Goal: Task Accomplishment & Management: Manage account settings

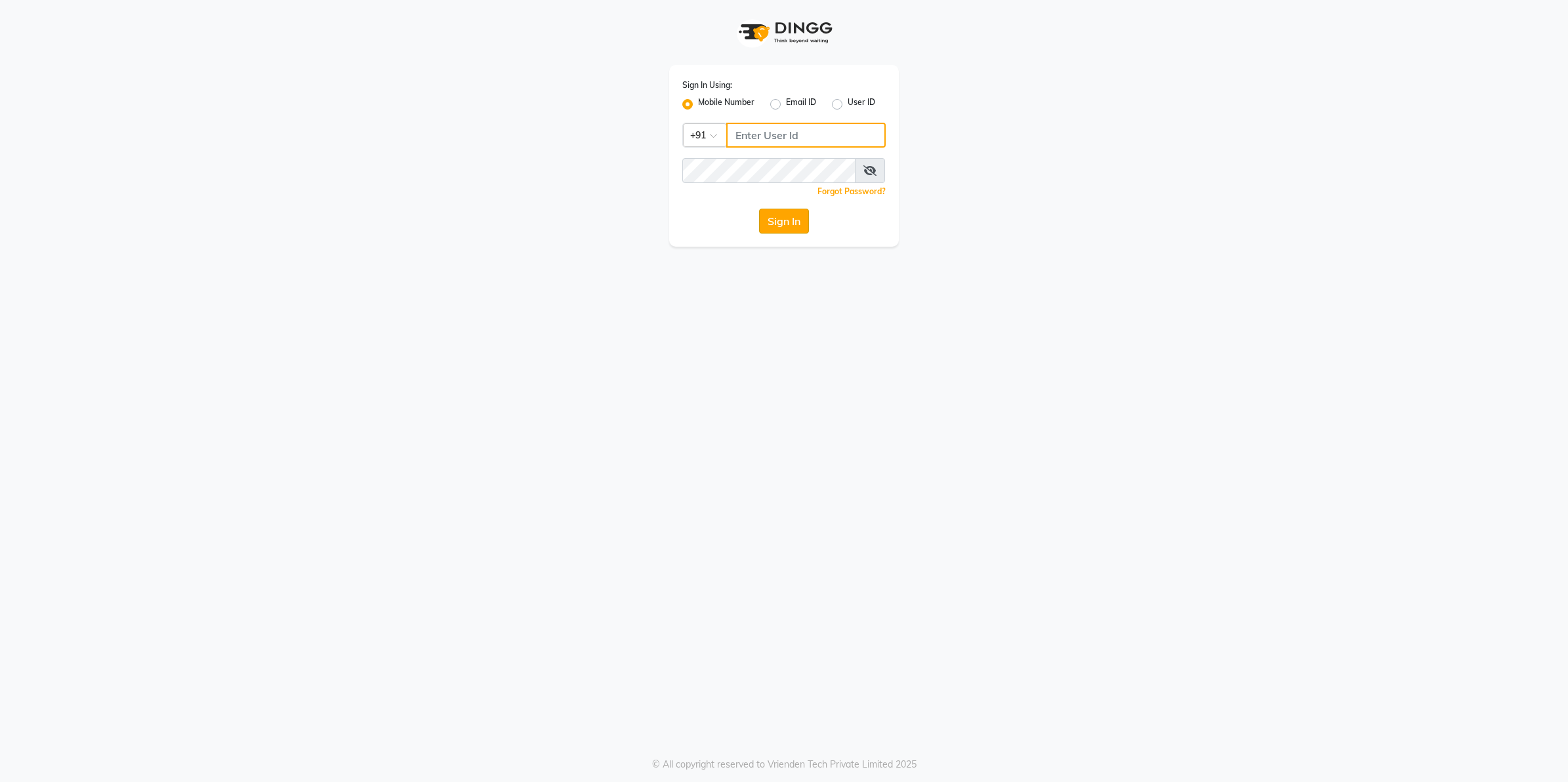
type input "9607783777"
click at [775, 220] on button "Sign In" at bounding box center [783, 221] width 50 height 25
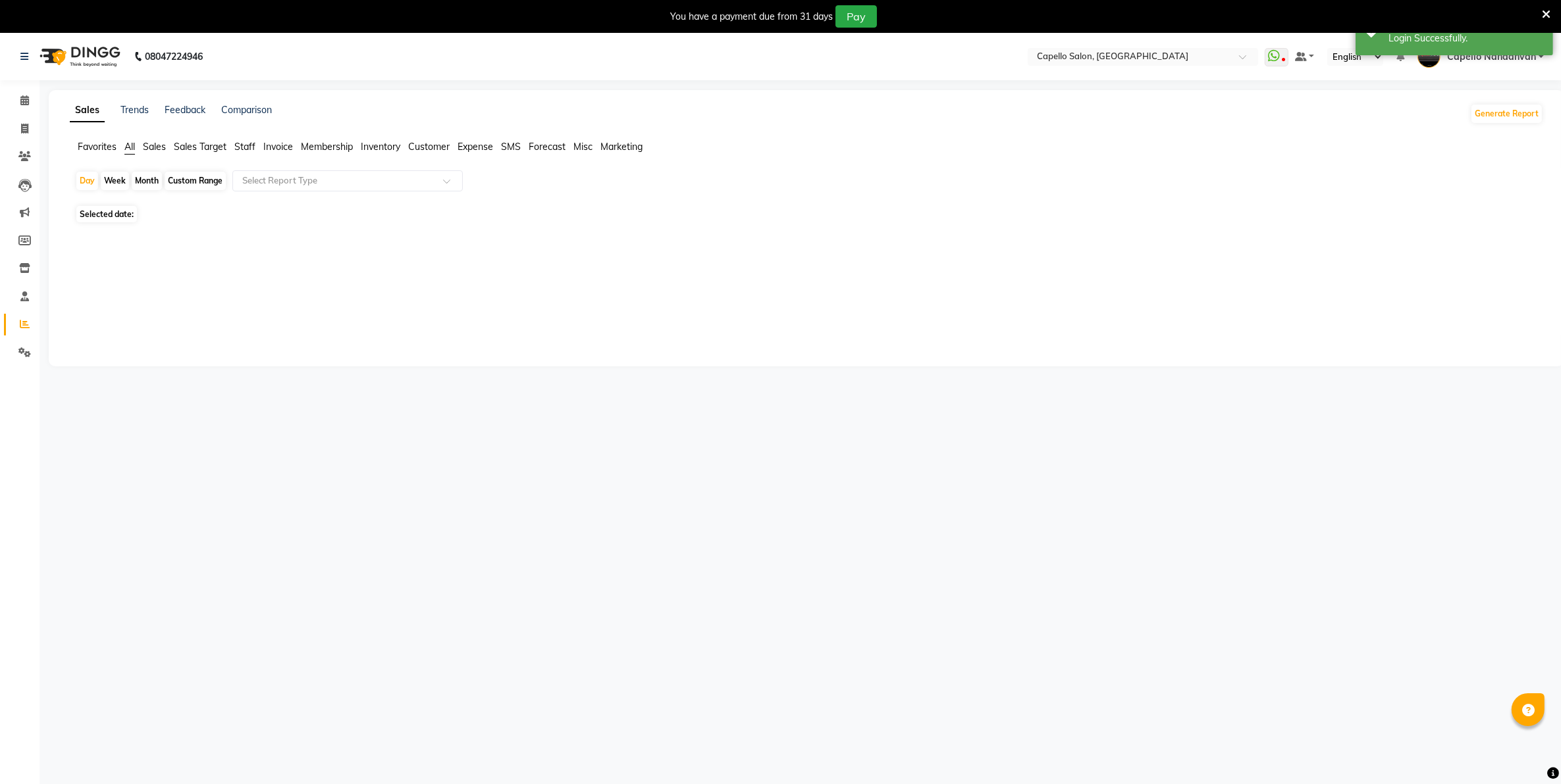
select select "en"
click at [150, 182] on div "Month" at bounding box center [147, 181] width 30 height 18
select select "9"
select select "2025"
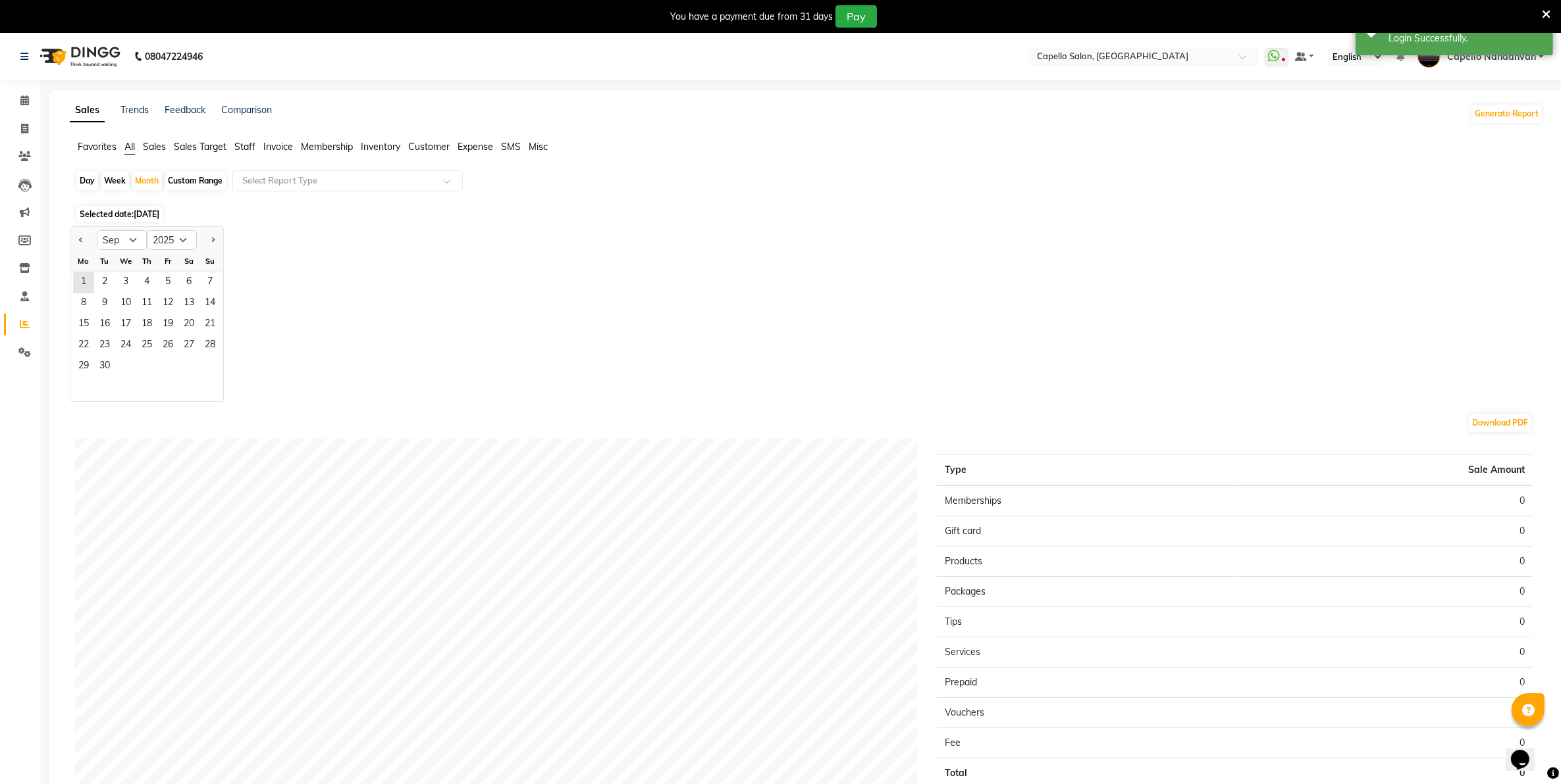
click at [74, 242] on div at bounding box center [83, 240] width 26 height 21
click at [80, 239] on span "Previous month" at bounding box center [82, 239] width 5 height 5
select select "8"
click at [136, 320] on span "14" at bounding box center [147, 325] width 21 height 21
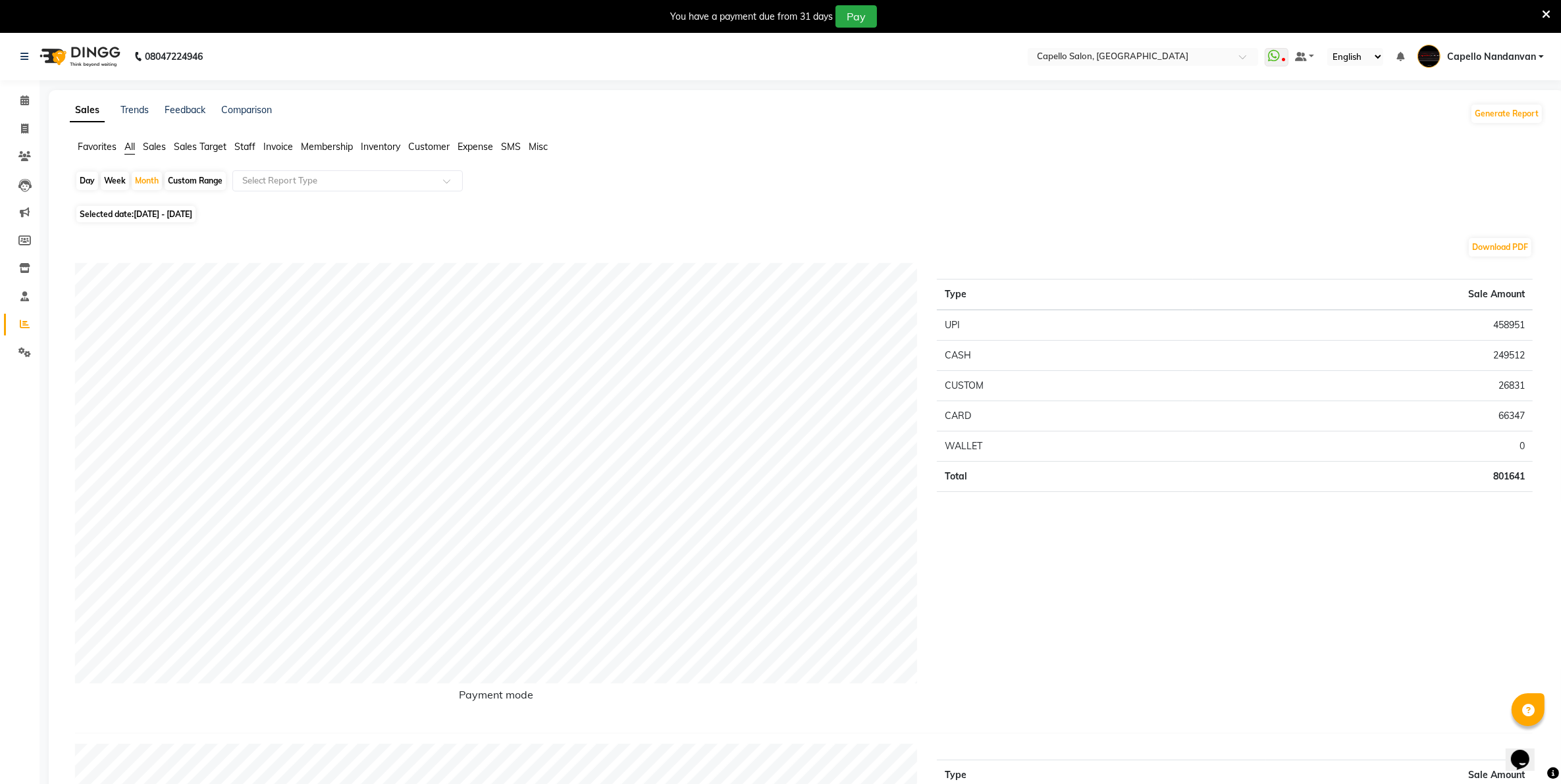
click at [247, 143] on span "Staff" at bounding box center [245, 147] width 21 height 12
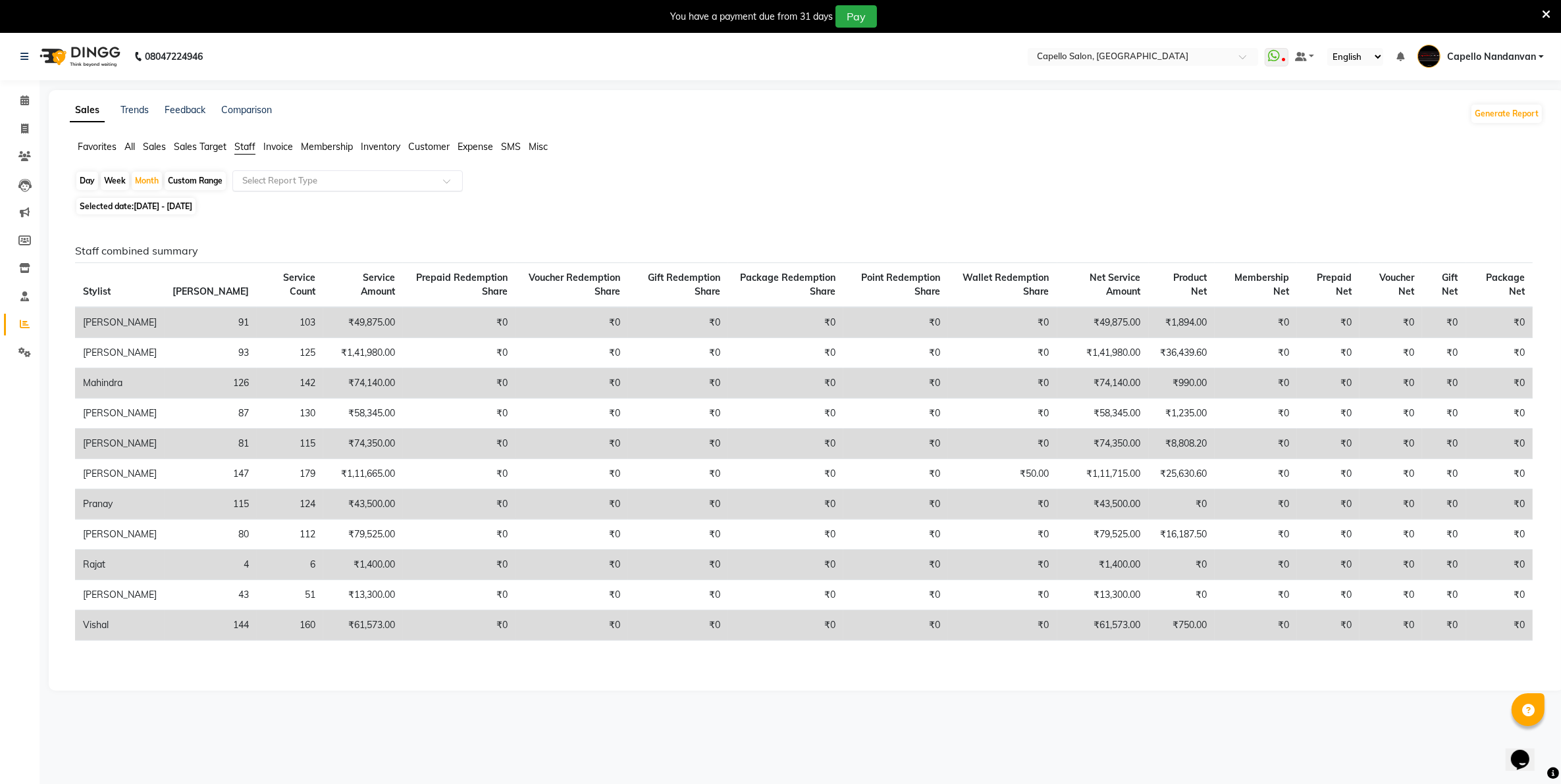
click at [273, 181] on input "text" at bounding box center [334, 181] width 189 height 13
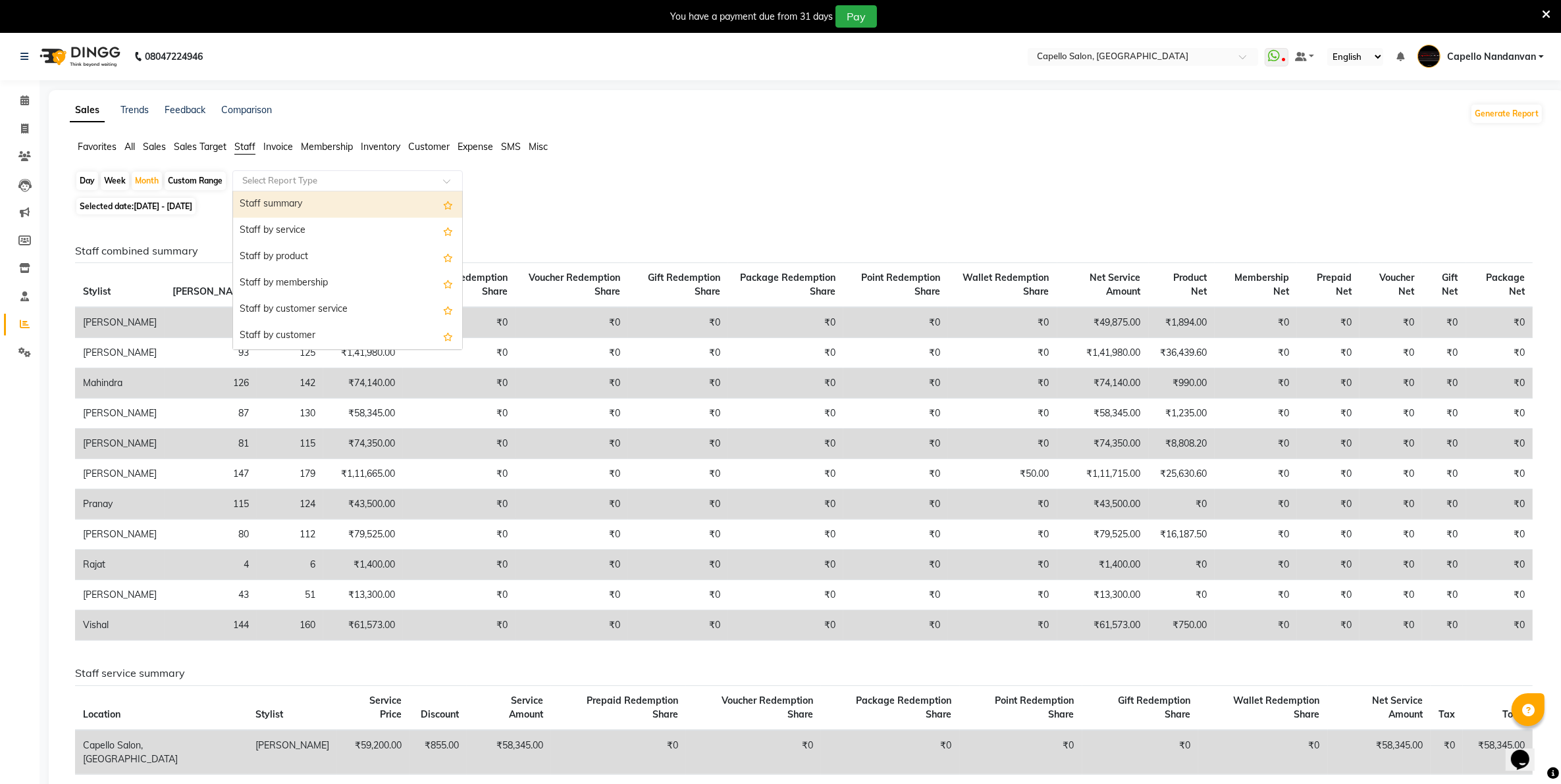
click at [268, 206] on div "Staff summary" at bounding box center [347, 204] width 229 height 26
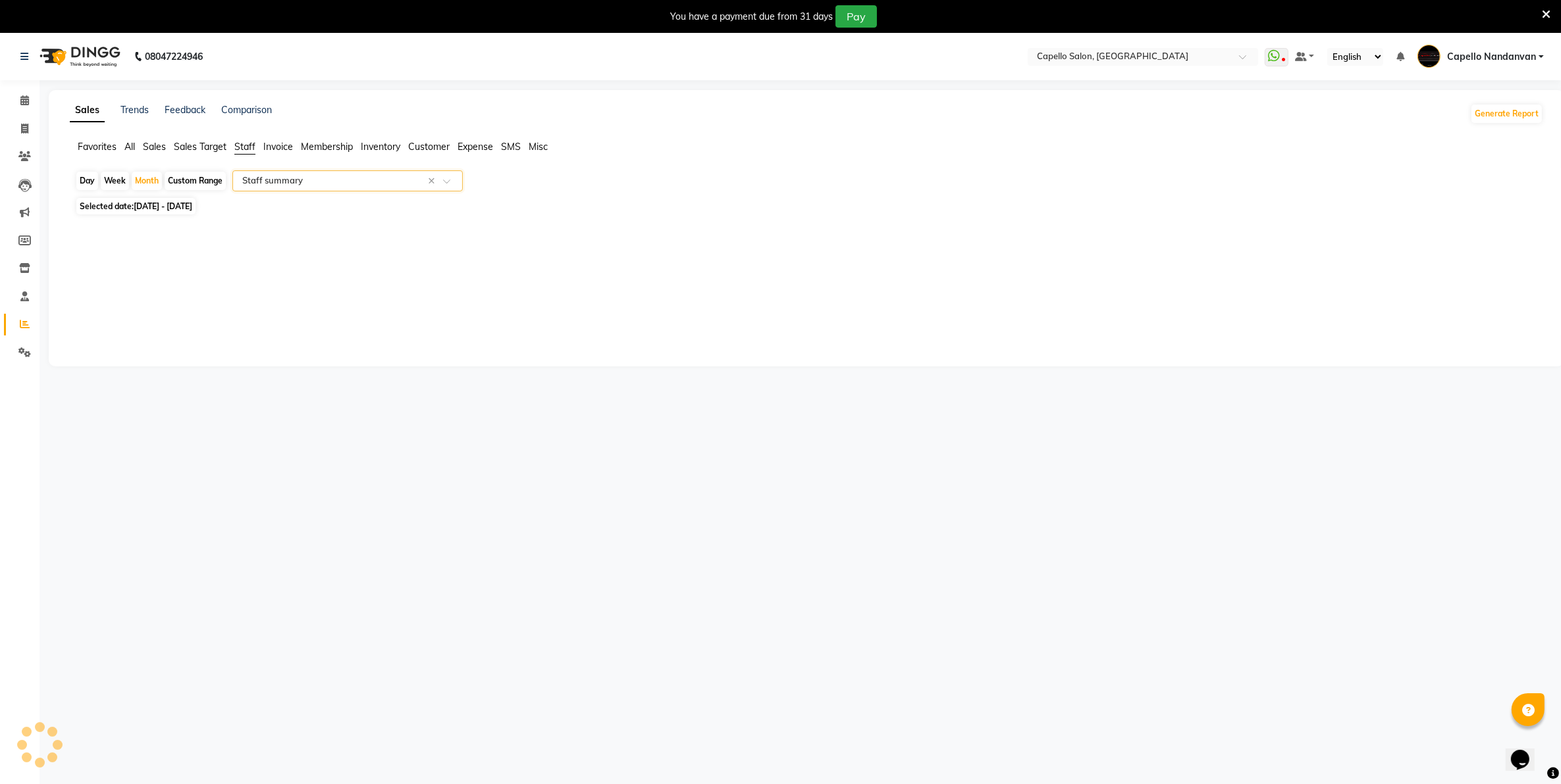
select select "full_report"
select select "csv"
click at [26, 96] on icon at bounding box center [25, 100] width 9 height 10
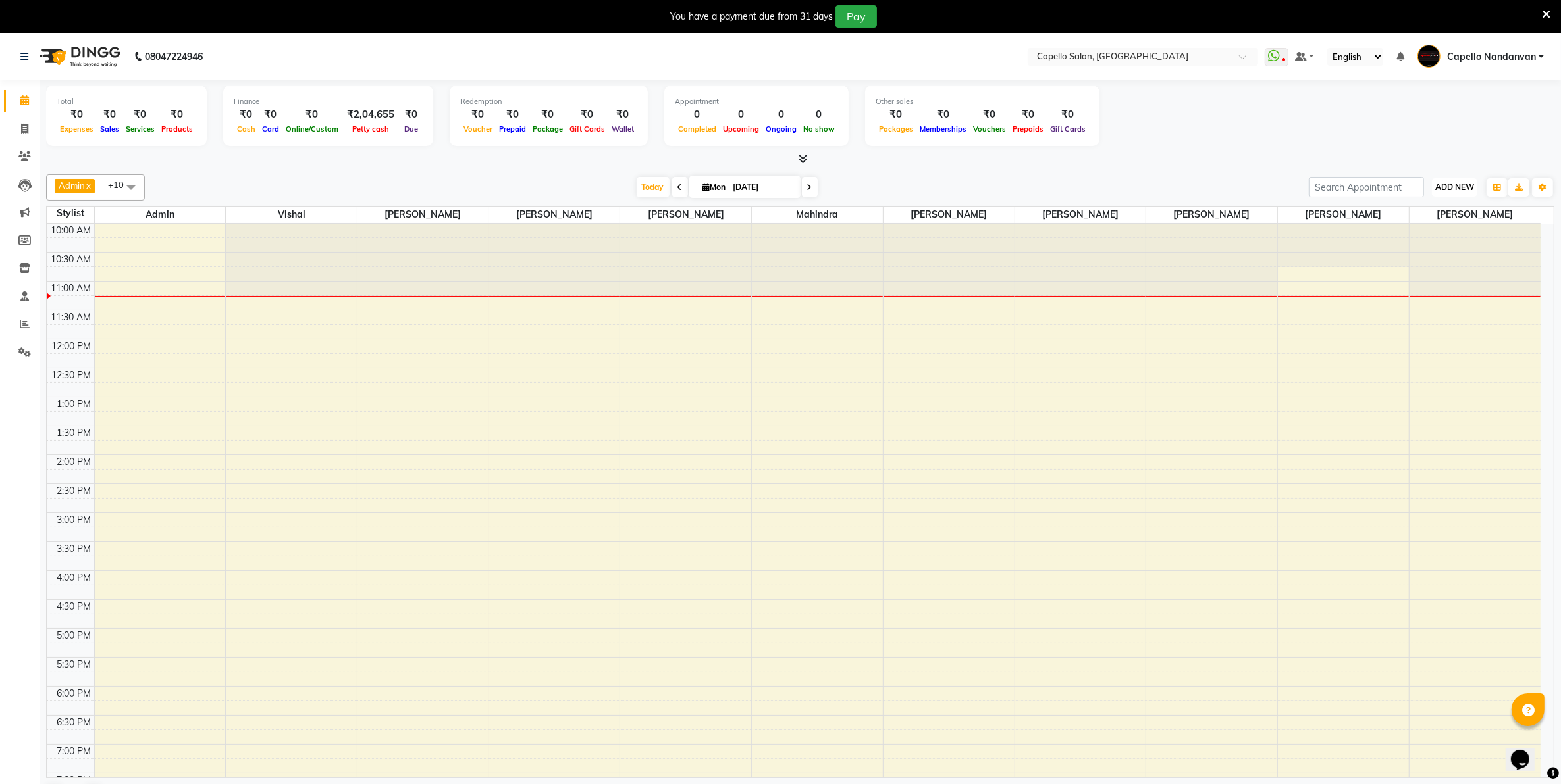
click at [1446, 189] on span "ADD NEW" at bounding box center [1454, 187] width 39 height 10
click at [1409, 261] on link "Add Attendance" at bounding box center [1424, 264] width 104 height 17
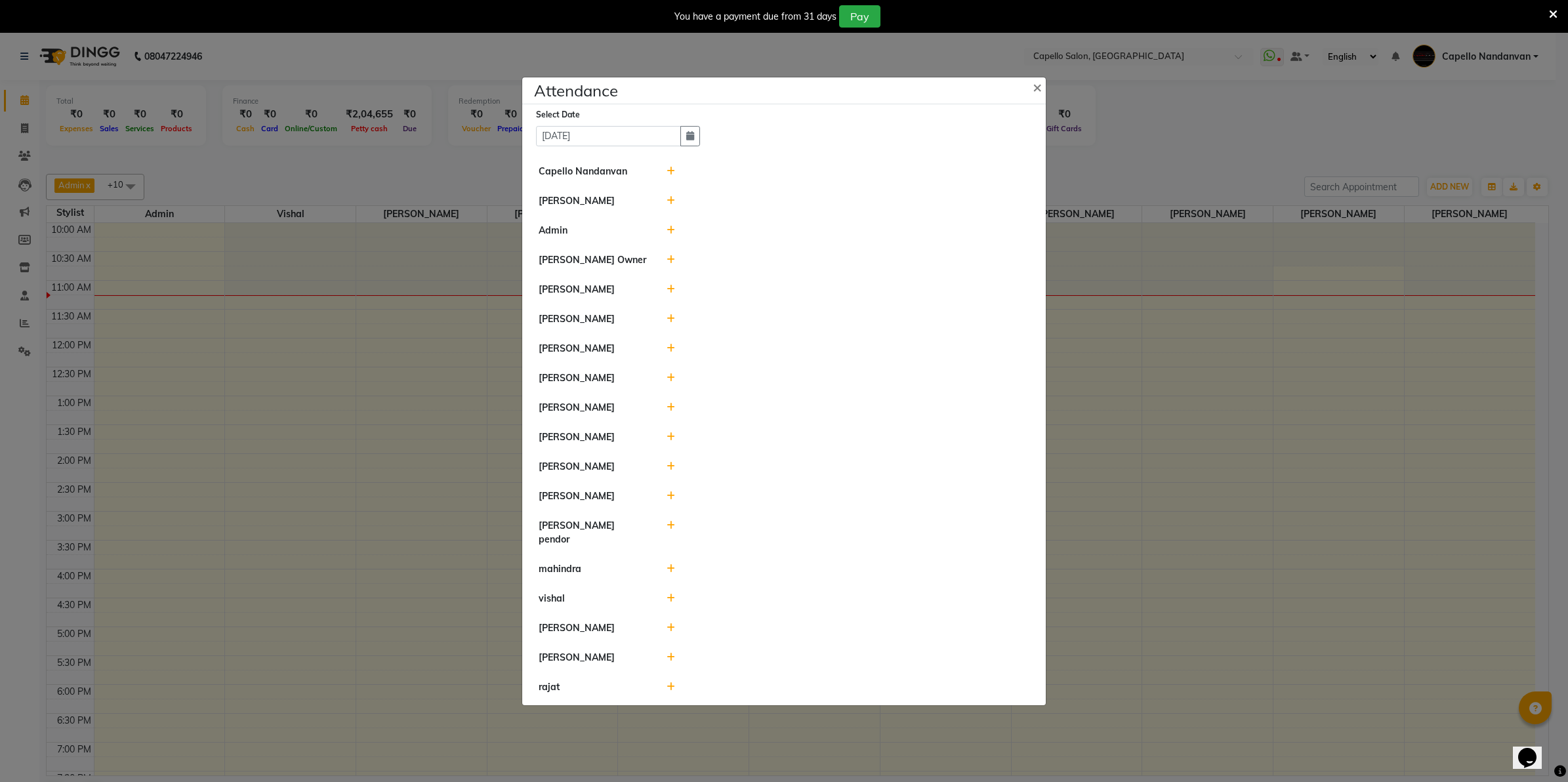
click at [682, 592] on div at bounding box center [848, 598] width 383 height 13
click at [666, 594] on icon at bounding box center [670, 599] width 9 height 9
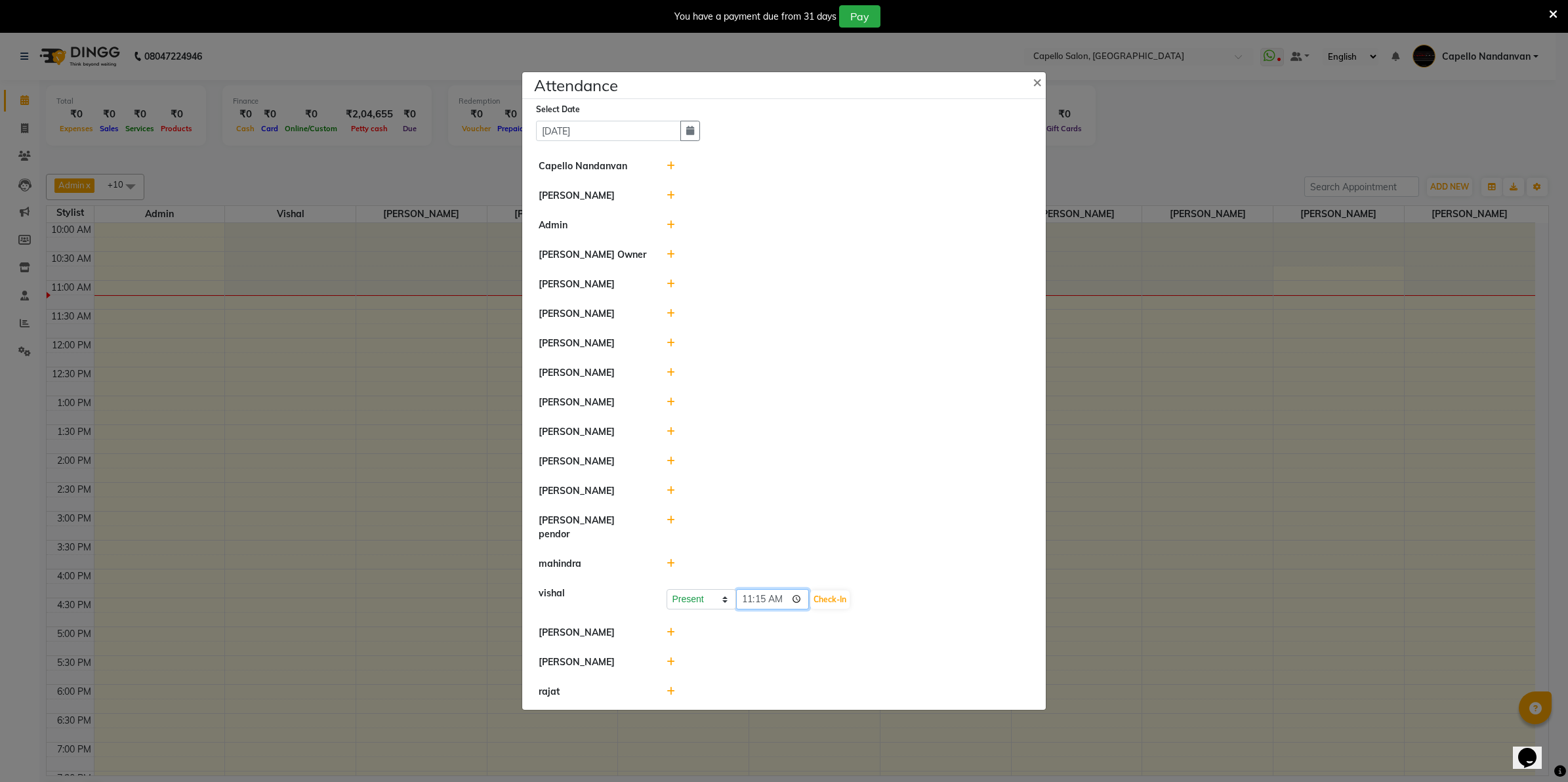
click at [748, 597] on input "11:15" at bounding box center [772, 600] width 73 height 21
click at [748, 600] on input "15:06" at bounding box center [772, 600] width 73 height 21
click at [748, 596] on input "15:06" at bounding box center [772, 600] width 73 height 21
type input "22:56"
click at [821, 595] on button "Check-In" at bounding box center [830, 600] width 39 height 18
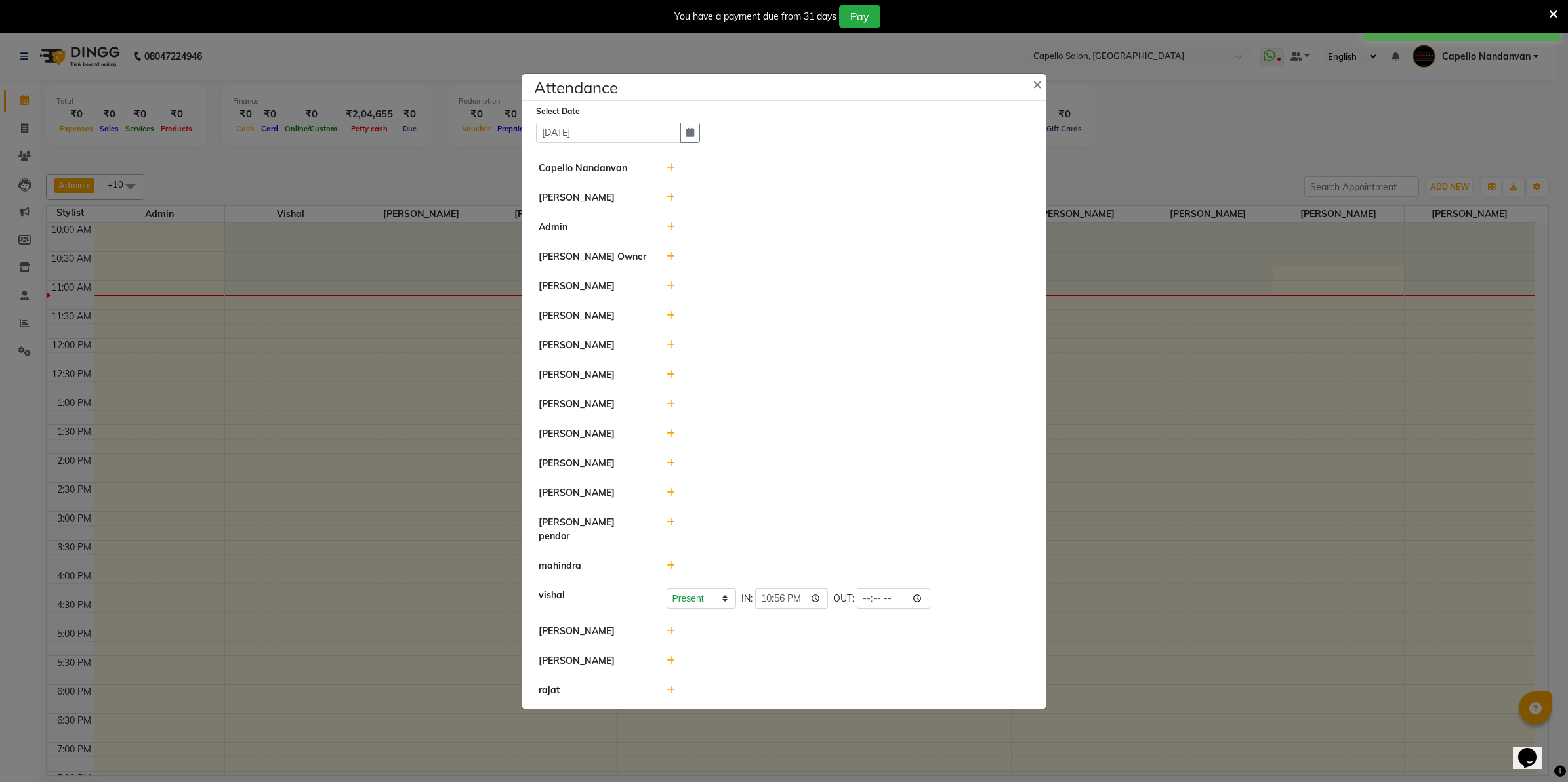
click at [673, 468] on icon at bounding box center [670, 464] width 9 height 9
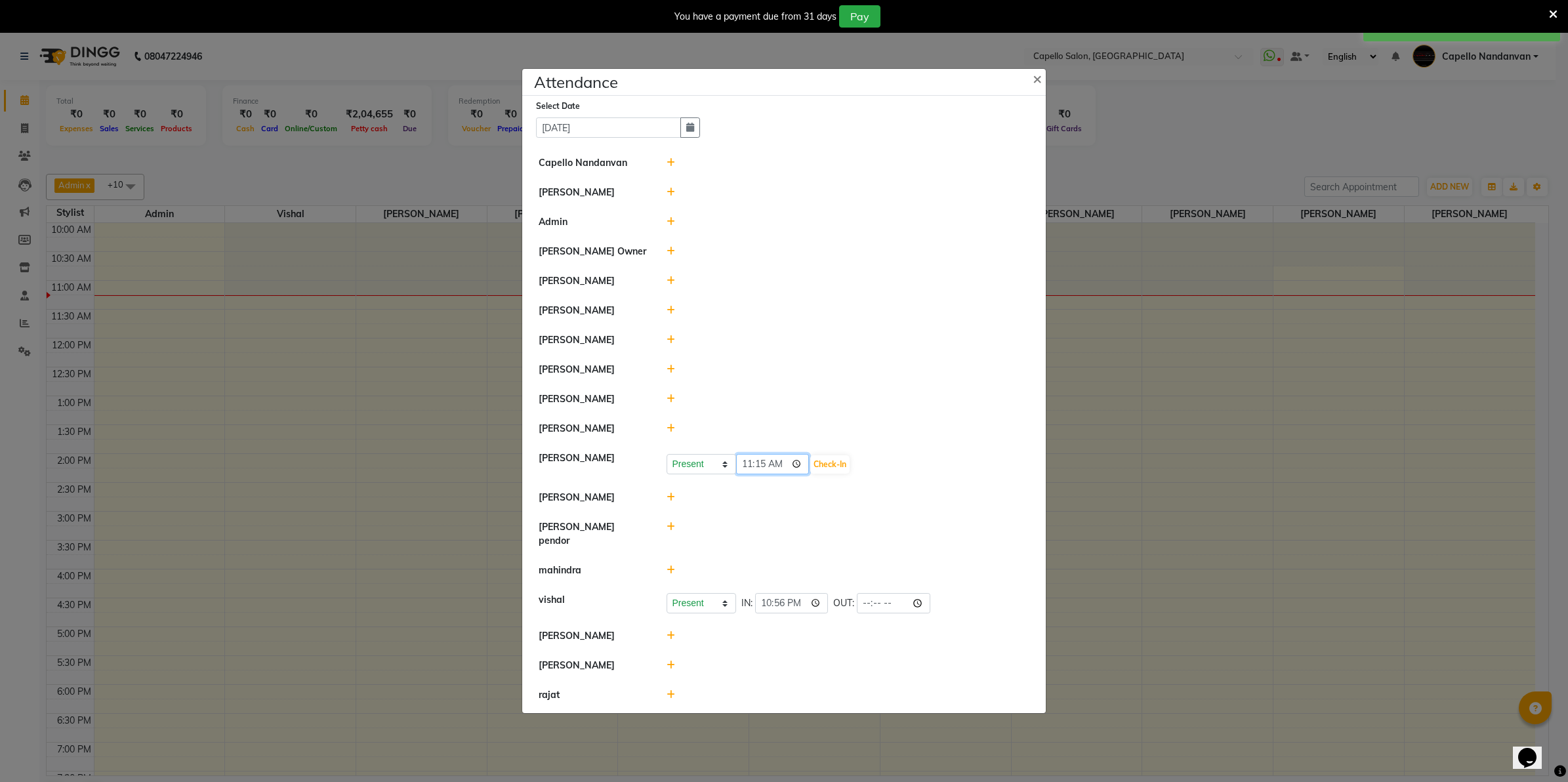
click at [741, 472] on input "11:15" at bounding box center [772, 464] width 73 height 21
type input "10:55"
click at [843, 468] on button "Check-In" at bounding box center [830, 464] width 39 height 18
click at [666, 565] on icon at bounding box center [670, 570] width 9 height 9
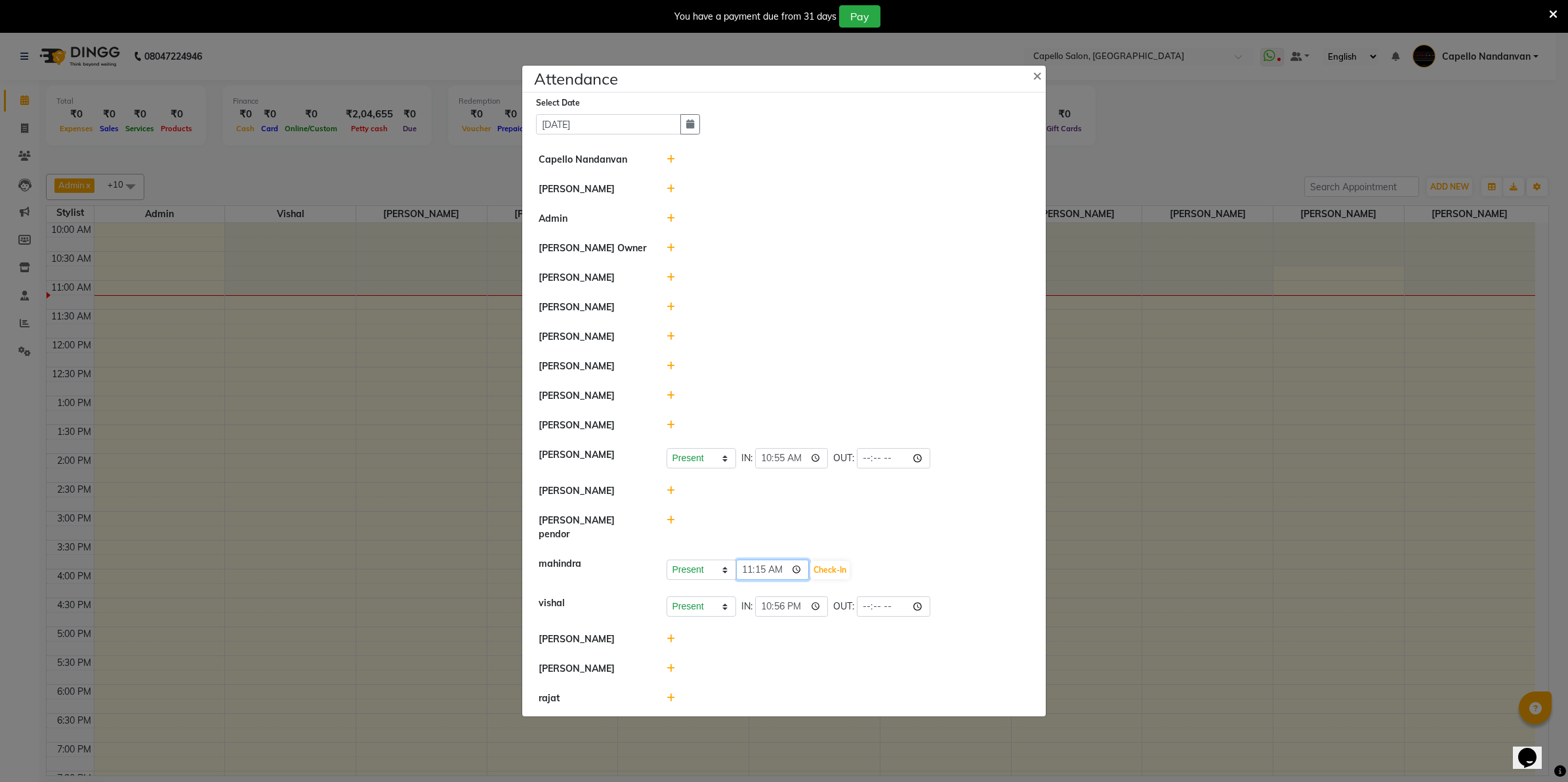
click at [750, 571] on input "11:15" at bounding box center [772, 570] width 73 height 21
type input "10:58"
drag, startPoint x: 791, startPoint y: 556, endPoint x: 808, endPoint y: 561, distance: 17.7
click at [808, 561] on input "10:58" at bounding box center [772, 570] width 73 height 21
click at [836, 561] on button "Check-In" at bounding box center [830, 570] width 39 height 18
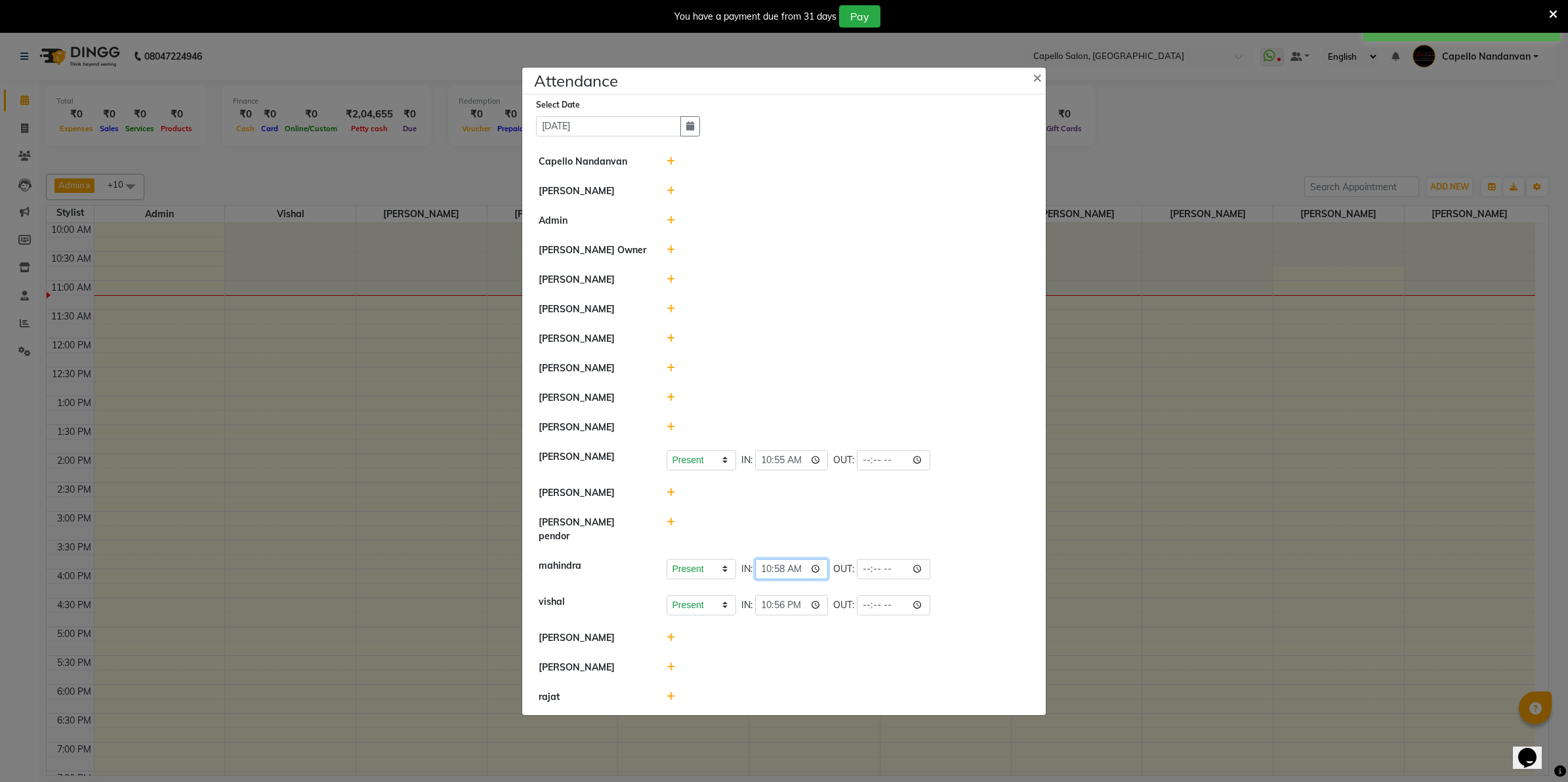
click at [799, 566] on input "10:58" at bounding box center [791, 570] width 73 height 21
click at [802, 596] on input "22:56" at bounding box center [791, 606] width 73 height 21
type input "10:56"
click at [999, 374] on div at bounding box center [848, 368] width 383 height 13
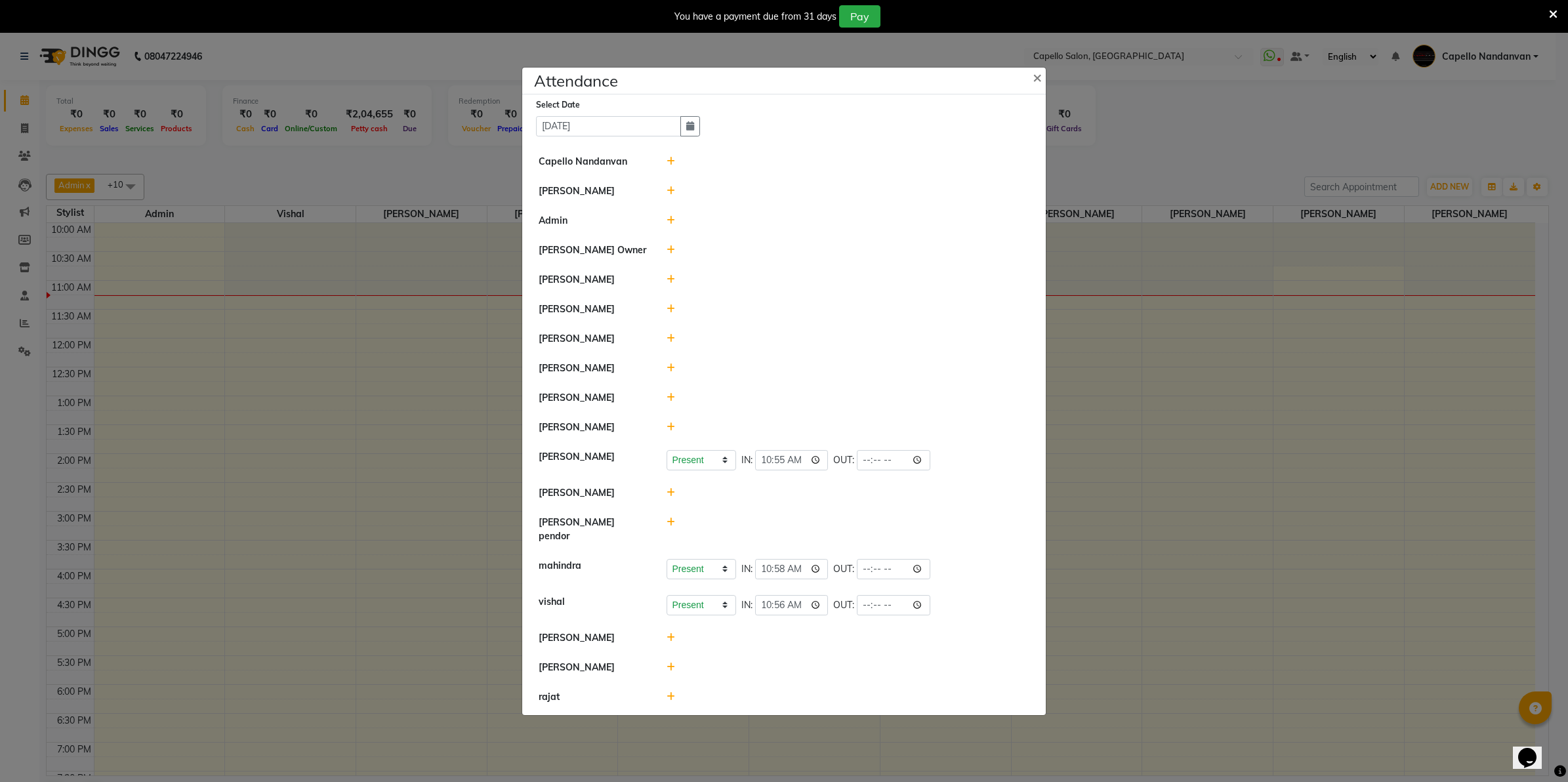
click at [669, 663] on icon at bounding box center [670, 667] width 9 height 9
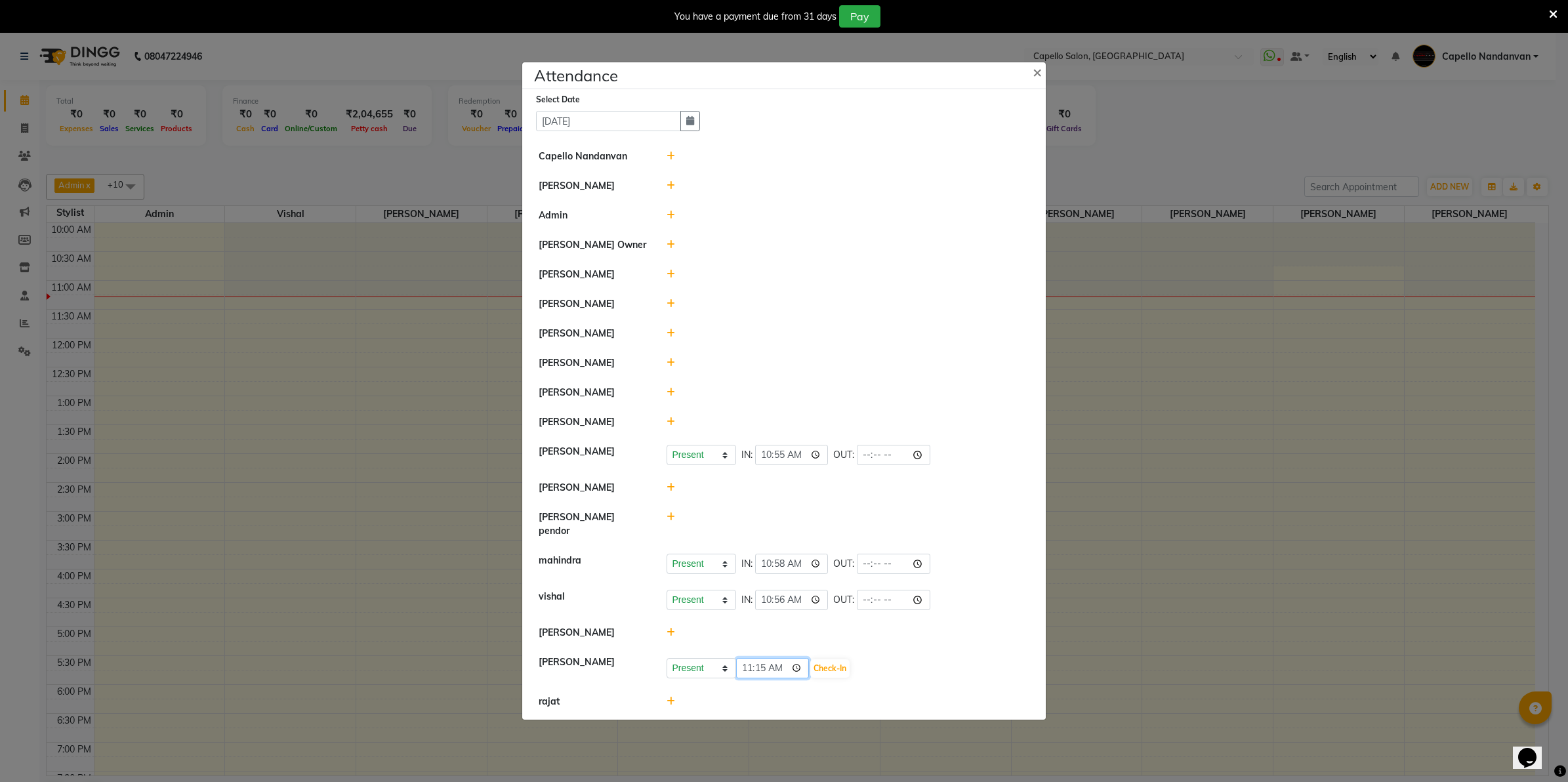
click at [748, 664] on input "11:15" at bounding box center [772, 668] width 73 height 21
click at [761, 664] on input "10:15" at bounding box center [772, 668] width 73 height 21
type input "10:57"
click at [817, 660] on button "Check-In" at bounding box center [830, 668] width 39 height 18
click at [779, 658] on input "10:57" at bounding box center [791, 668] width 73 height 21
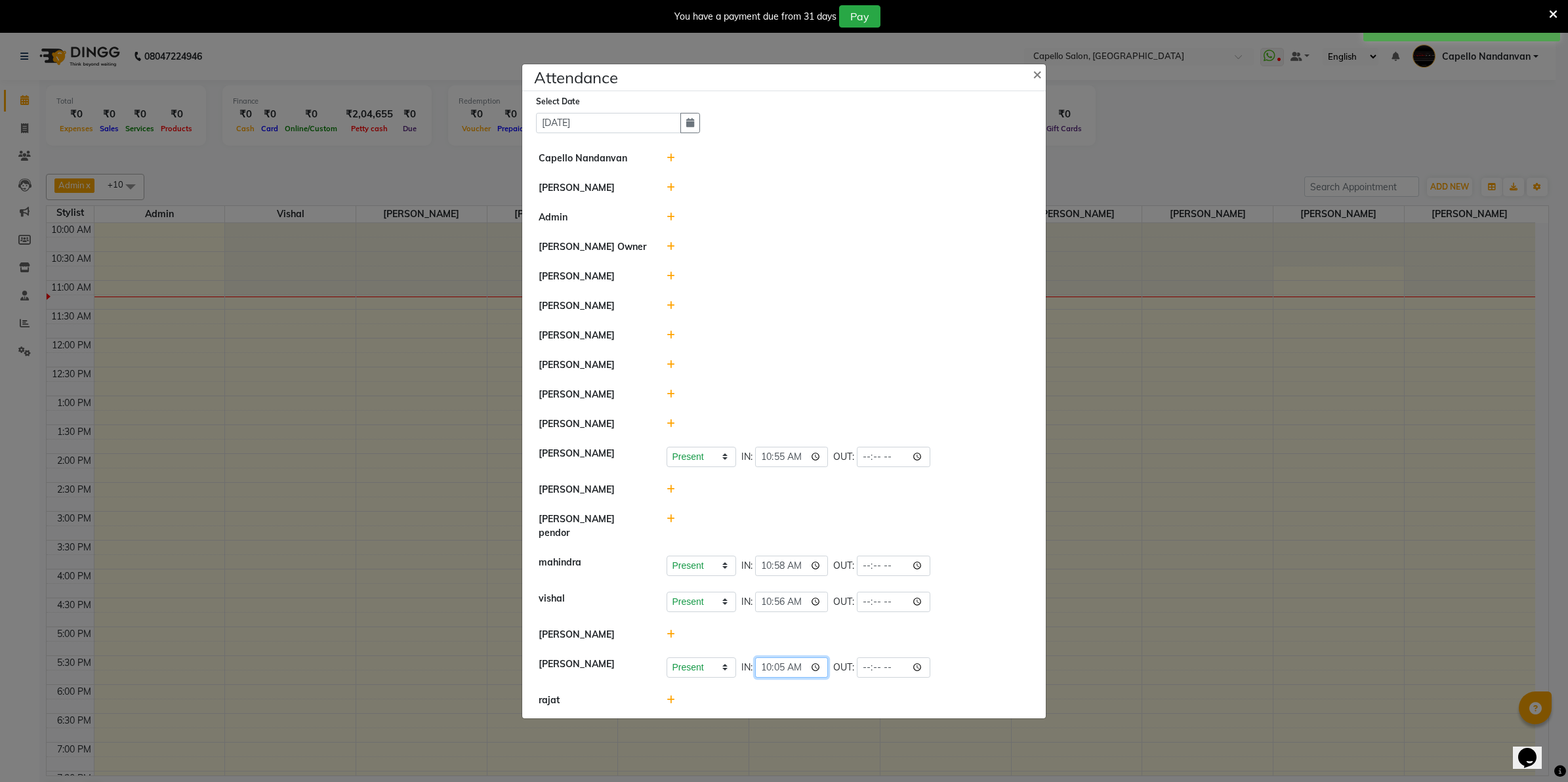
type input "10:58"
click at [775, 563] on input "10:58" at bounding box center [791, 566] width 73 height 21
click at [775, 562] on input "10:58" at bounding box center [791, 566] width 73 height 21
click at [774, 562] on input "10:09" at bounding box center [791, 566] width 73 height 21
click at [775, 558] on input "10:09" at bounding box center [791, 566] width 73 height 21
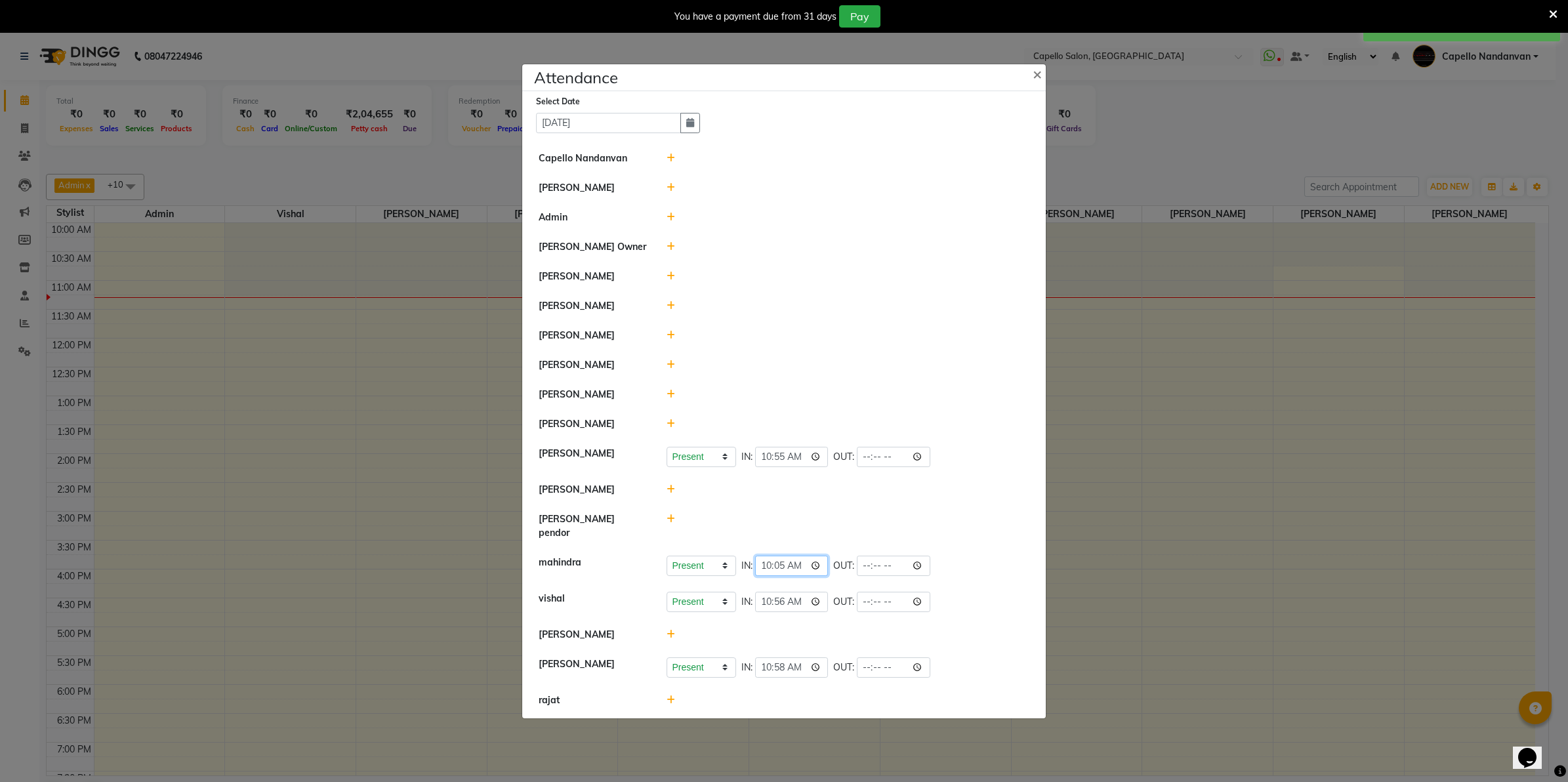
type input "10:59"
click at [997, 440] on li "[PERSON_NAME]" at bounding box center [784, 424] width 517 height 30
click at [1156, 131] on ngb-modal-window "Attendance × Select Date [DATE] Capello Nandanvan [PERSON_NAME] Admin [PERSON_N…" at bounding box center [784, 391] width 1568 height 782
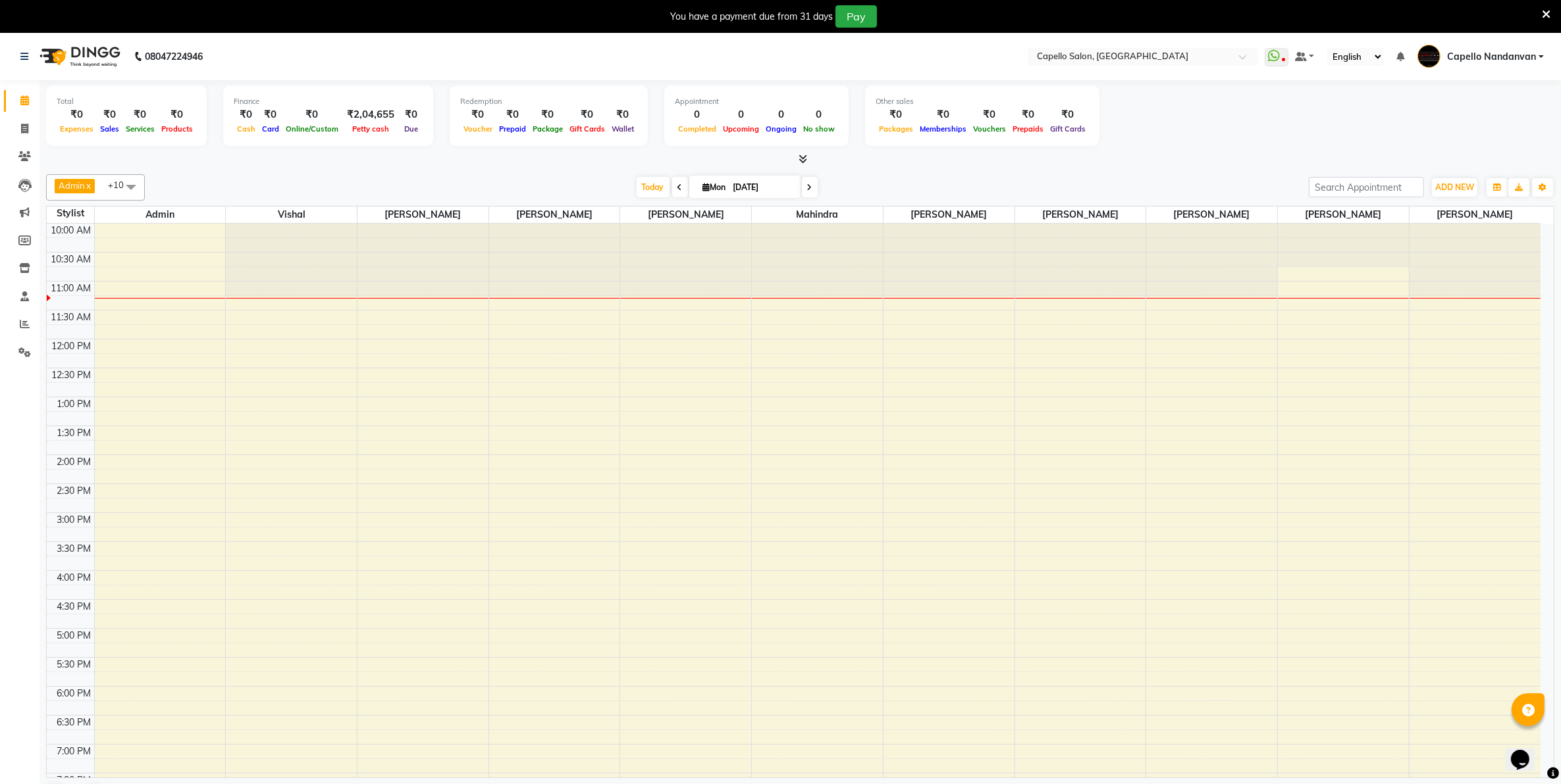
click at [120, 196] on span at bounding box center [131, 187] width 26 height 25
click at [99, 306] on div "[PERSON_NAME]" at bounding box center [95, 298] width 84 height 13
checkbox input "false"
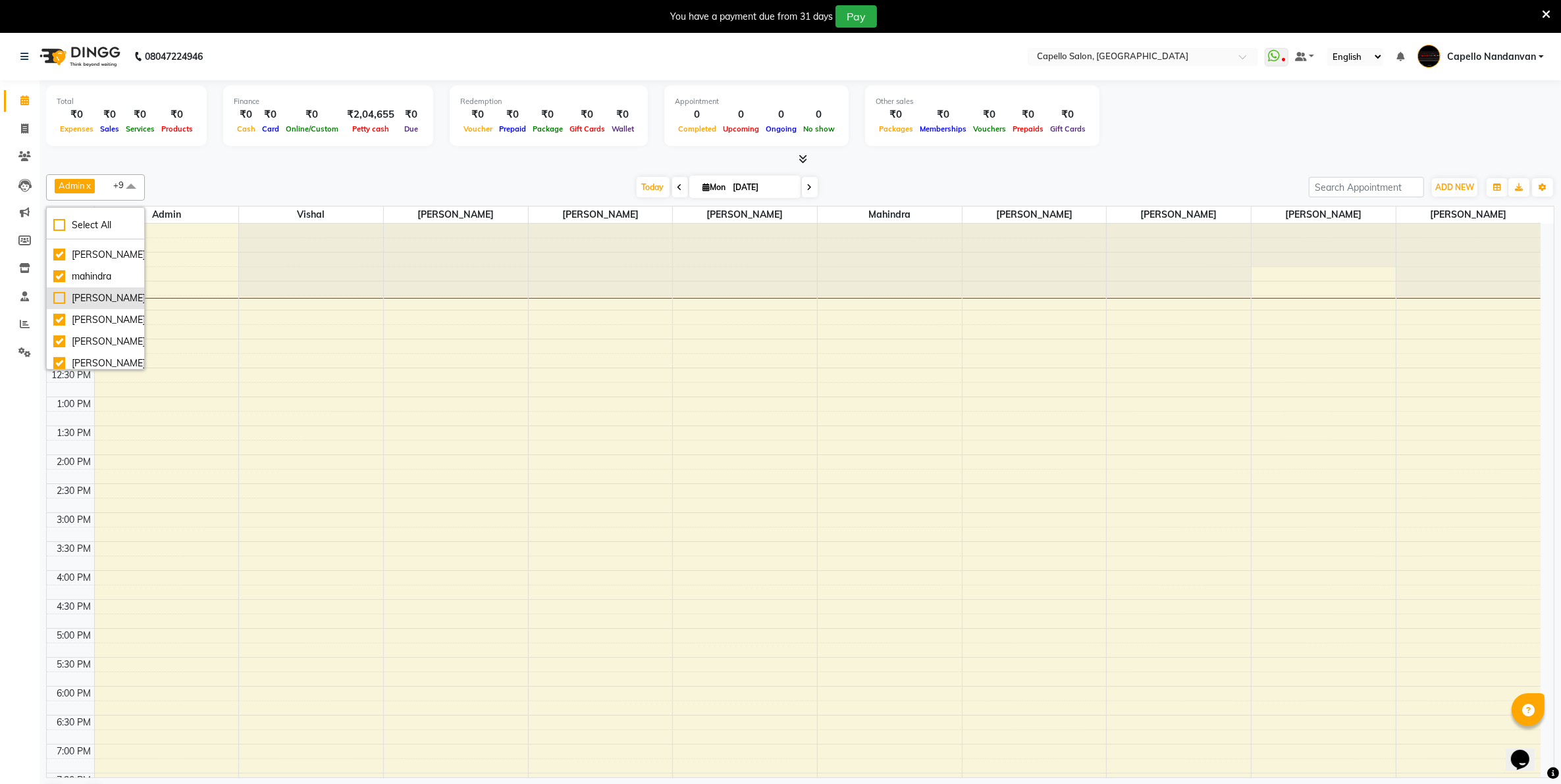
scroll to position [165, 0]
click at [99, 270] on li "[PERSON_NAME]" at bounding box center [95, 259] width 97 height 21
checkbox input "false"
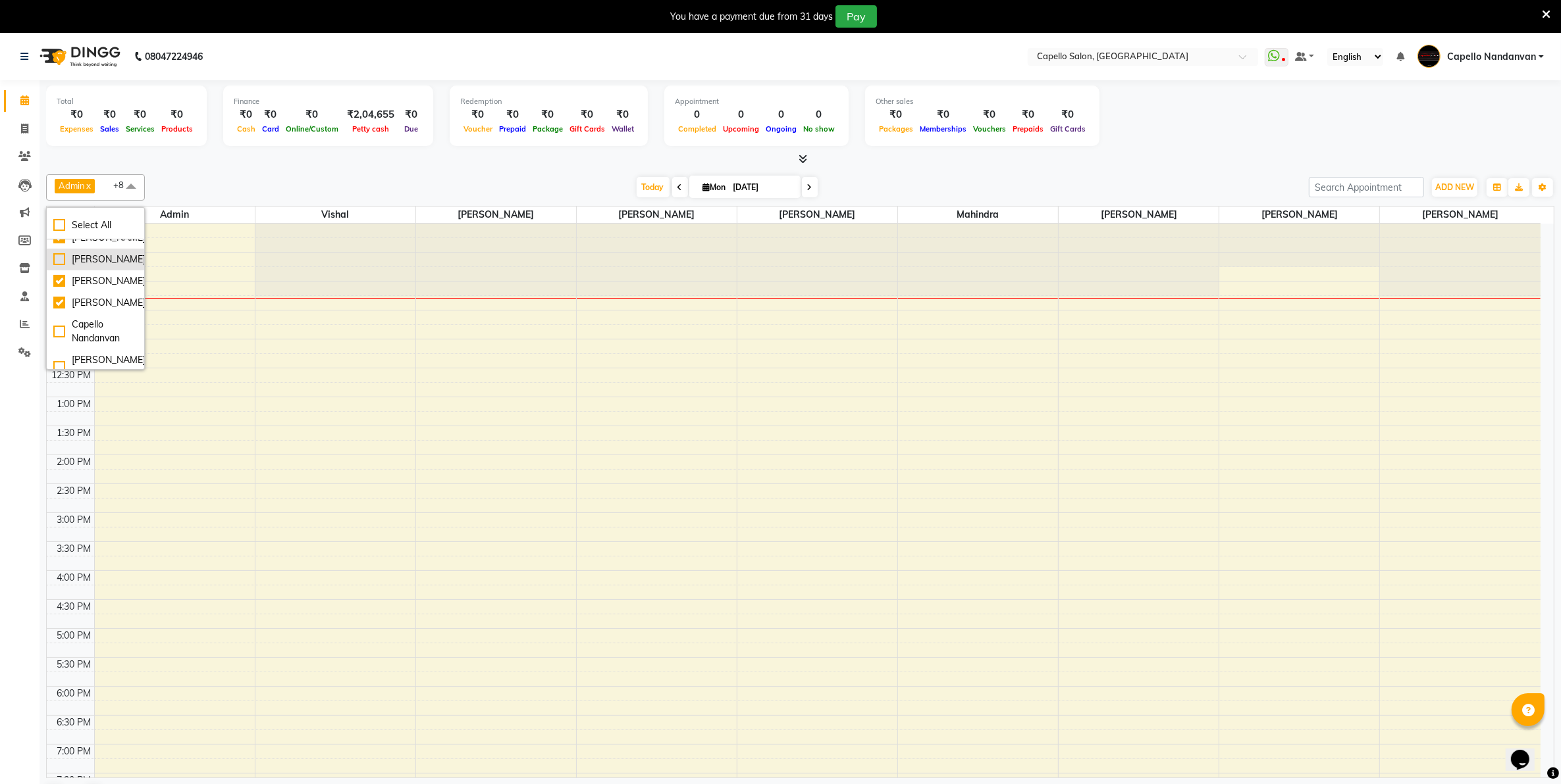
scroll to position [247, 0]
click at [111, 227] on div "[PERSON_NAME]" at bounding box center [95, 220] width 84 height 13
checkbox input "false"
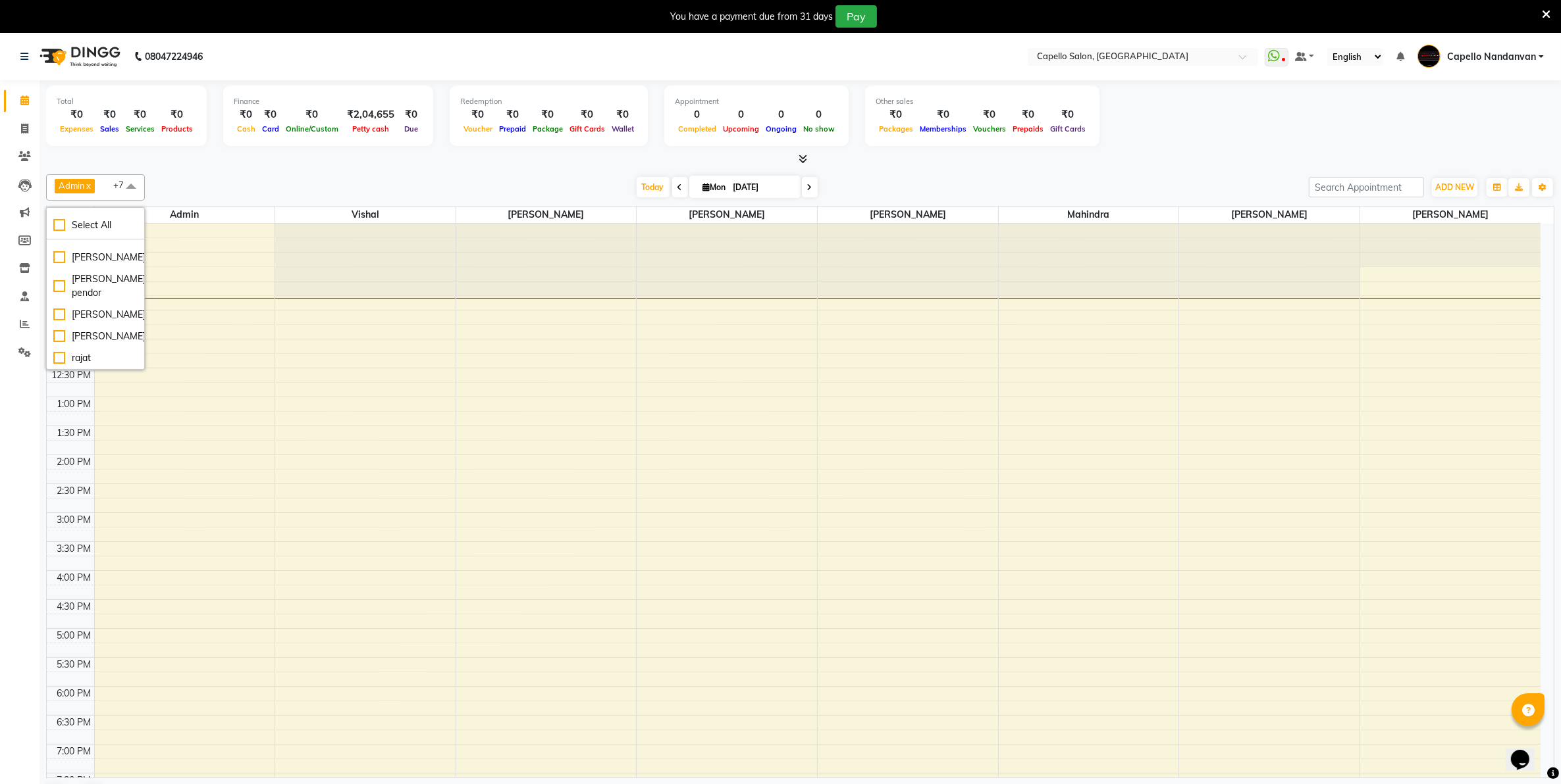
scroll to position [425, 0]
click at [369, 183] on div "[DATE] [DATE]" at bounding box center [727, 187] width 1151 height 20
click at [1469, 188] on span "ADD NEW" at bounding box center [1454, 187] width 39 height 10
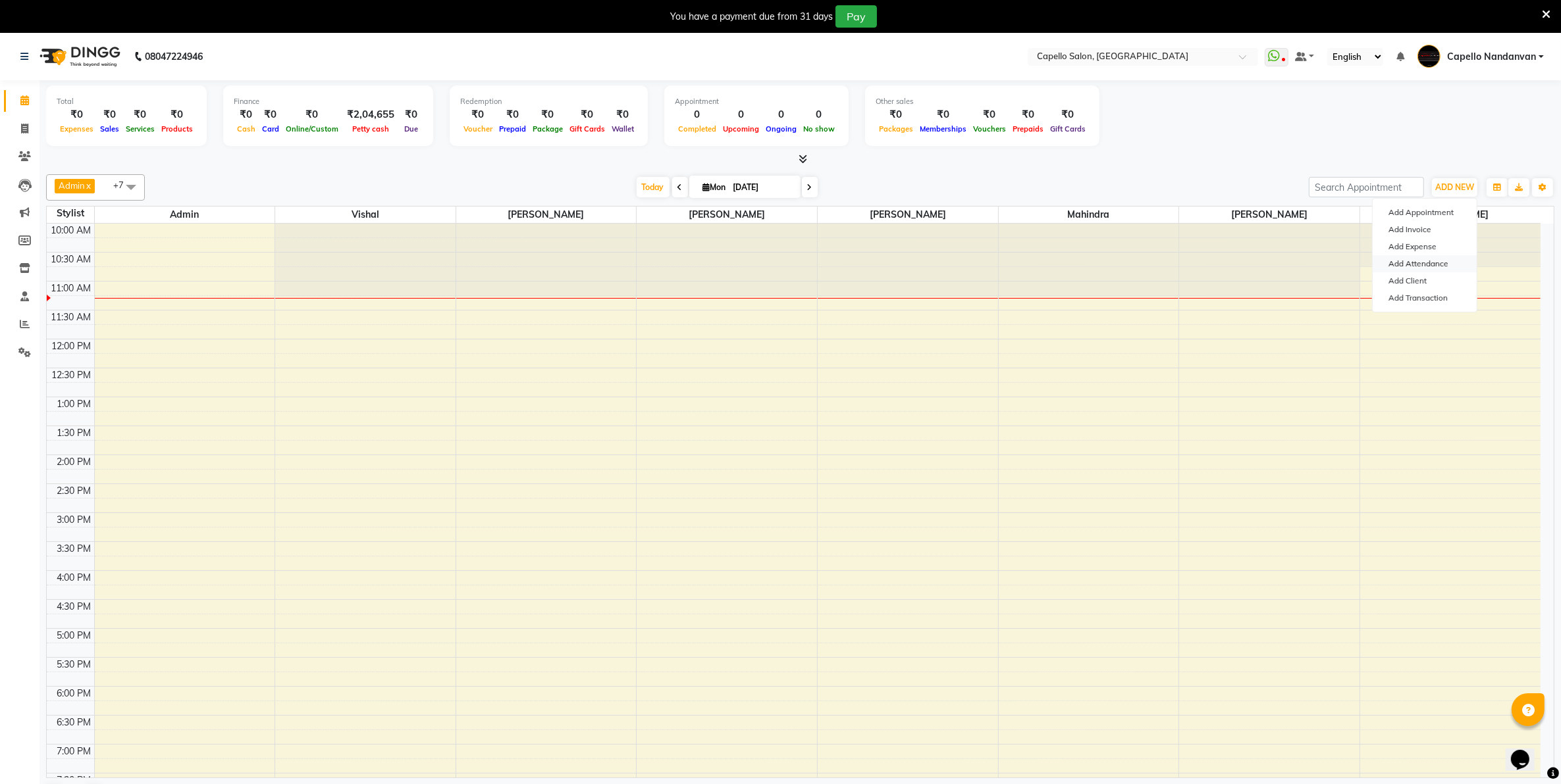
click at [1427, 270] on link "Add Attendance" at bounding box center [1424, 264] width 104 height 17
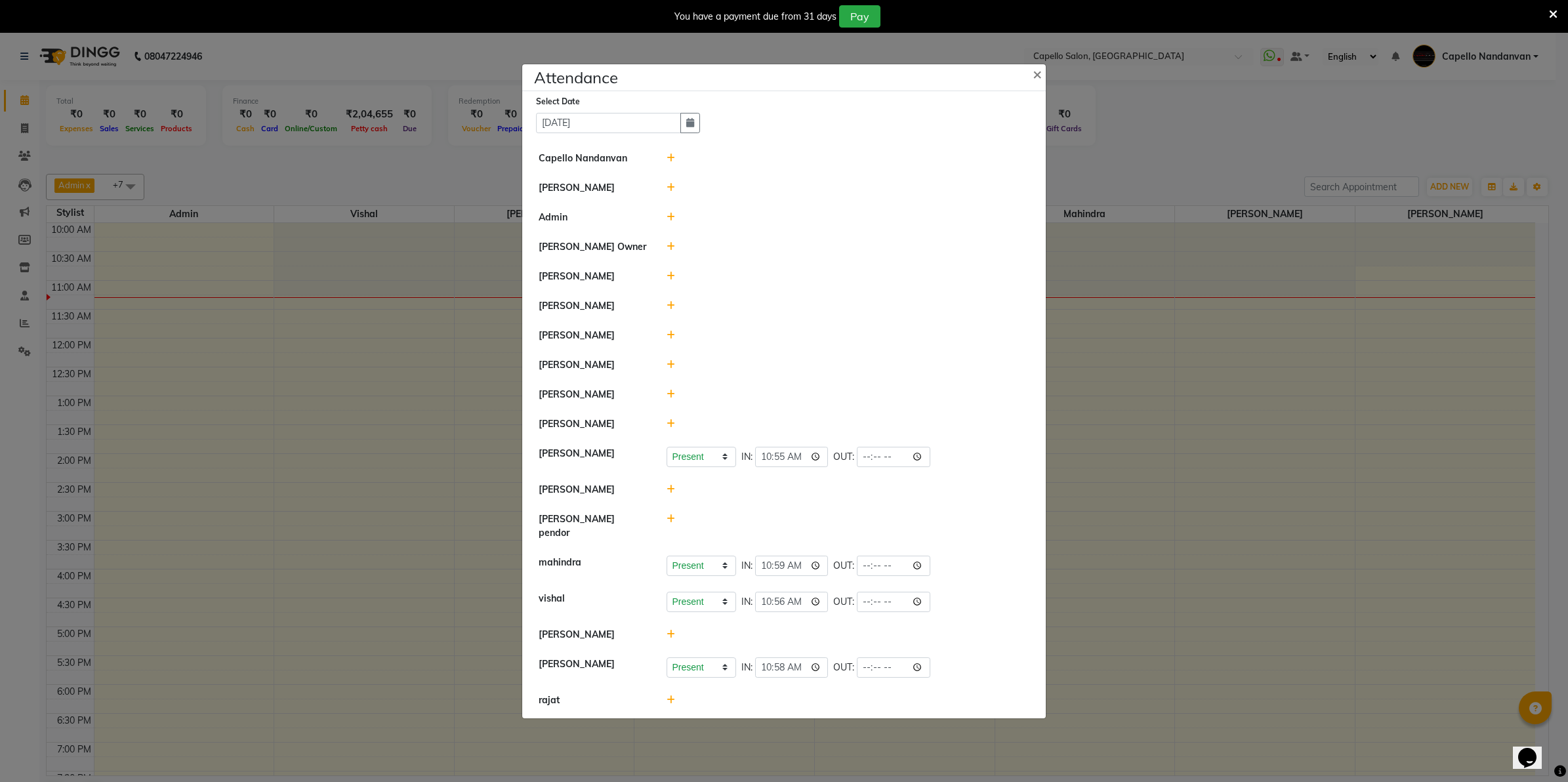
drag, startPoint x: 1375, startPoint y: 96, endPoint x: 1559, endPoint y: 205, distance: 213.9
click at [1375, 97] on ngb-modal-window "Attendance × Select Date [DATE] Capello Nandanvan [PERSON_NAME] Admin [PERSON_N…" at bounding box center [784, 391] width 1568 height 782
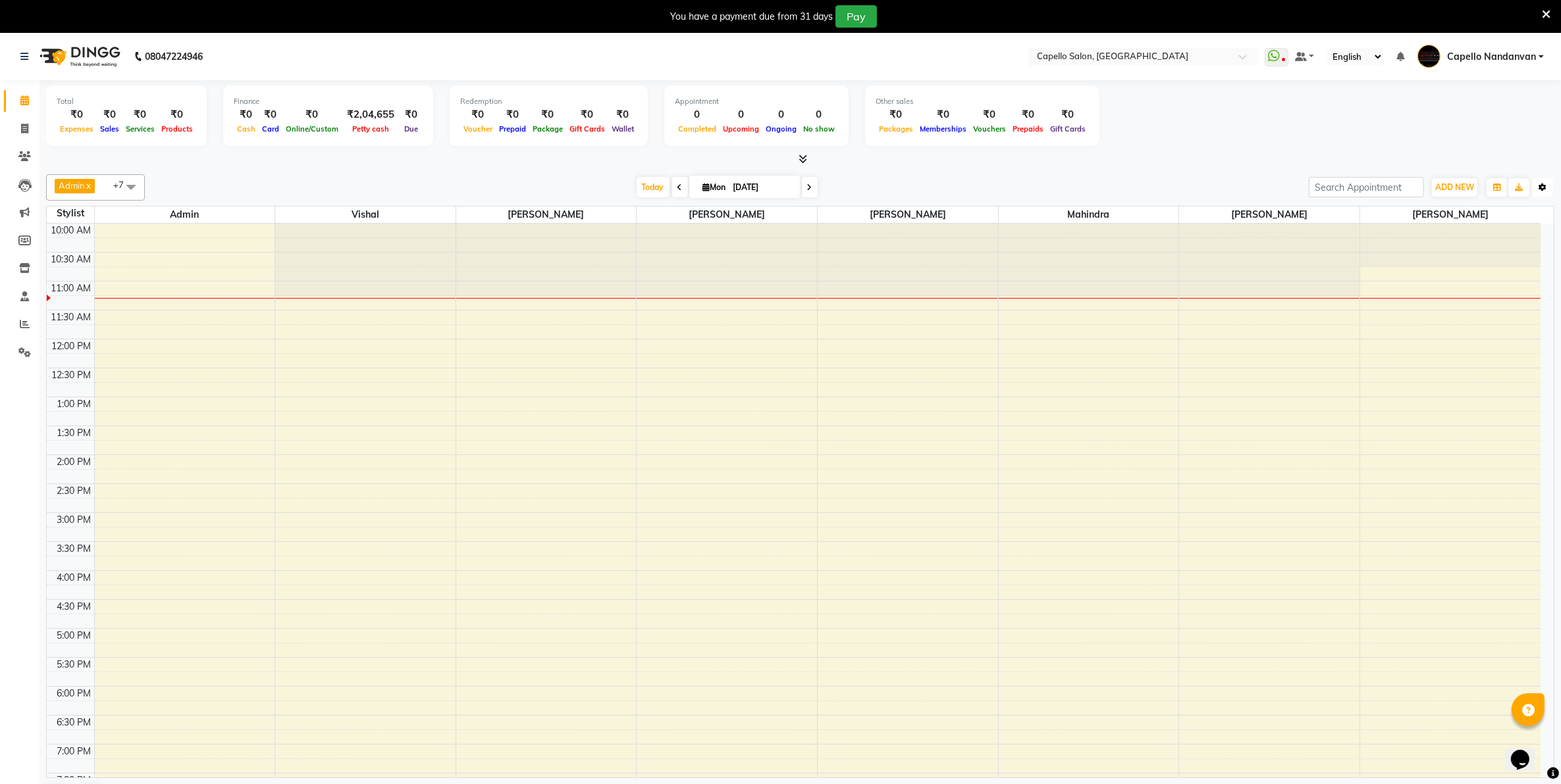
click at [1545, 192] on button "Toggle Dropdown" at bounding box center [1542, 187] width 21 height 18
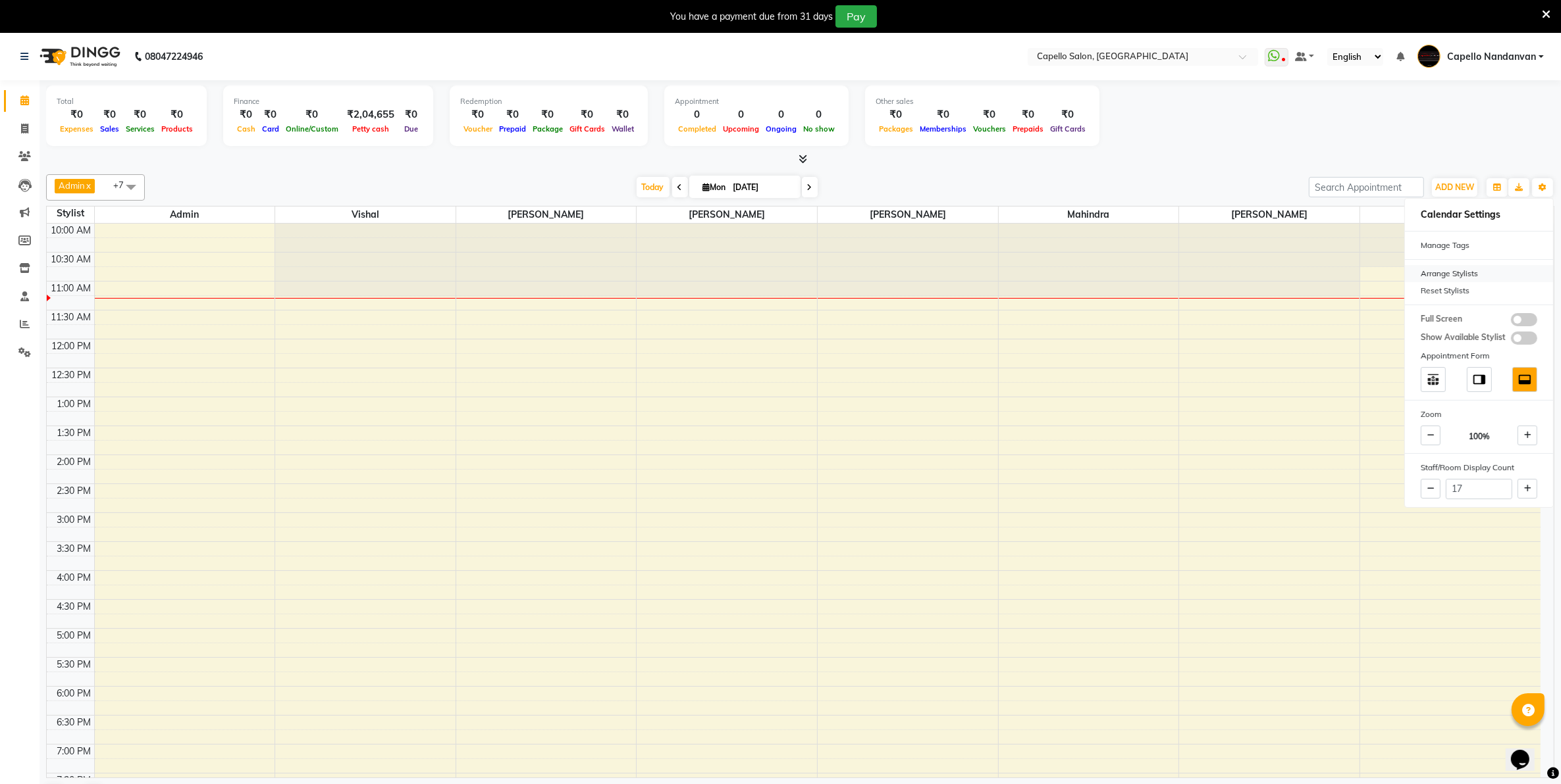
click at [1466, 268] on div "Arrange Stylists" at bounding box center [1479, 274] width 148 height 17
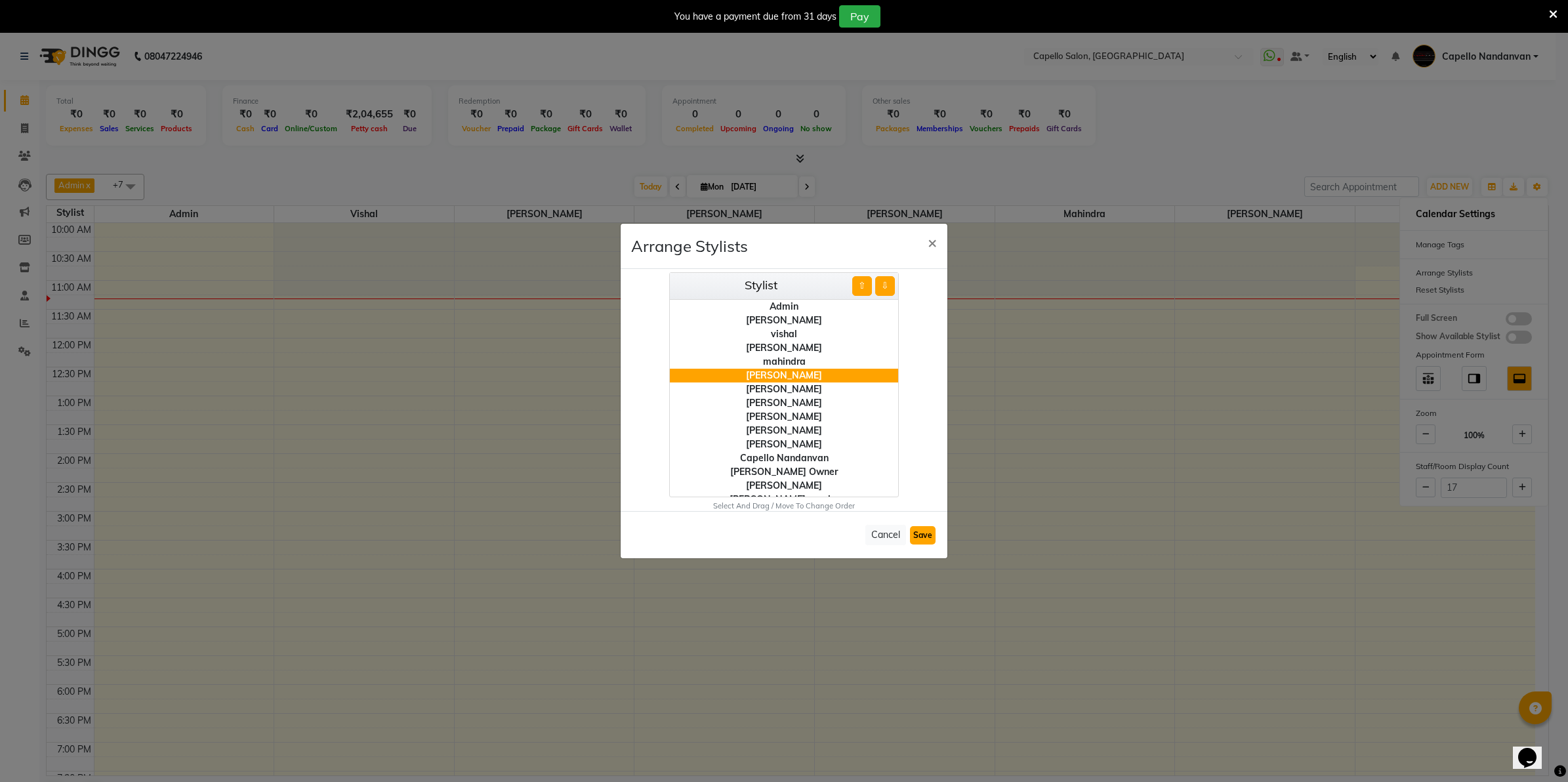
click at [918, 528] on button "Save" at bounding box center [922, 535] width 25 height 18
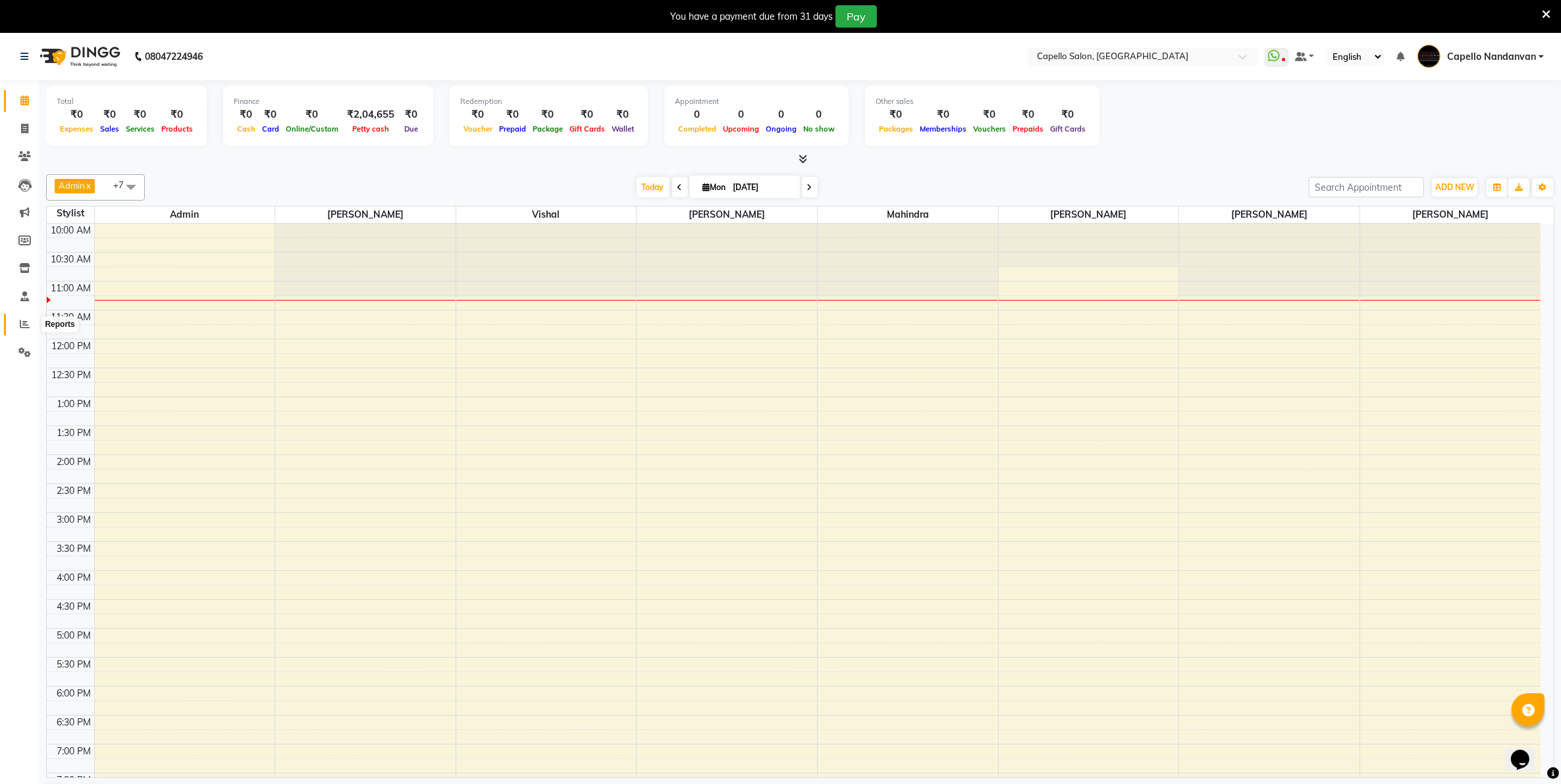
click at [20, 324] on icon at bounding box center [25, 324] width 10 height 10
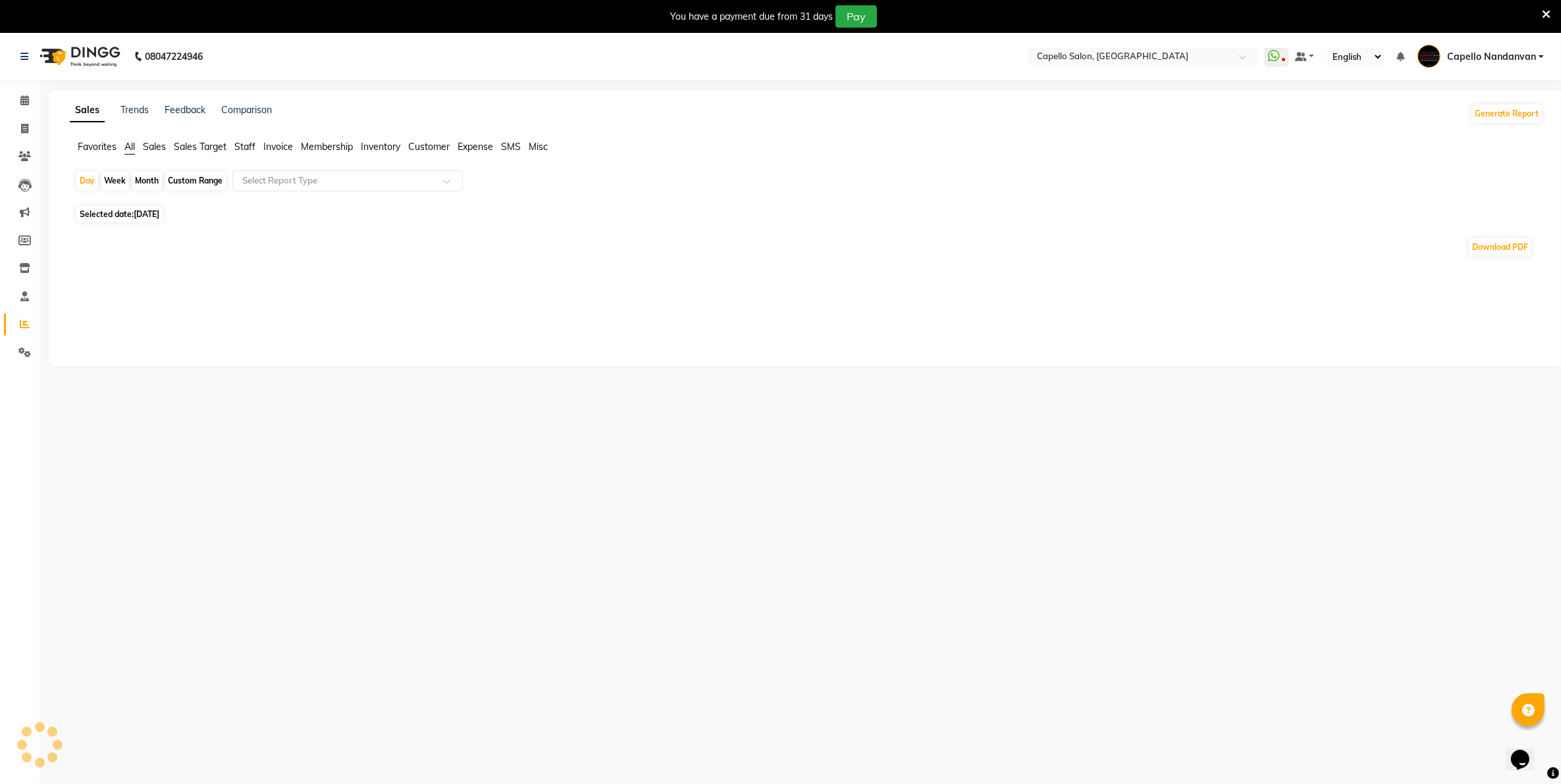
click at [142, 178] on div "Month" at bounding box center [147, 181] width 30 height 18
click at [140, 186] on div "Month" at bounding box center [147, 181] width 30 height 18
select select "9"
select select "2025"
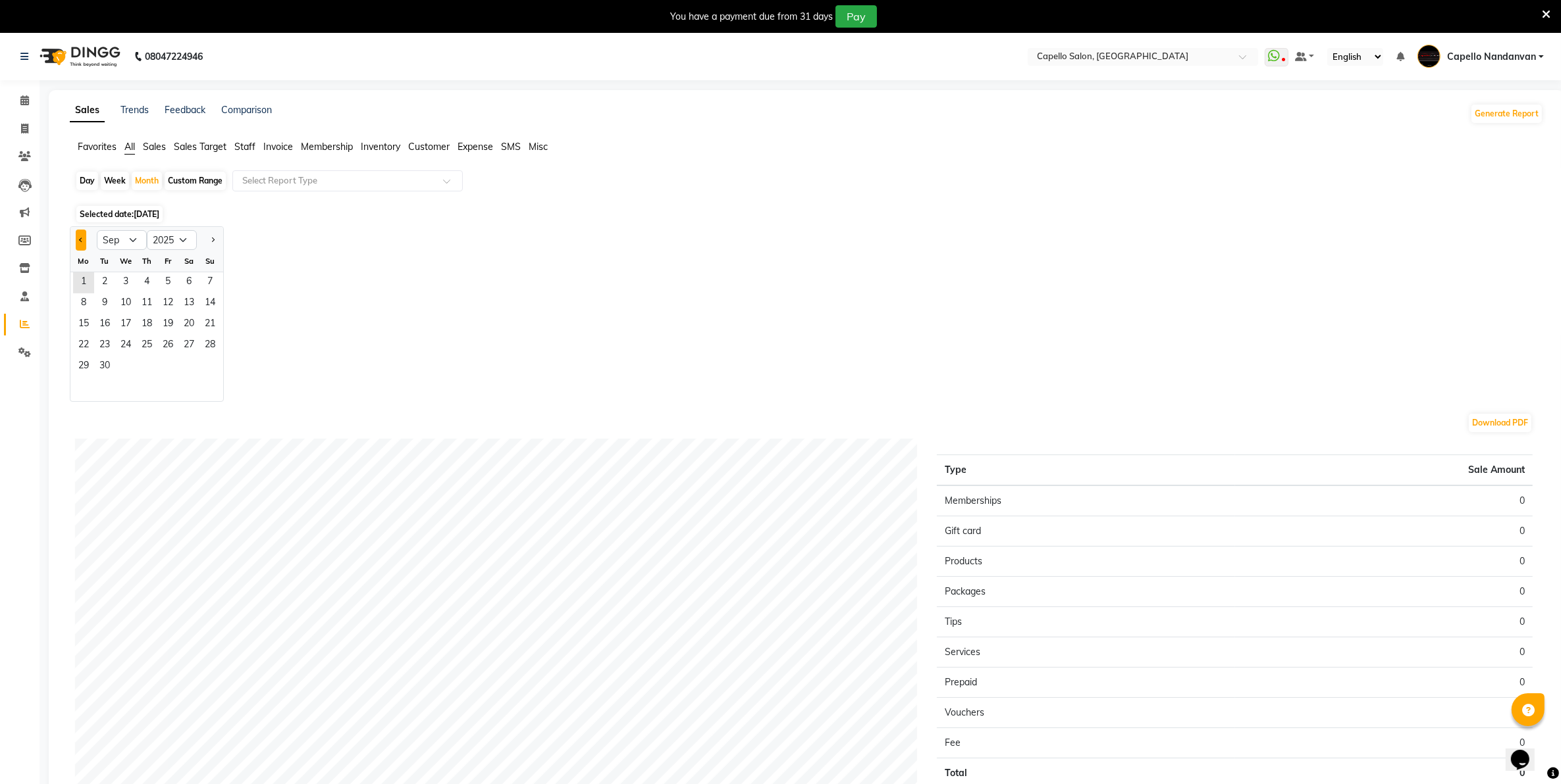
click at [79, 234] on button "Previous month" at bounding box center [81, 240] width 10 height 21
select select "8"
click at [200, 307] on span "10" at bounding box center [210, 304] width 21 height 21
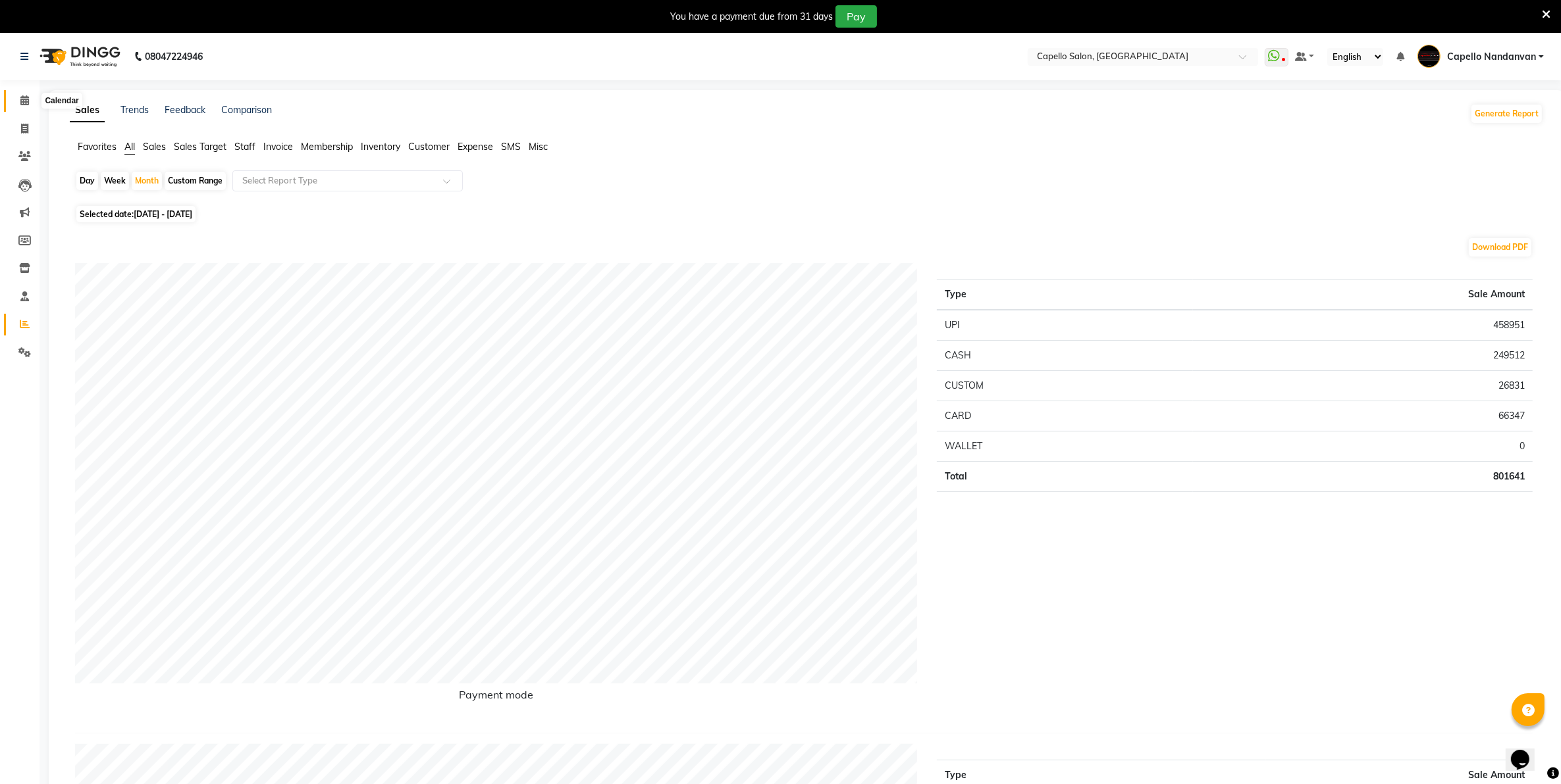
click at [18, 93] on span at bounding box center [25, 101] width 23 height 15
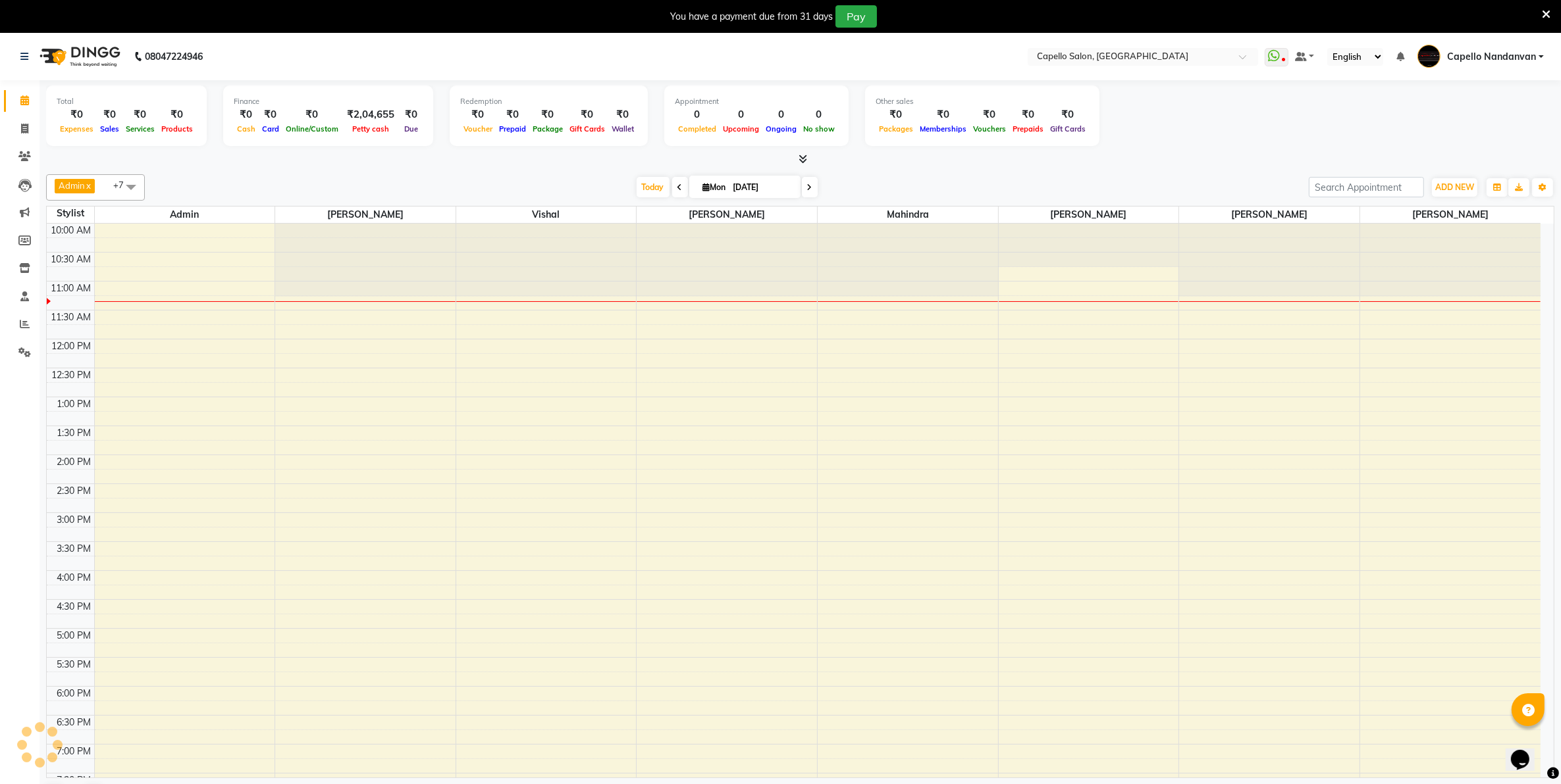
scroll to position [59, 0]
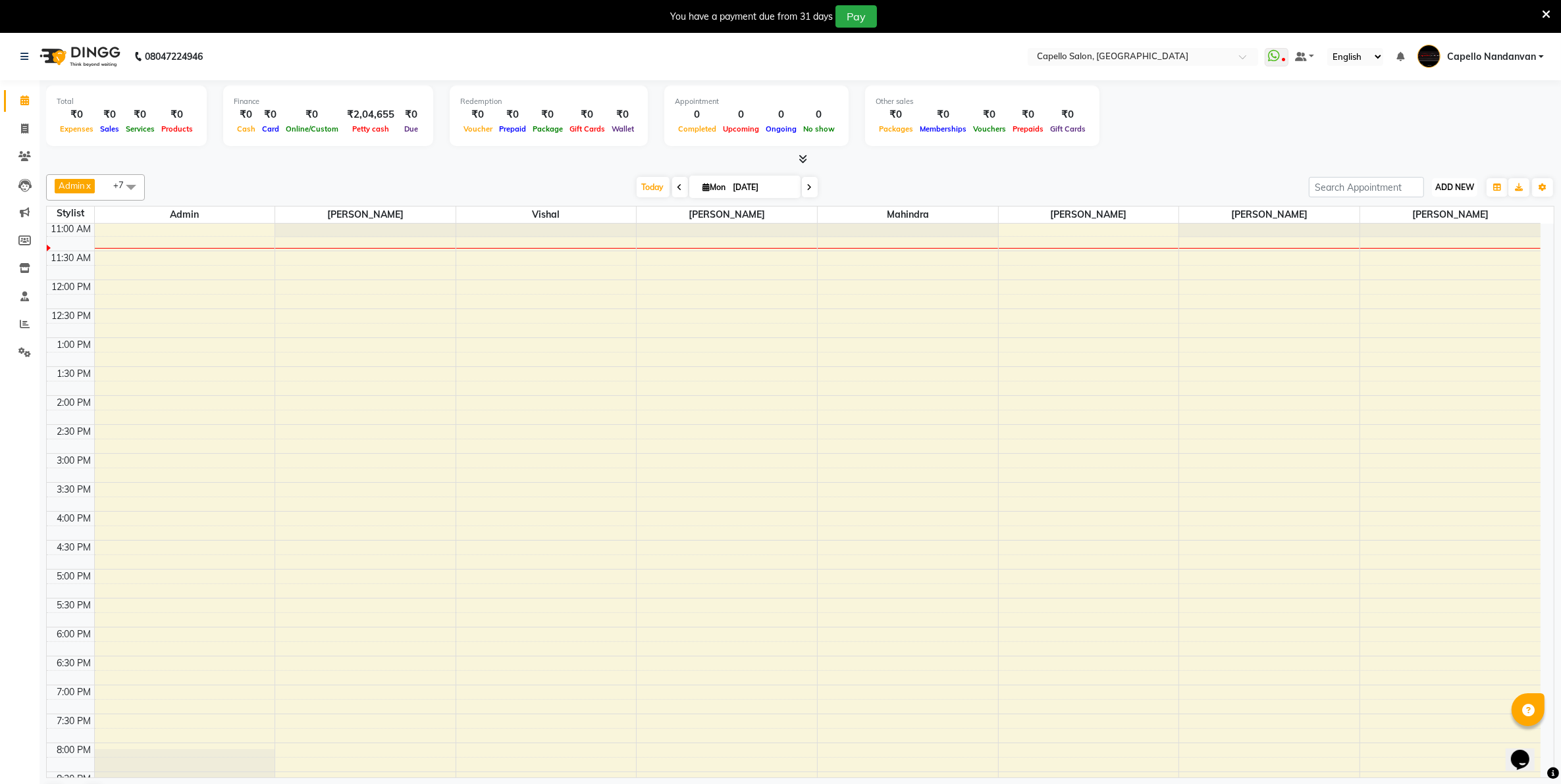
click at [1452, 185] on span "ADD NEW" at bounding box center [1454, 187] width 39 height 10
click at [1426, 262] on link "Add Attendance" at bounding box center [1424, 264] width 104 height 17
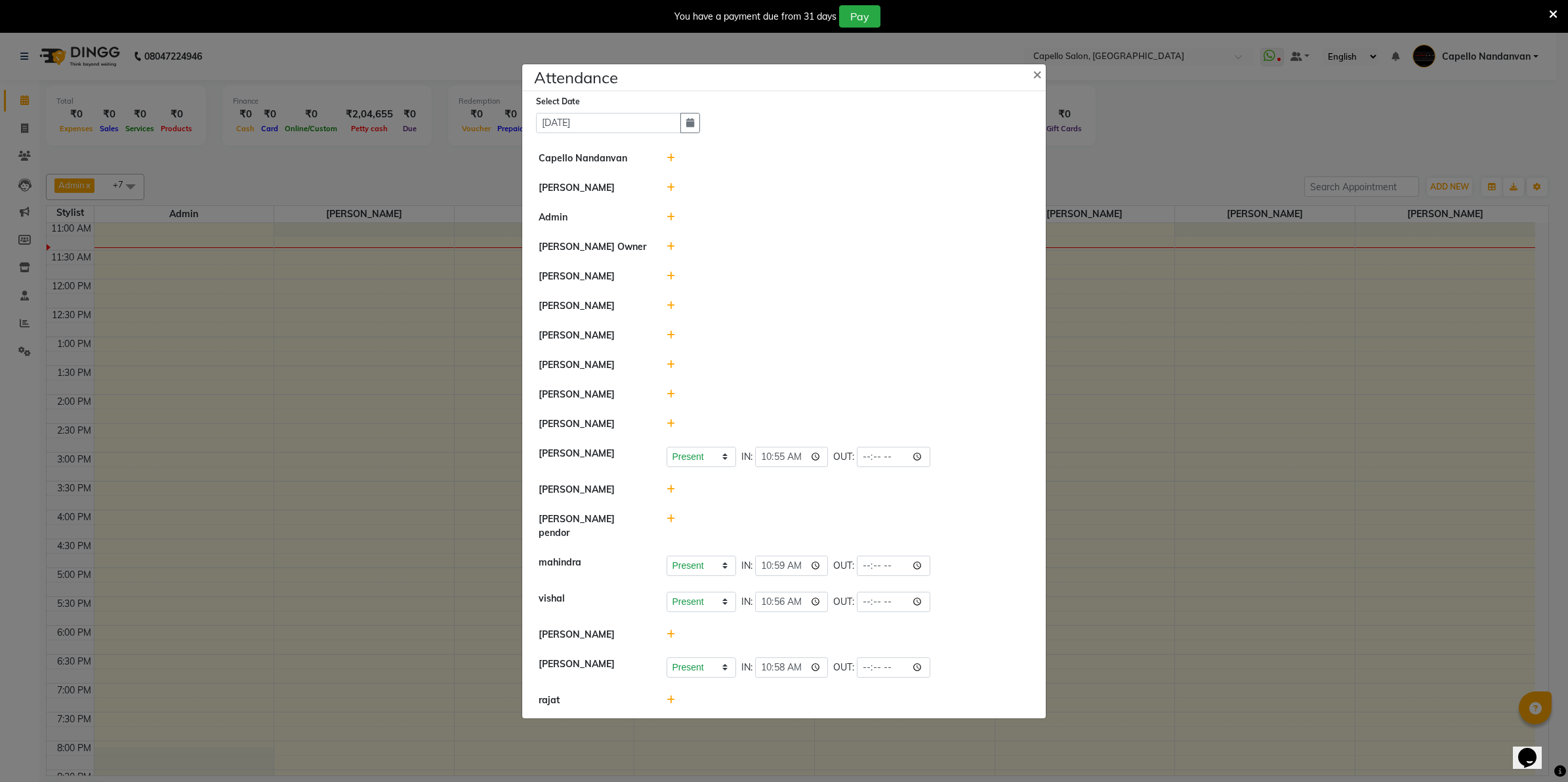
click at [669, 630] on icon at bounding box center [670, 635] width 9 height 9
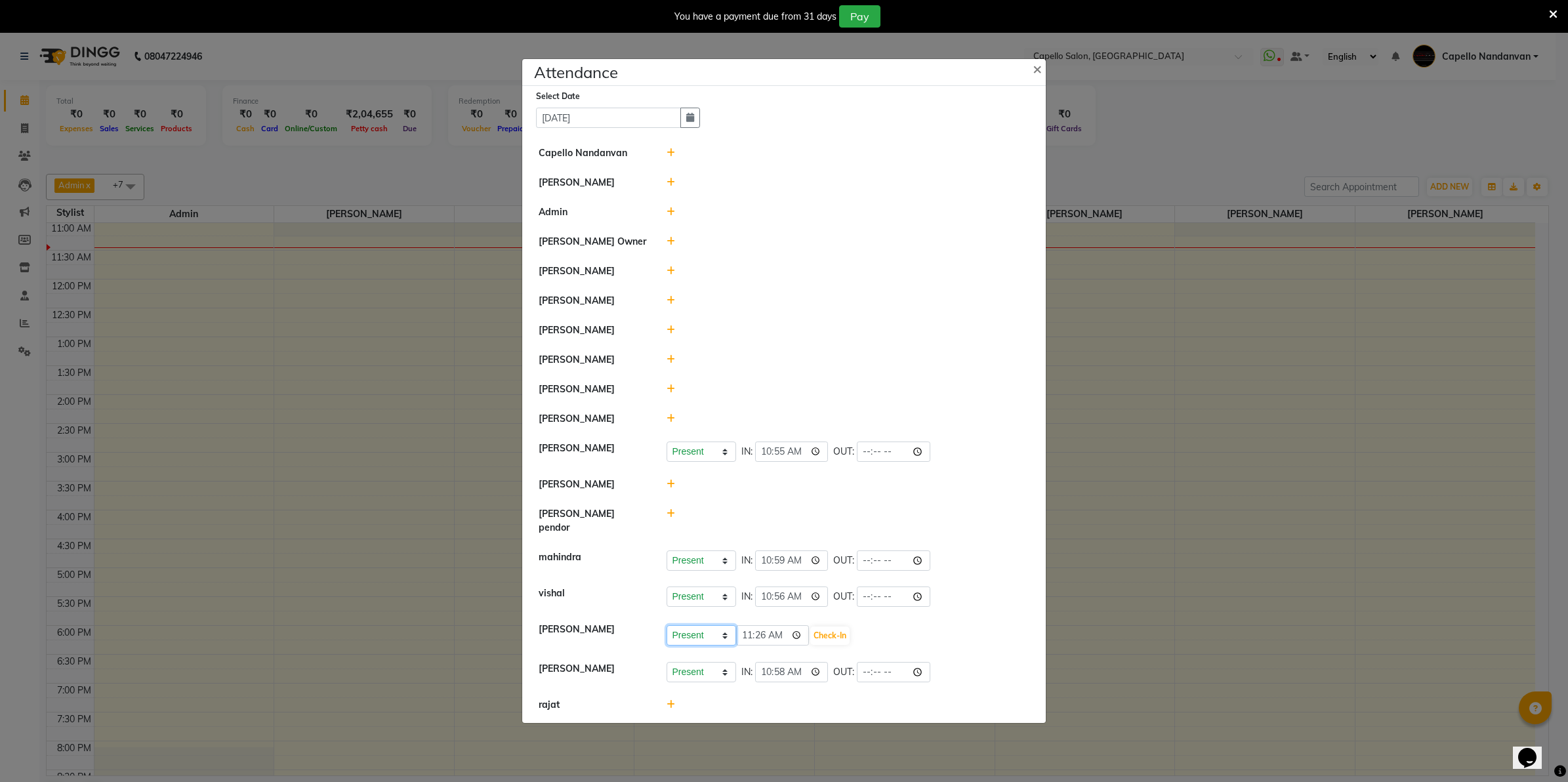
click at [692, 627] on select "Present Absent Late Half Day Weekly Off" at bounding box center [701, 636] width 69 height 21
select select "W"
click at [666, 626] on select "Present Absent Late Half Day Weekly Off" at bounding box center [701, 636] width 69 height 21
click at [748, 626] on button "Save" at bounding box center [750, 635] width 25 height 18
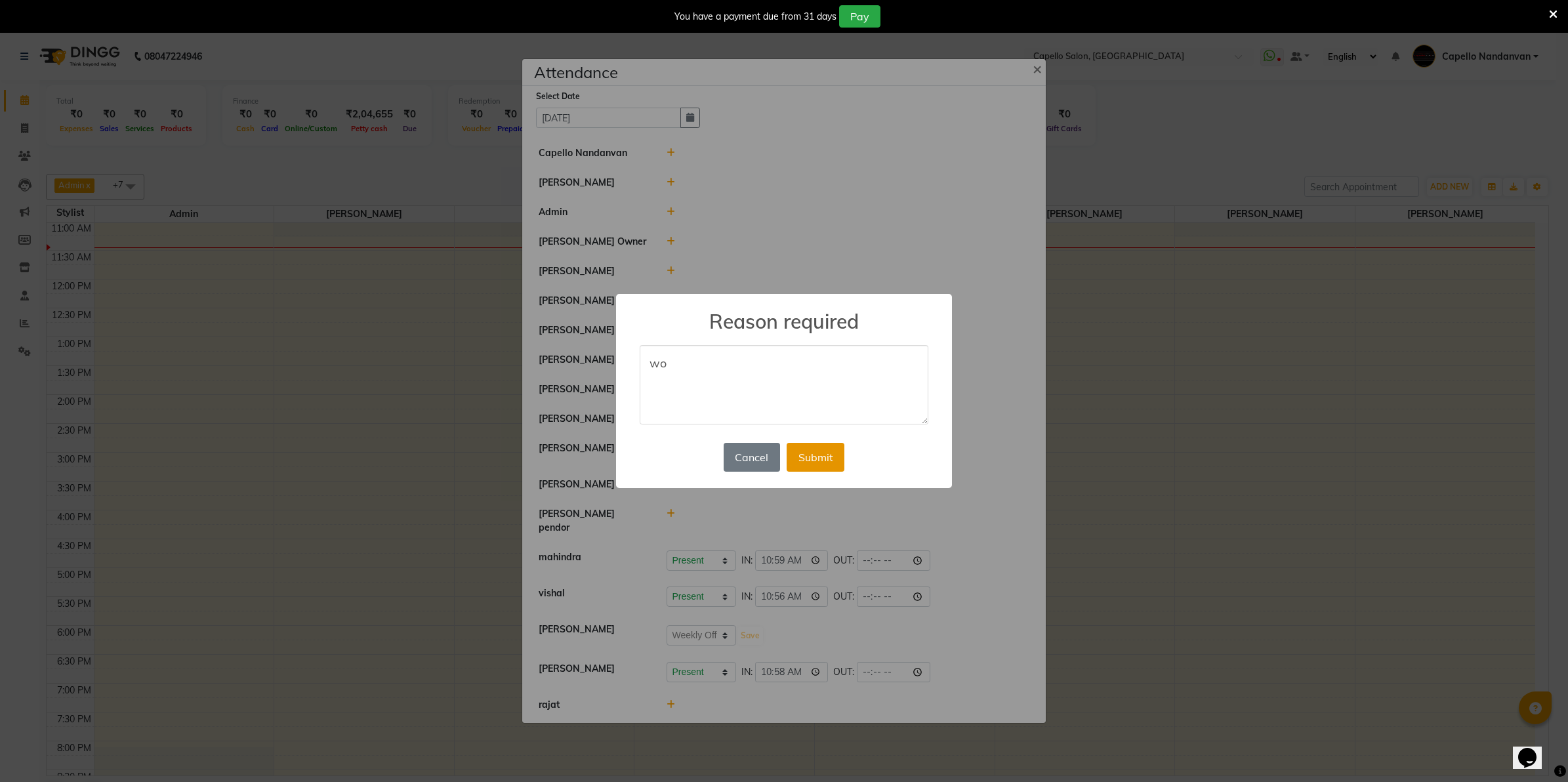
type textarea "wo"
click at [830, 460] on button "Submit" at bounding box center [815, 457] width 58 height 29
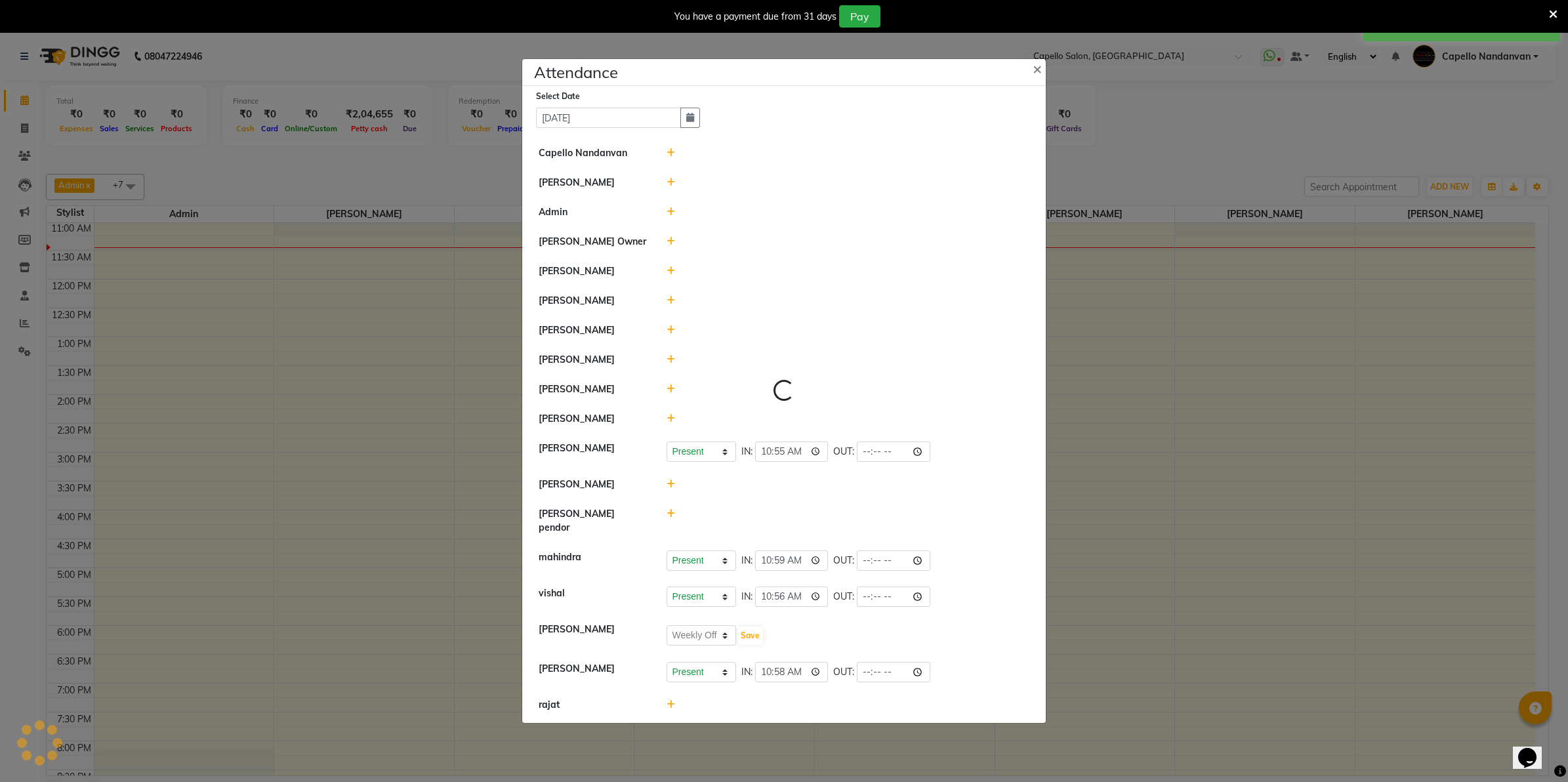
select select "W"
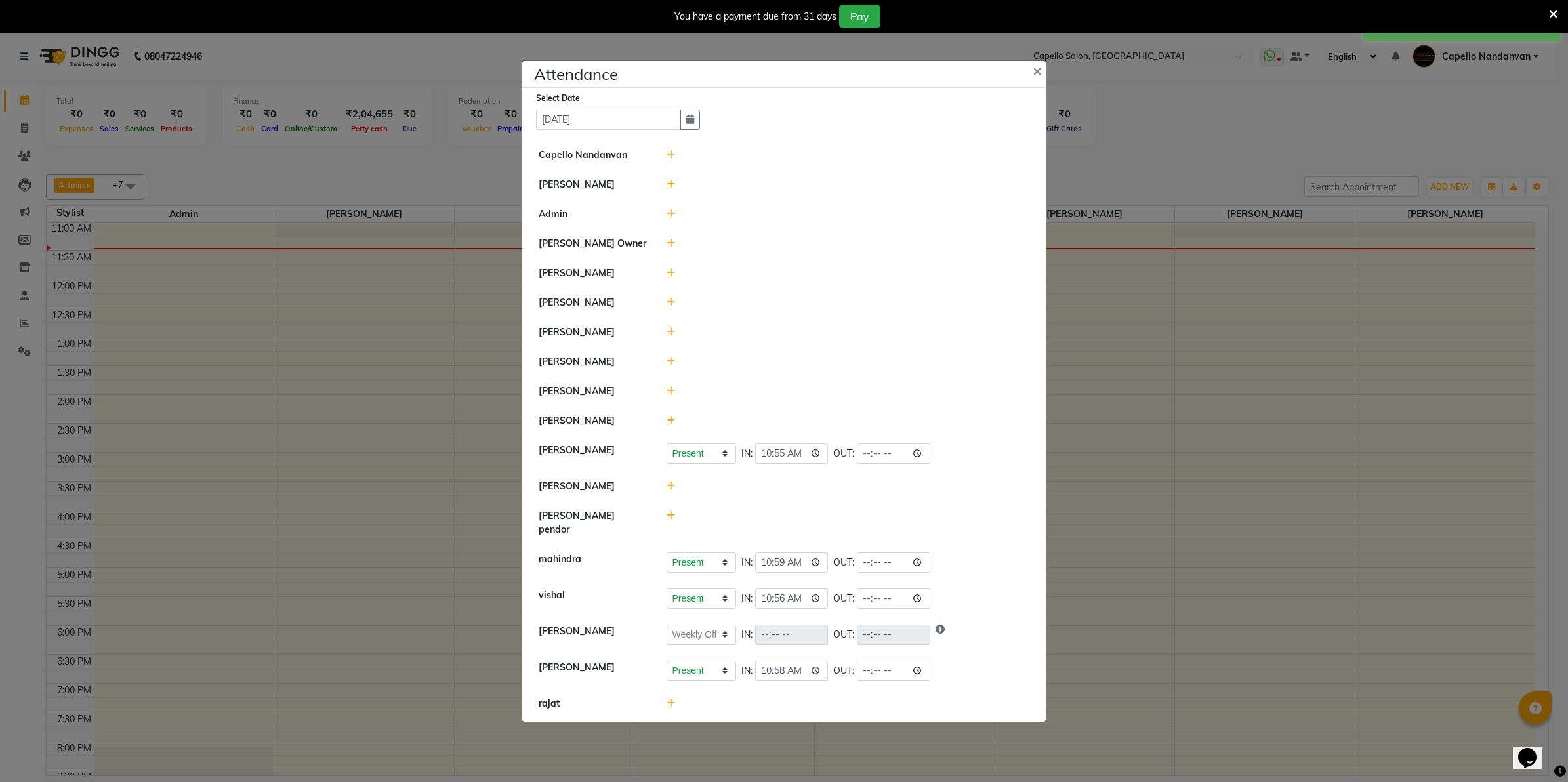
click at [667, 367] on icon at bounding box center [670, 362] width 9 height 9
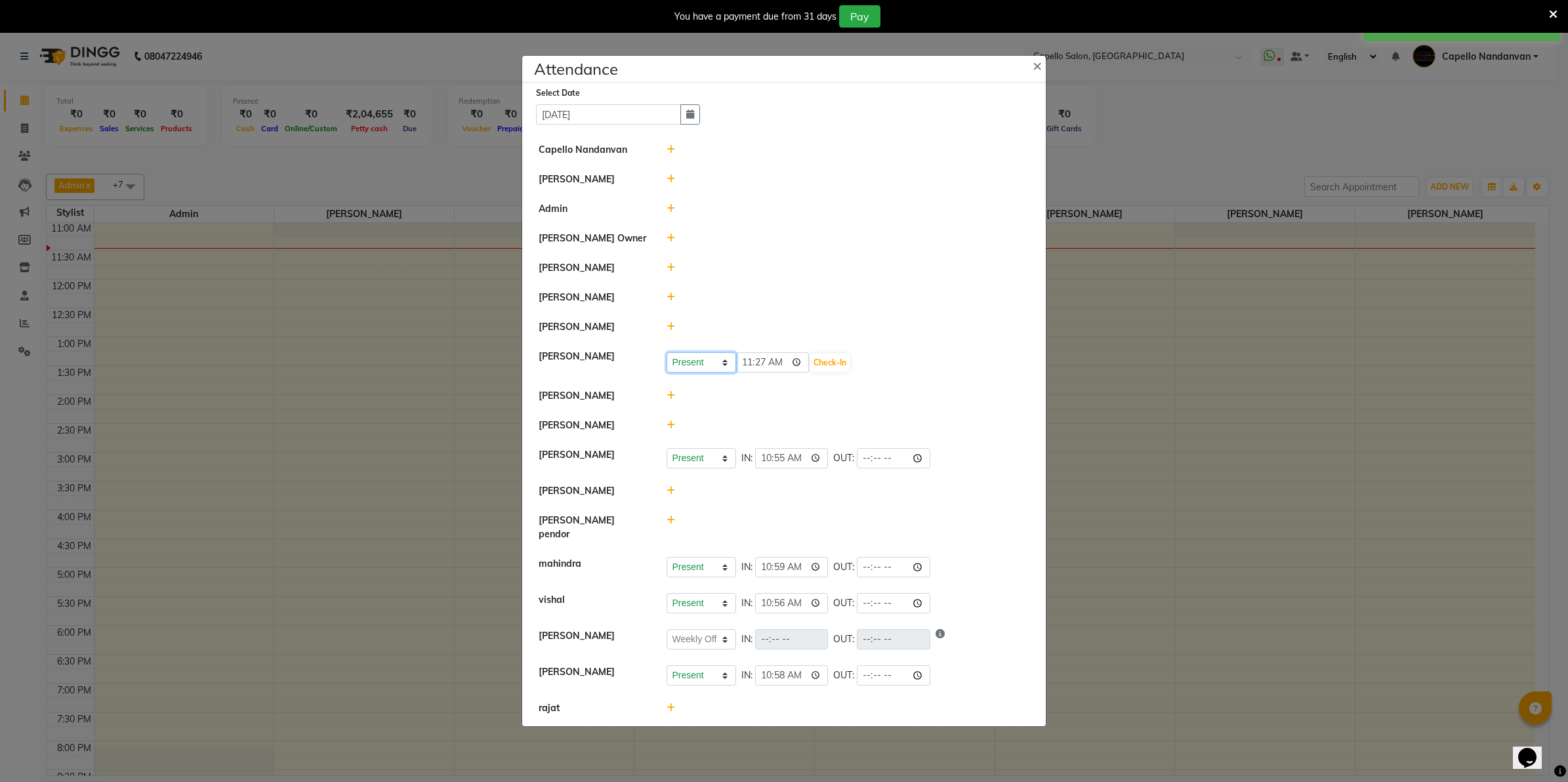
click at [699, 373] on select "Present Absent Late Half Day Weekly Off" at bounding box center [701, 363] width 69 height 21
select select "A"
click at [666, 359] on select "Present Absent Late Half Day Weekly Off" at bounding box center [701, 363] width 69 height 21
click at [745, 371] on button "Save" at bounding box center [750, 363] width 25 height 18
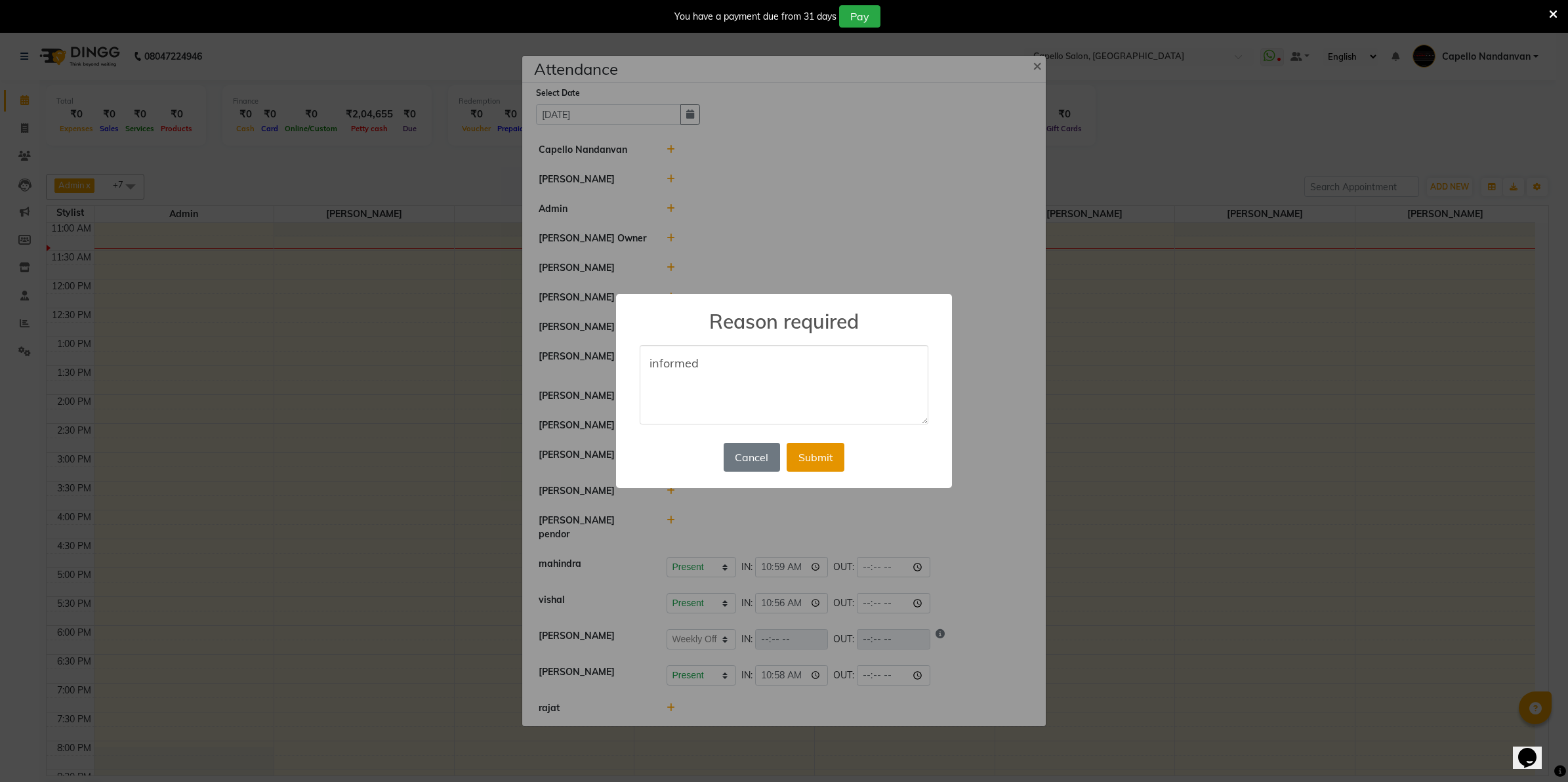
type textarea "informed"
click at [824, 448] on button "Submit" at bounding box center [815, 457] width 58 height 29
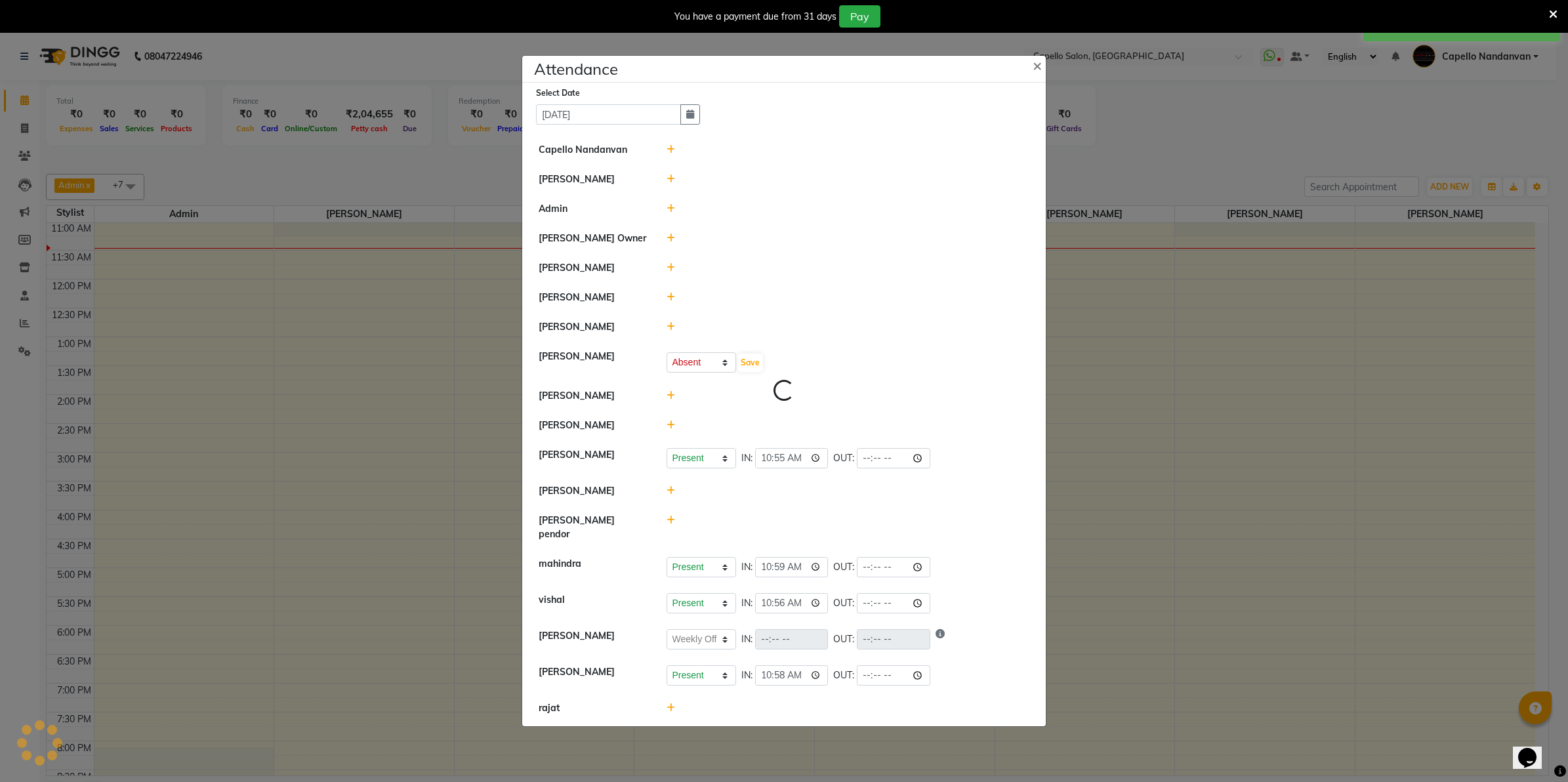
select select "A"
select select "W"
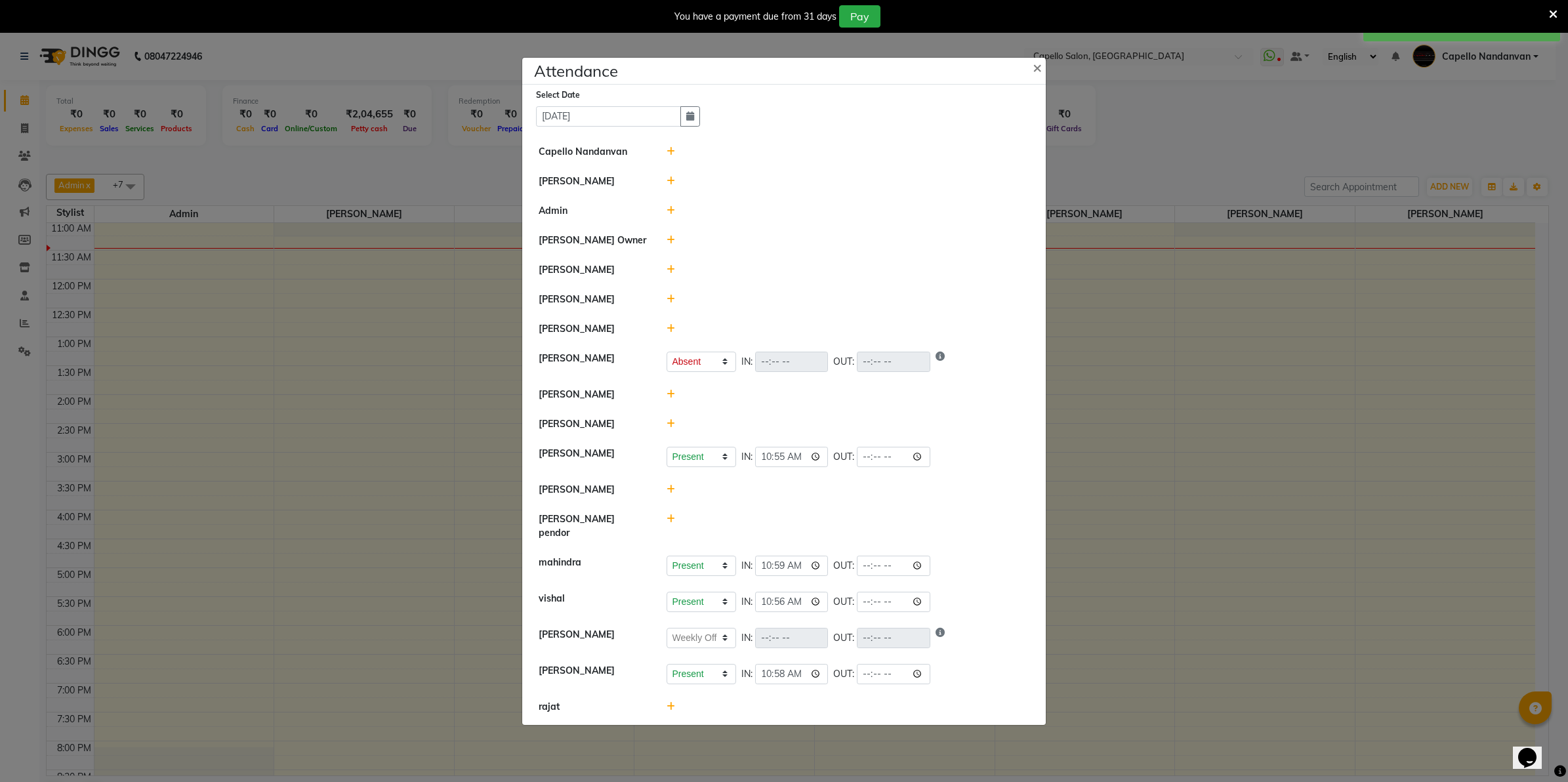
click at [669, 330] on icon at bounding box center [670, 329] width 9 height 9
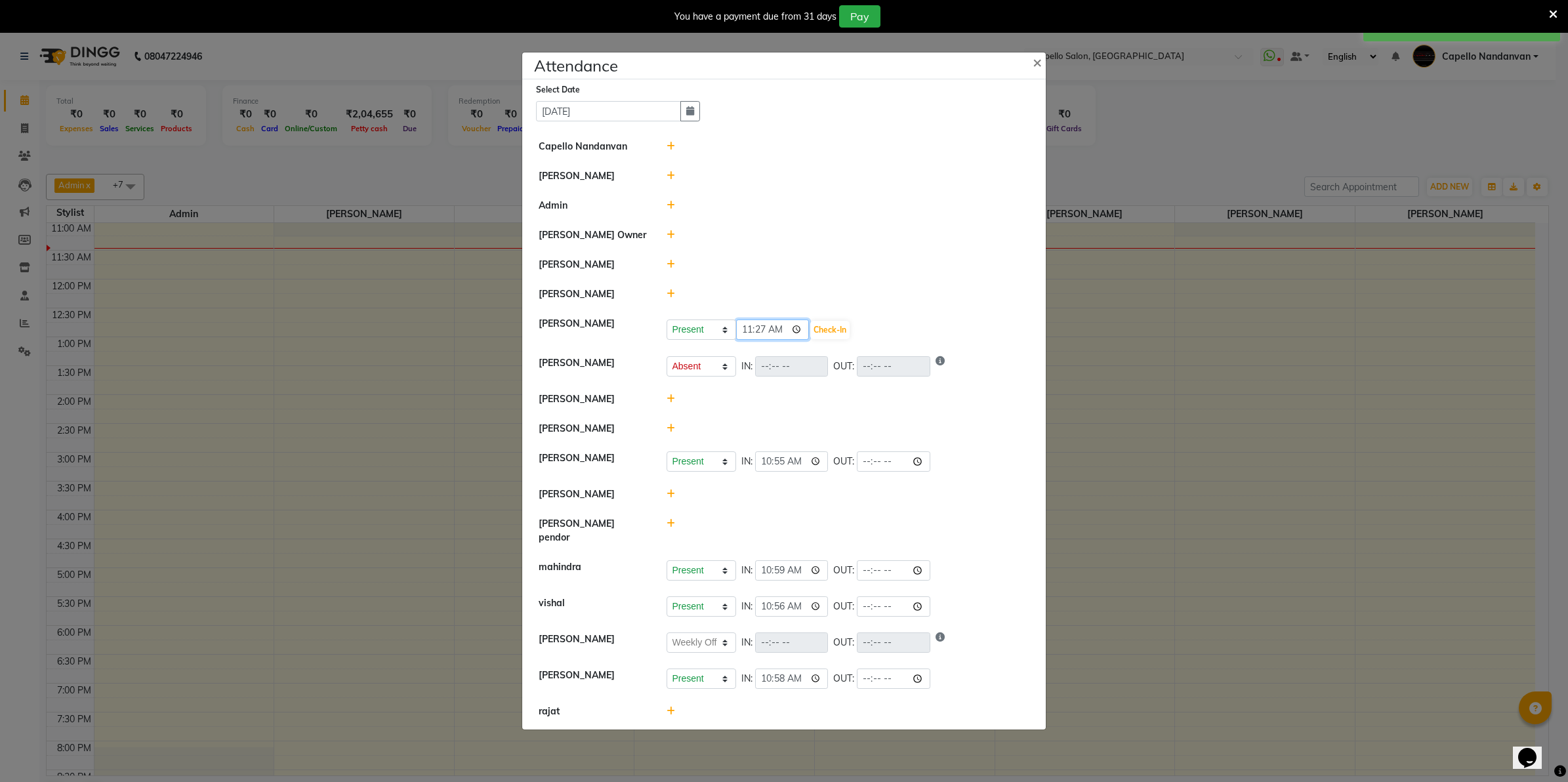
click at [761, 335] on input "11:27" at bounding box center [772, 330] width 73 height 21
type input "11:00"
click at [841, 335] on button "Check-In" at bounding box center [830, 329] width 39 height 18
select select "A"
select select "W"
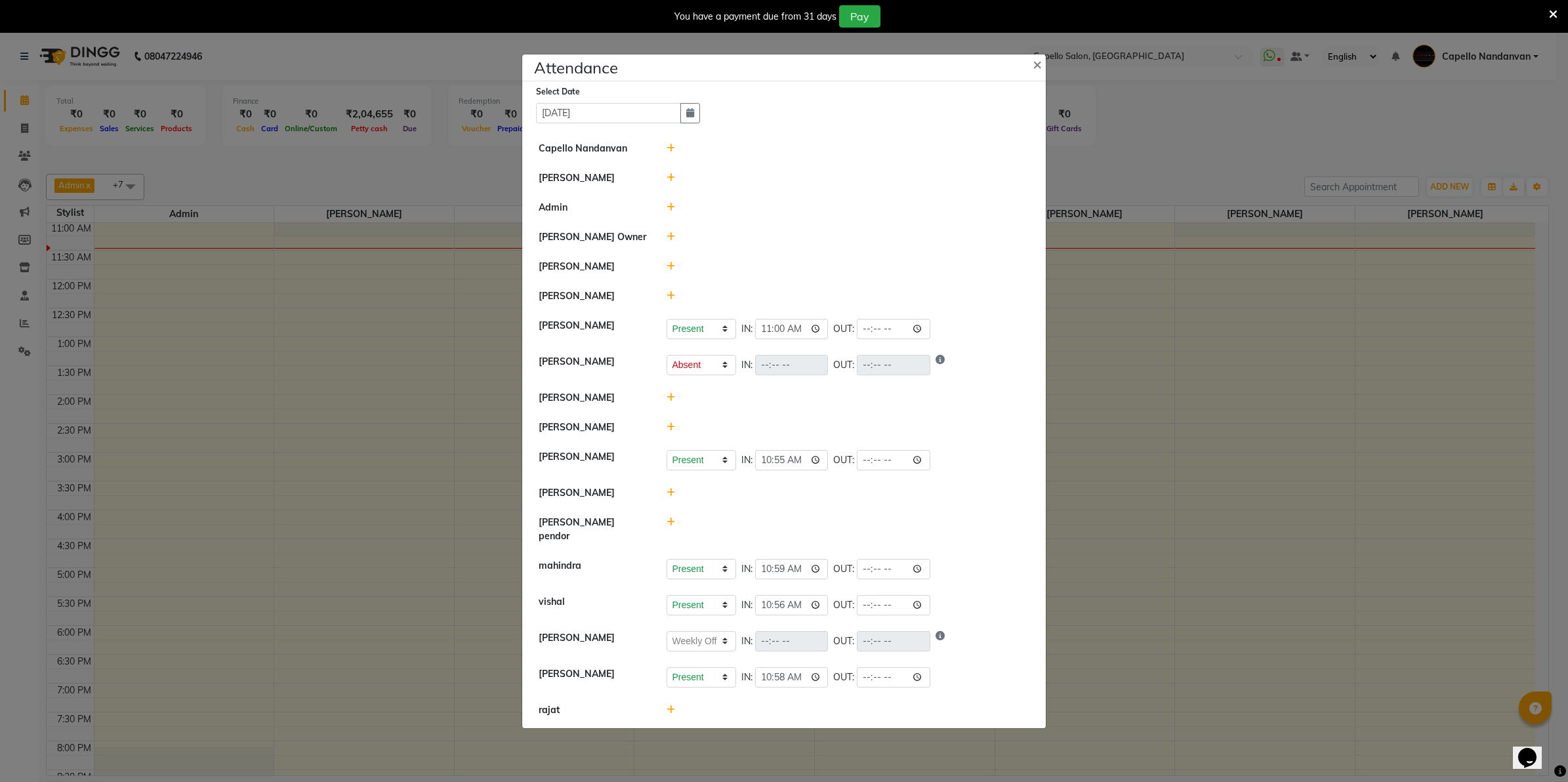
click at [670, 267] on icon at bounding box center [670, 267] width 9 height 9
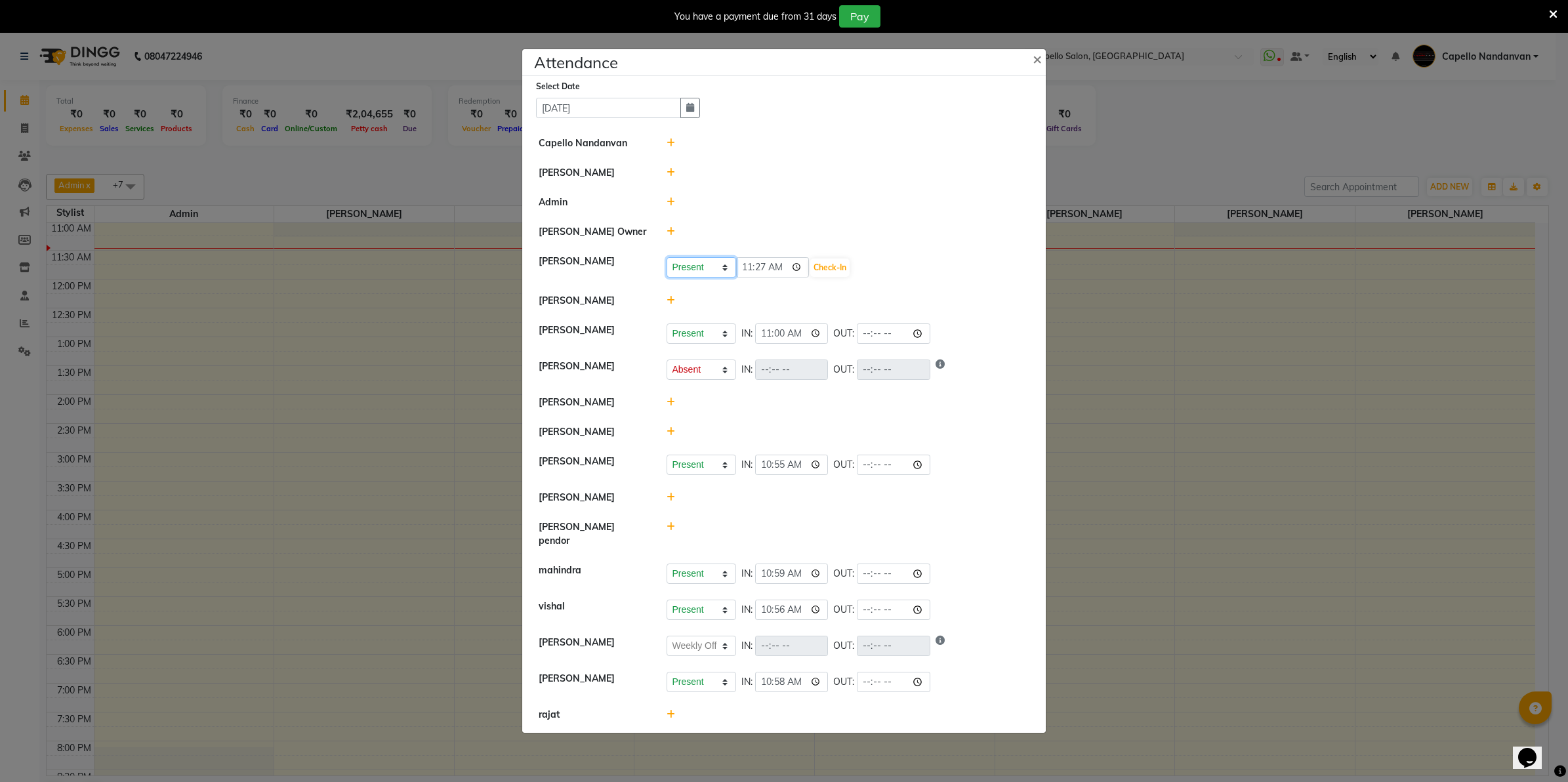
click at [713, 276] on select "Present Absent Late Half Day Weekly Off" at bounding box center [701, 268] width 69 height 21
select select "A"
click at [666, 263] on select "Present Absent Late Half Day Weekly Off" at bounding box center [701, 268] width 69 height 21
click at [745, 273] on button "Save" at bounding box center [750, 267] width 25 height 18
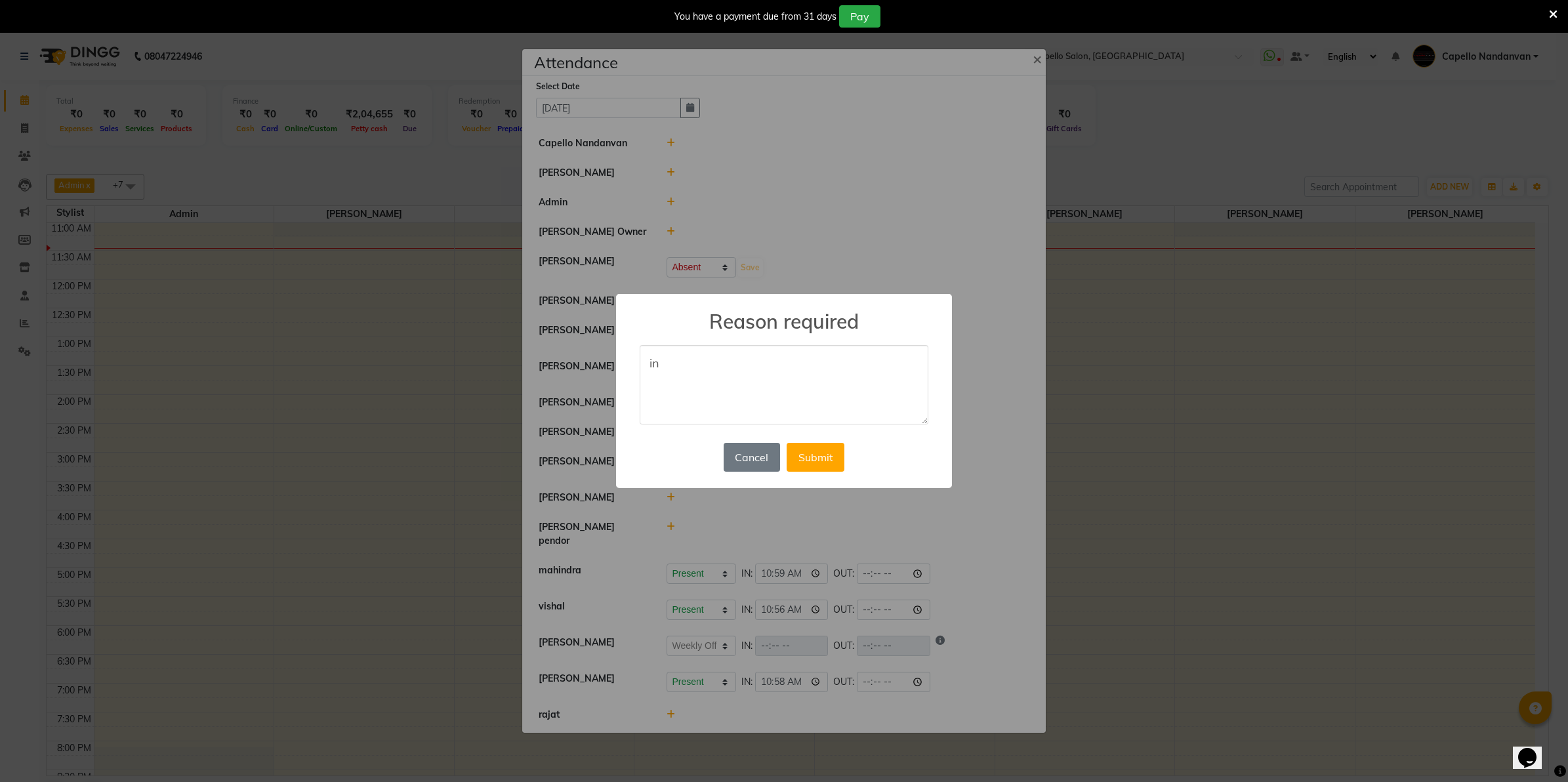
type textarea "i"
type textarea "out of city"
click at [812, 461] on button "Submit" at bounding box center [815, 457] width 58 height 29
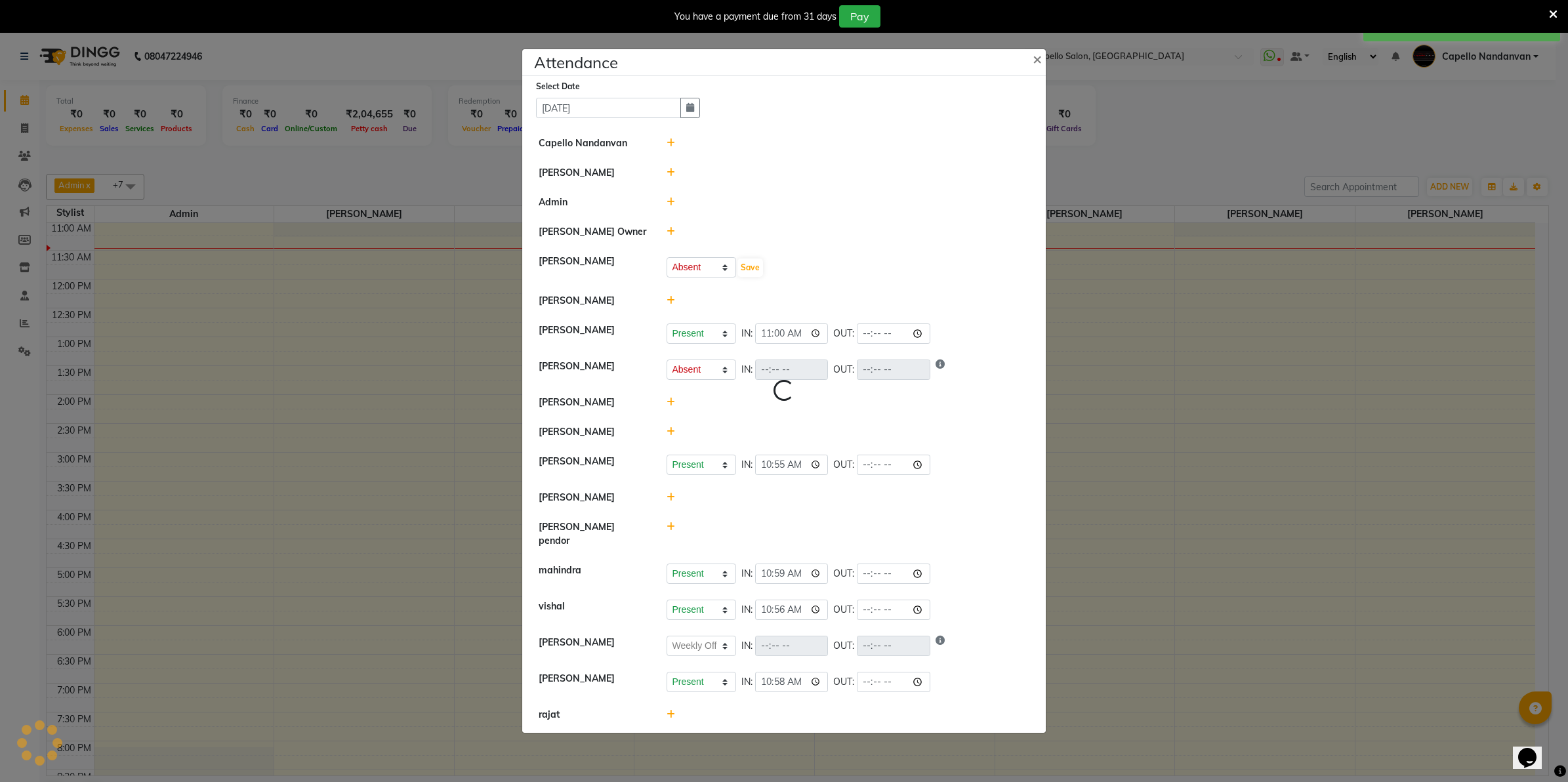
select select "A"
select select "W"
click at [670, 179] on icon at bounding box center [670, 175] width 9 height 9
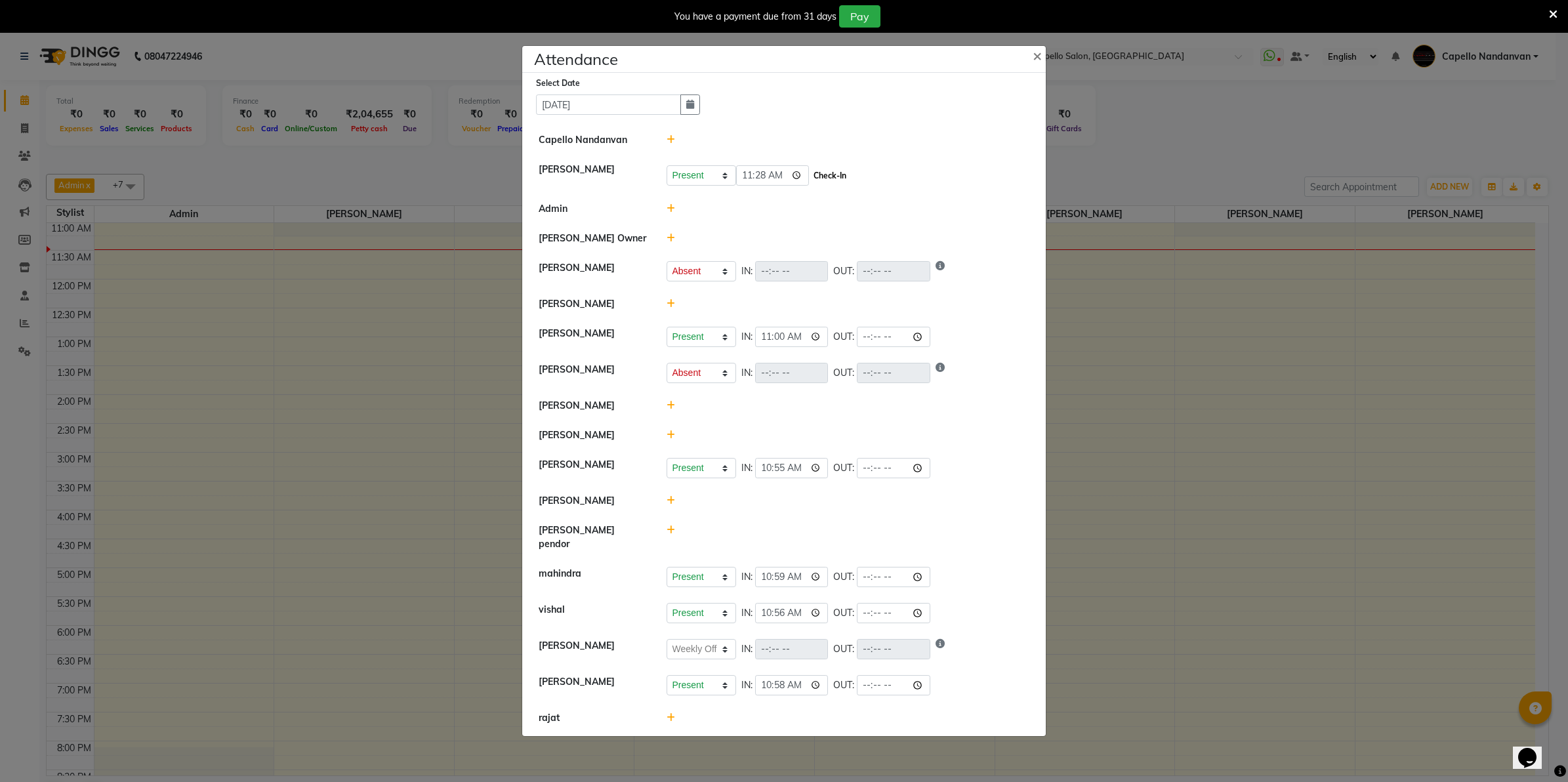
click at [818, 178] on button "Check-In" at bounding box center [830, 175] width 39 height 18
select select "A"
select select "W"
click at [766, 340] on input "11:00" at bounding box center [791, 336] width 73 height 21
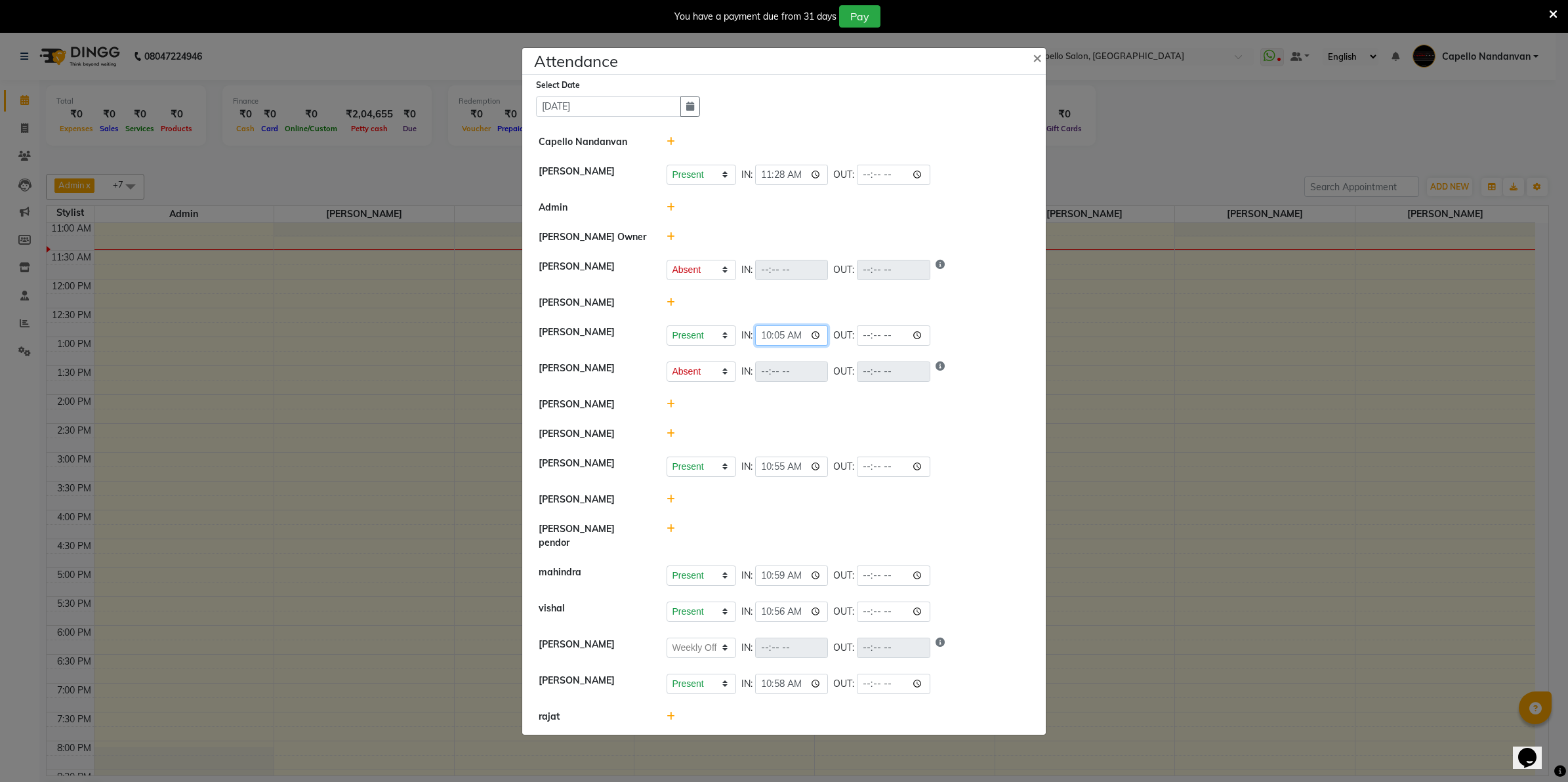
type input "10:59"
click at [748, 310] on div at bounding box center [848, 303] width 383 height 13
select select "A"
select select "W"
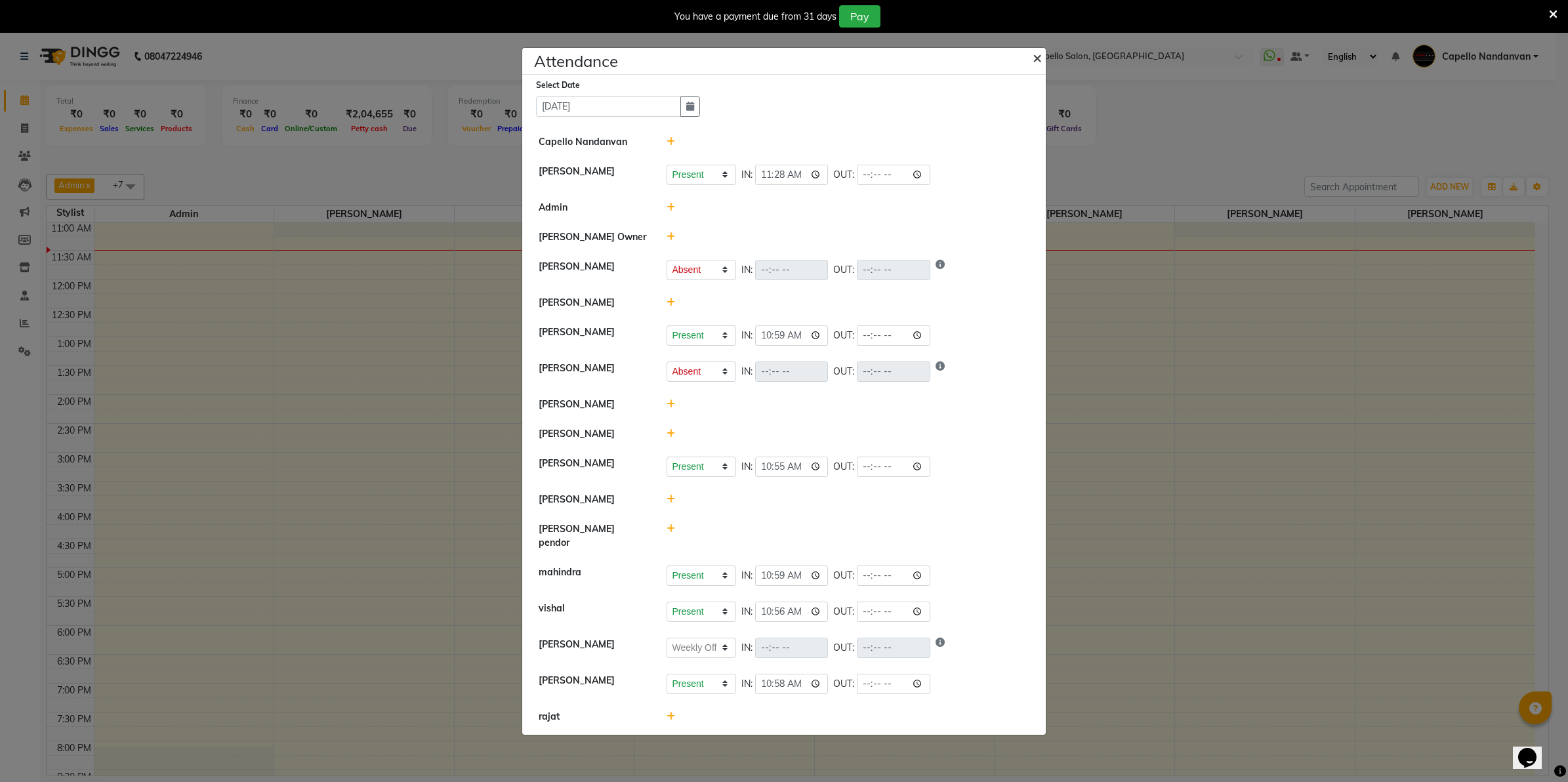
click at [1040, 60] on span "×" at bounding box center [1037, 57] width 9 height 20
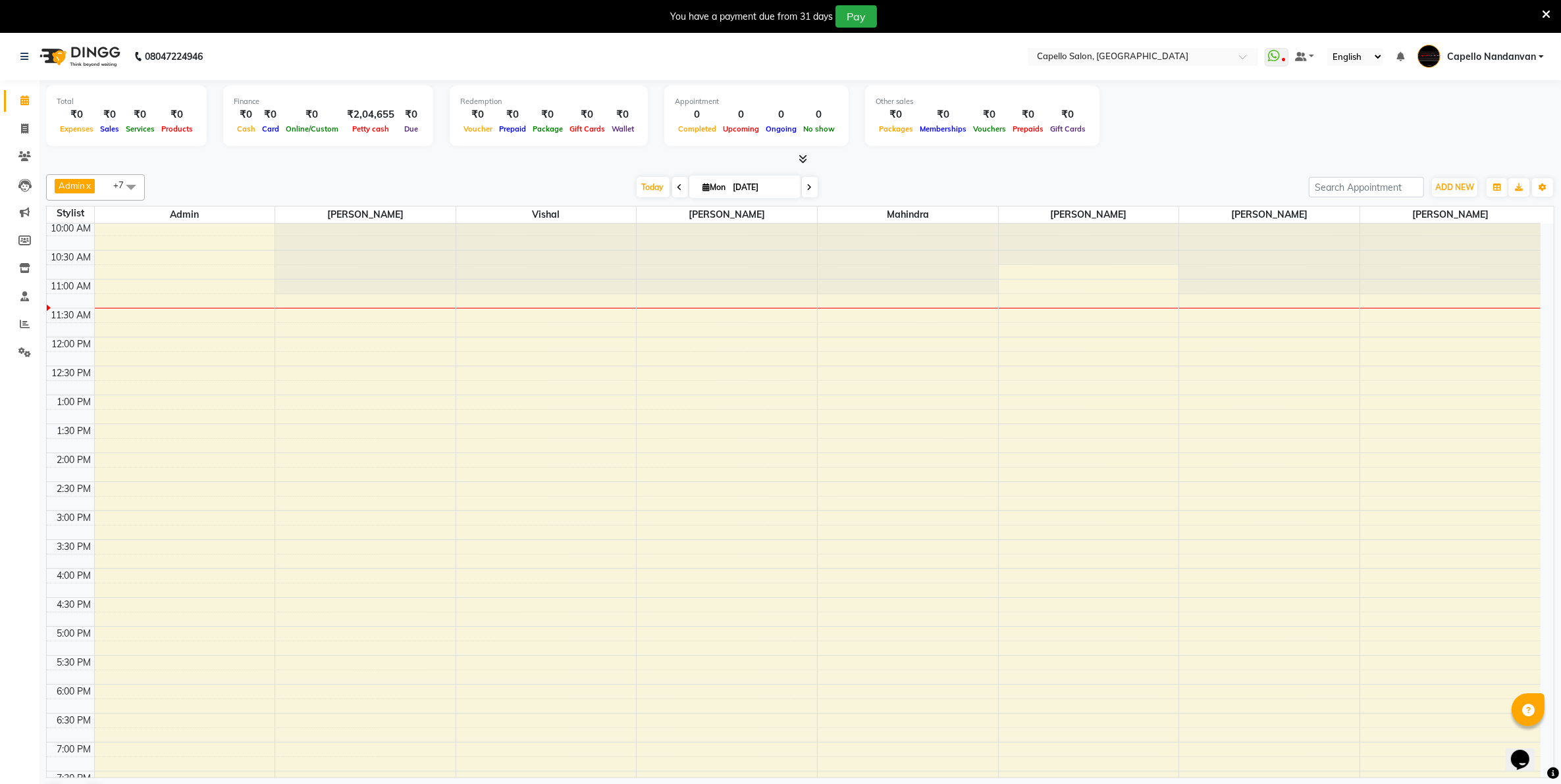
scroll to position [0, 0]
click at [21, 128] on icon at bounding box center [25, 128] width 7 height 10
select select "service"
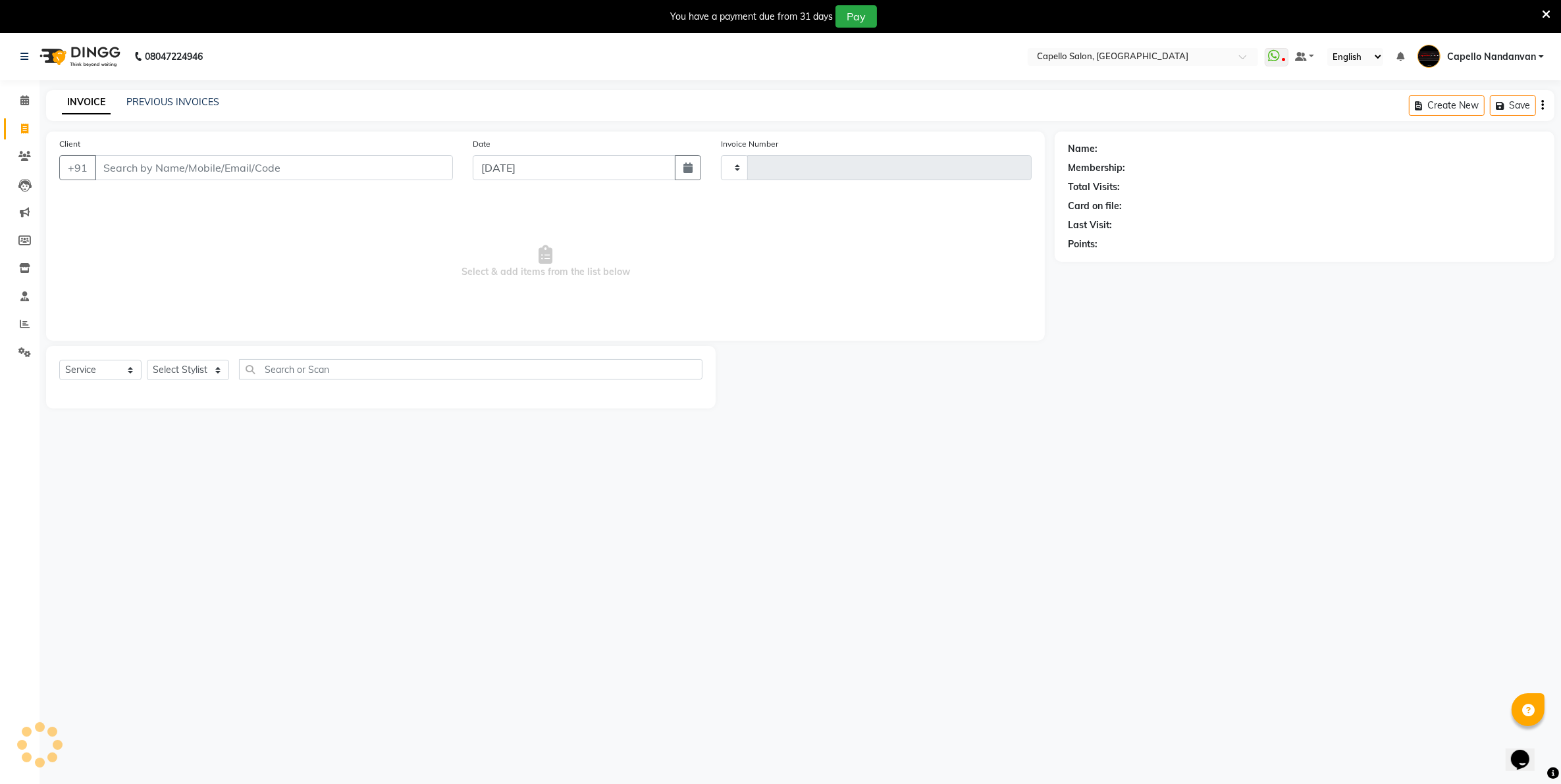
type input "4000"
select select "830"
click at [138, 171] on input "Client" at bounding box center [274, 168] width 358 height 25
type input "8149239492"
click at [195, 372] on select "Select Stylist Admin [PERSON_NAME] [PERSON_NAME] [PERSON_NAME] [PERSON_NAME] Ow…" at bounding box center [193, 375] width 92 height 21
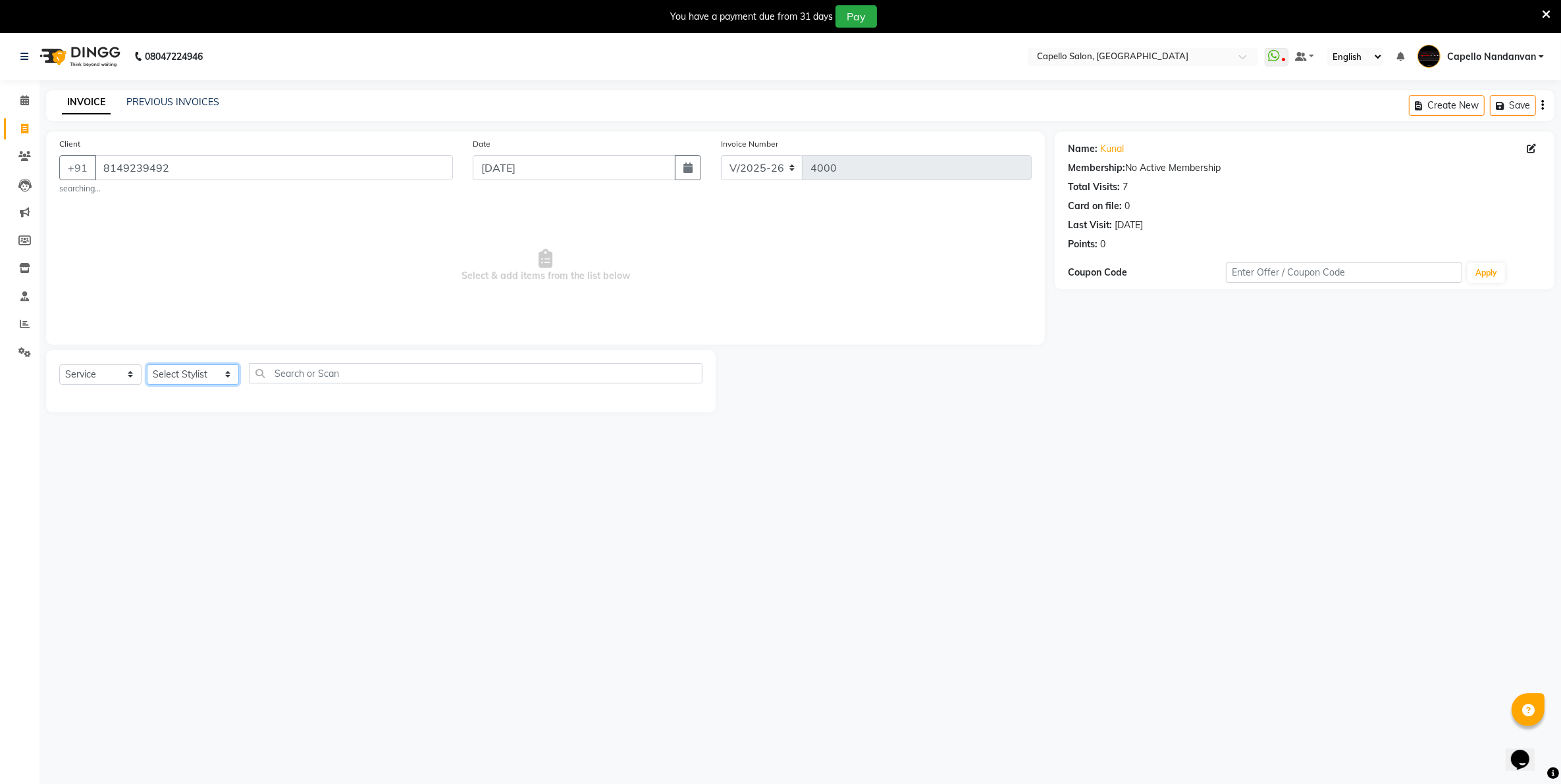
select select "66495"
click at [147, 364] on select "Select Stylist Admin [PERSON_NAME] [PERSON_NAME] [PERSON_NAME] [PERSON_NAME] Ow…" at bounding box center [193, 375] width 92 height 21
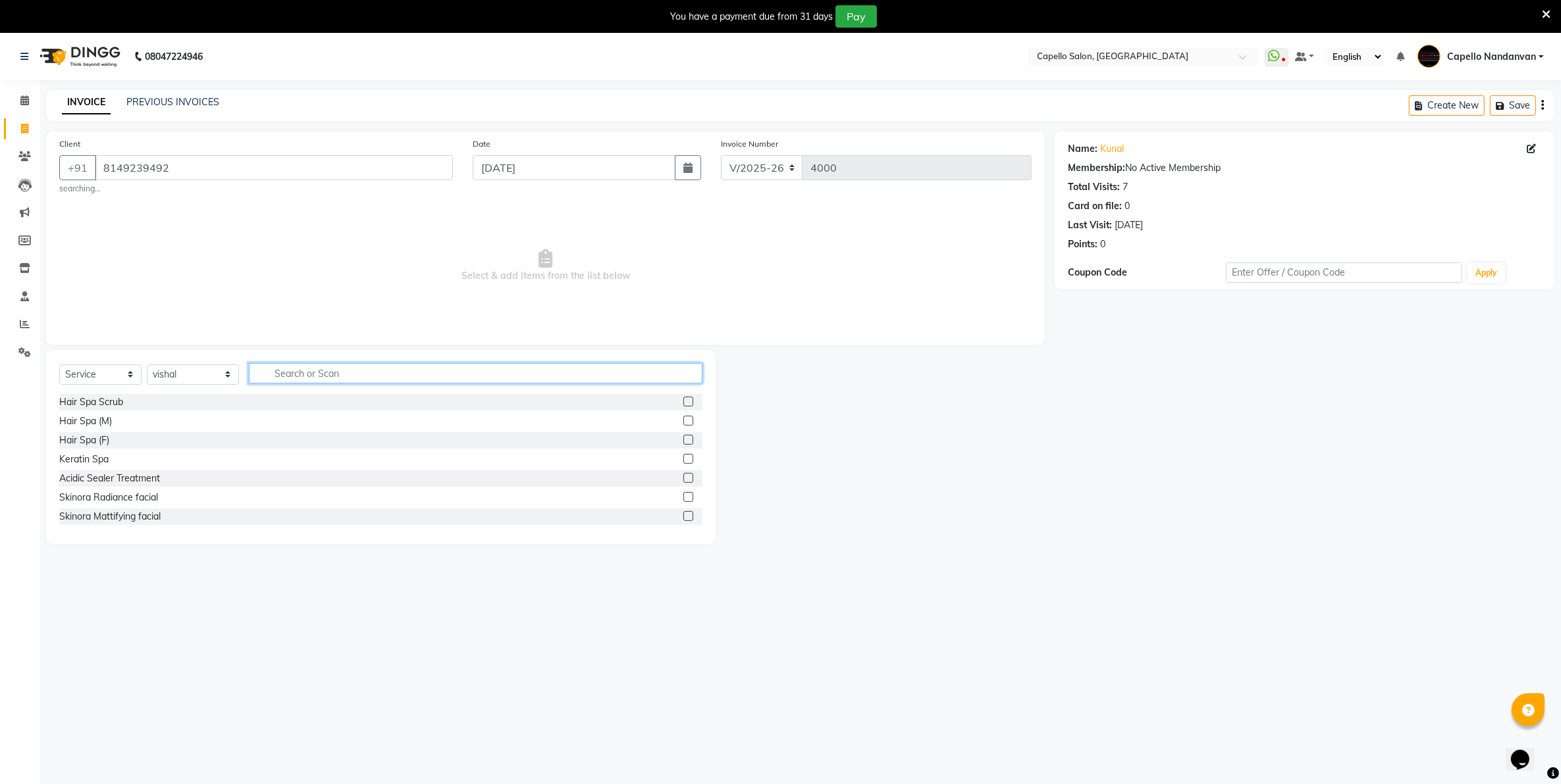
click at [277, 371] on input "text" at bounding box center [475, 374] width 453 height 21
type input "baby"
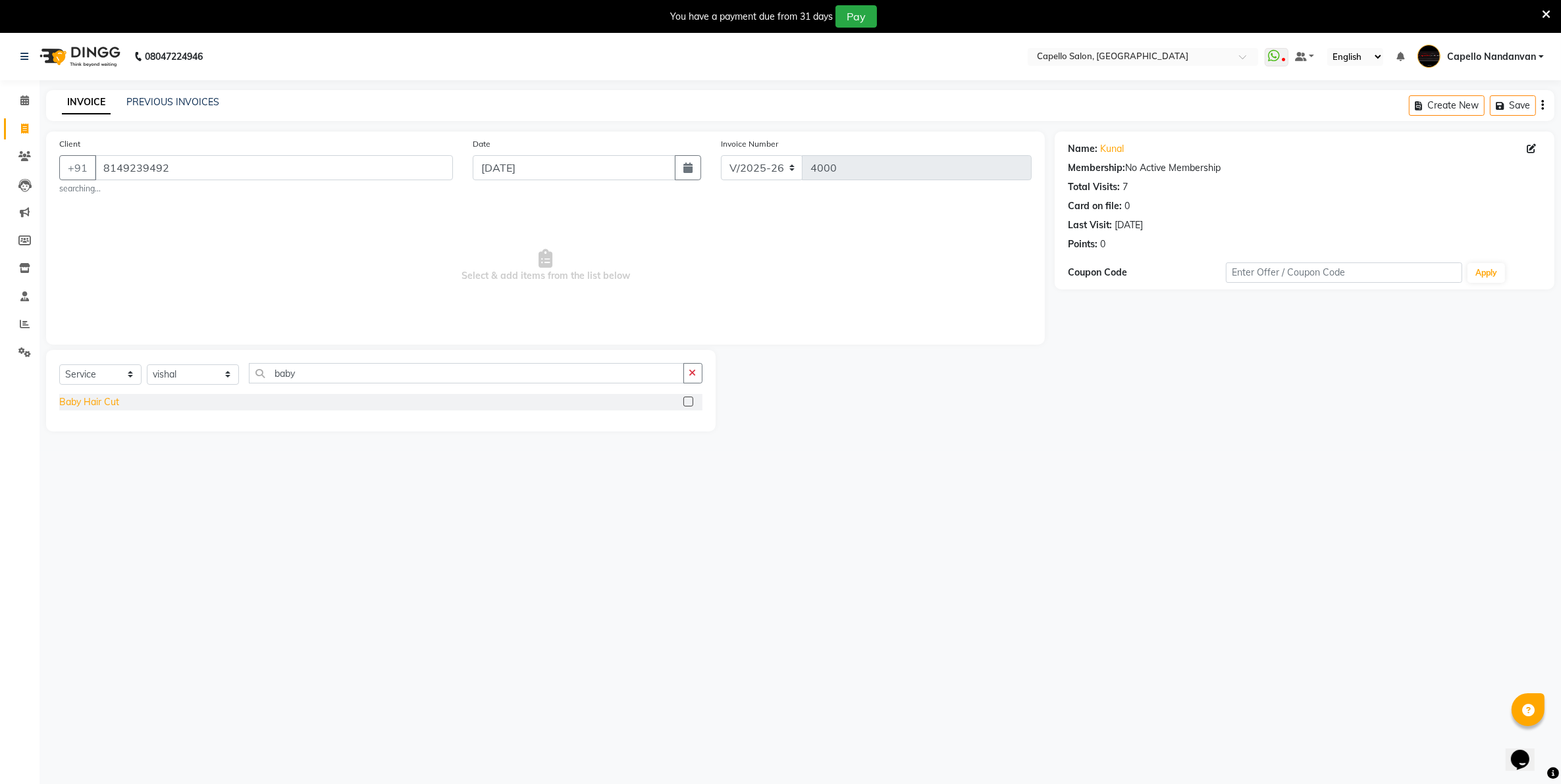
click at [87, 402] on div "Baby Hair Cut" at bounding box center [90, 402] width 60 height 13
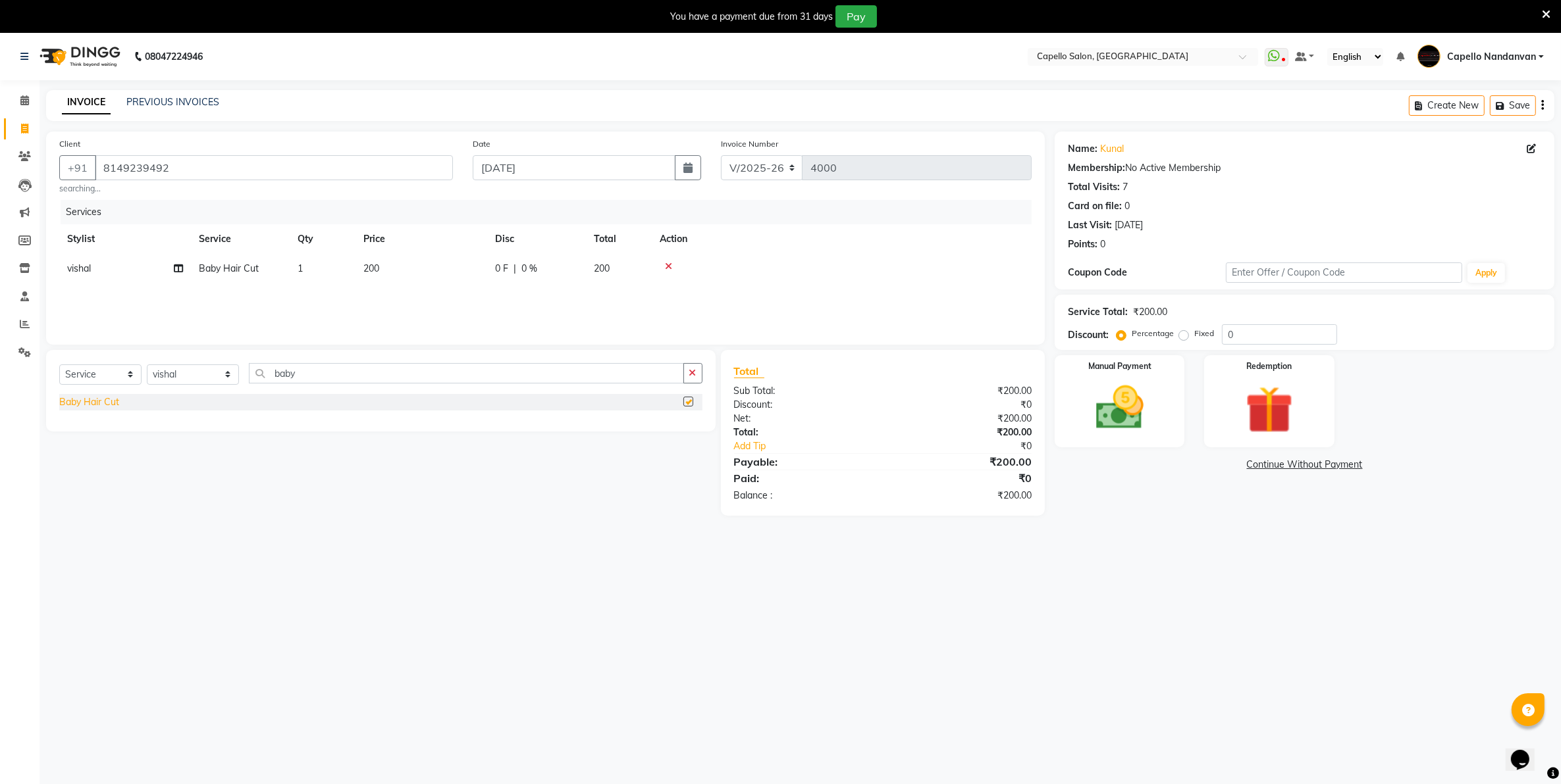
checkbox input "false"
click at [1107, 382] on img at bounding box center [1120, 408] width 81 height 57
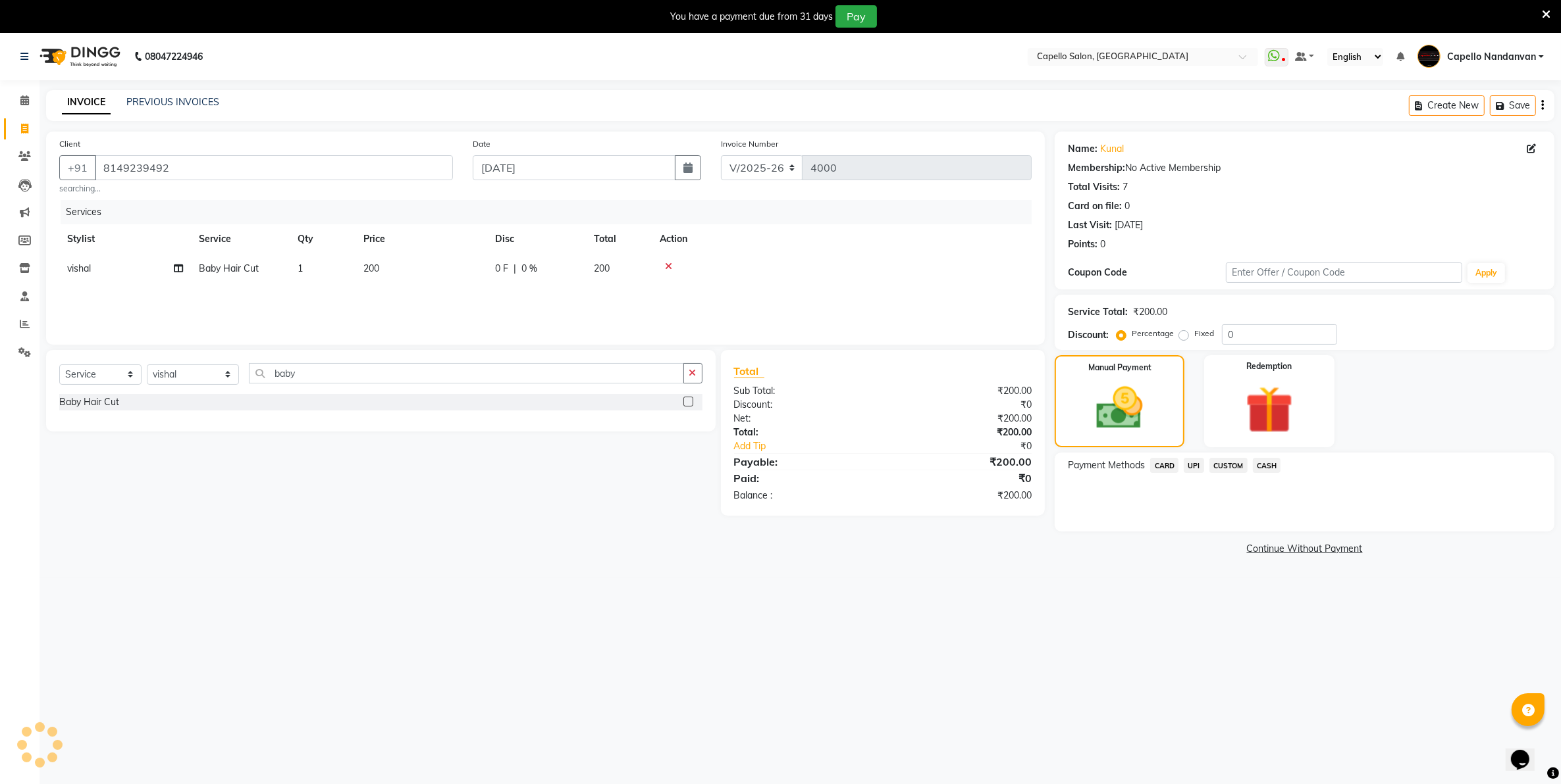
click at [1196, 462] on span "UPI" at bounding box center [1194, 465] width 21 height 15
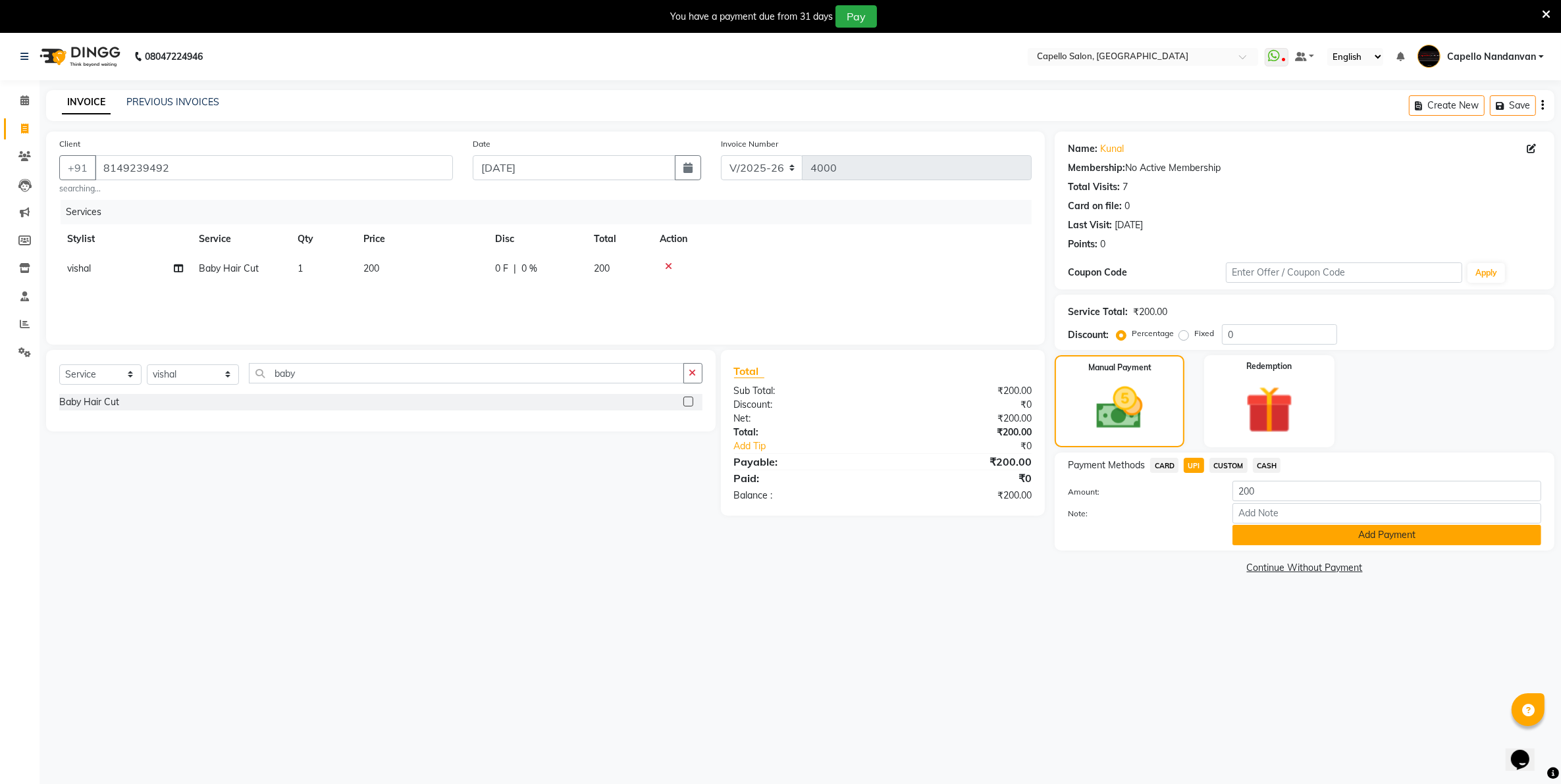
click at [1254, 525] on button "Add Payment" at bounding box center [1387, 535] width 309 height 21
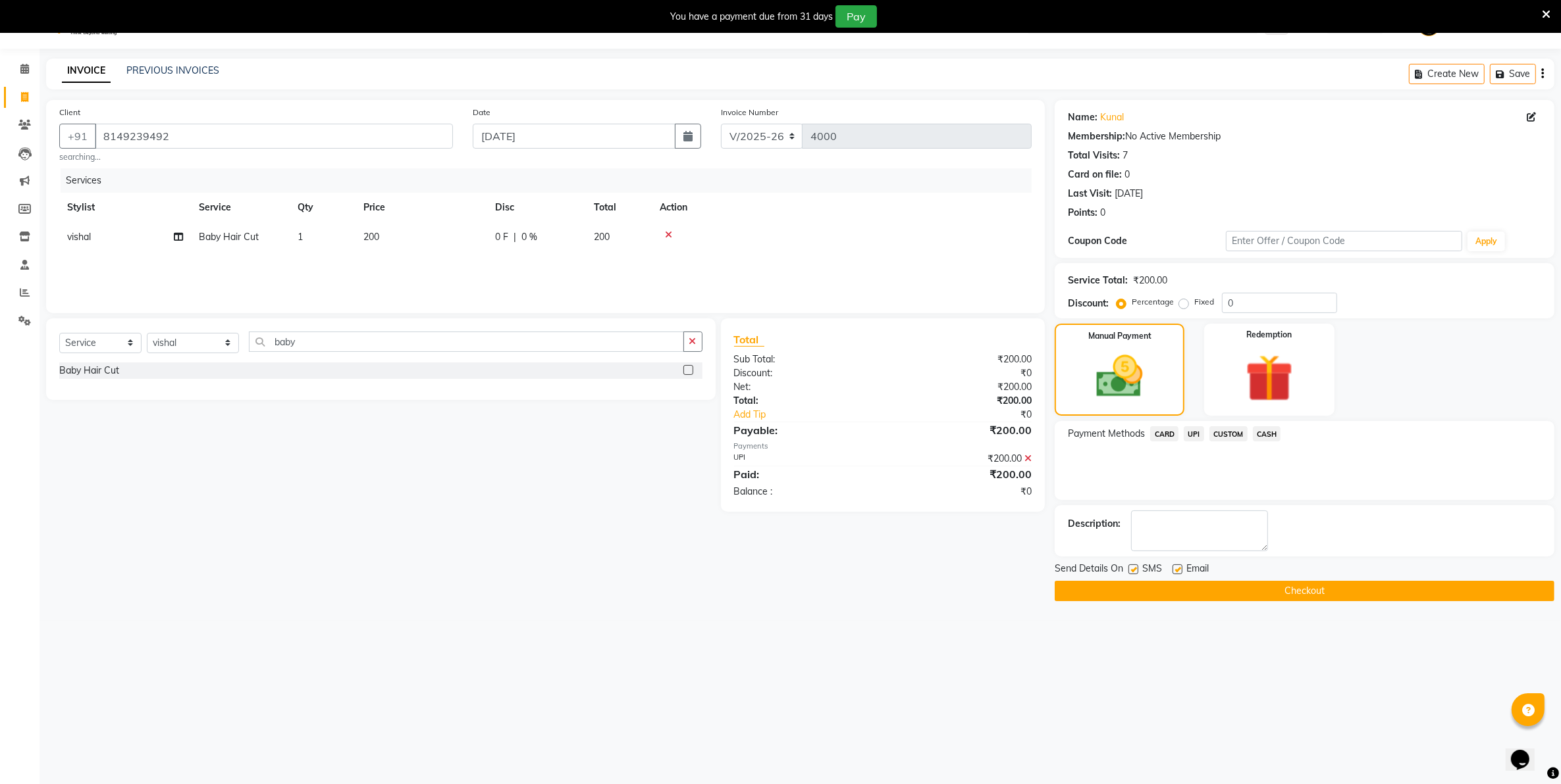
scroll to position [33, 0]
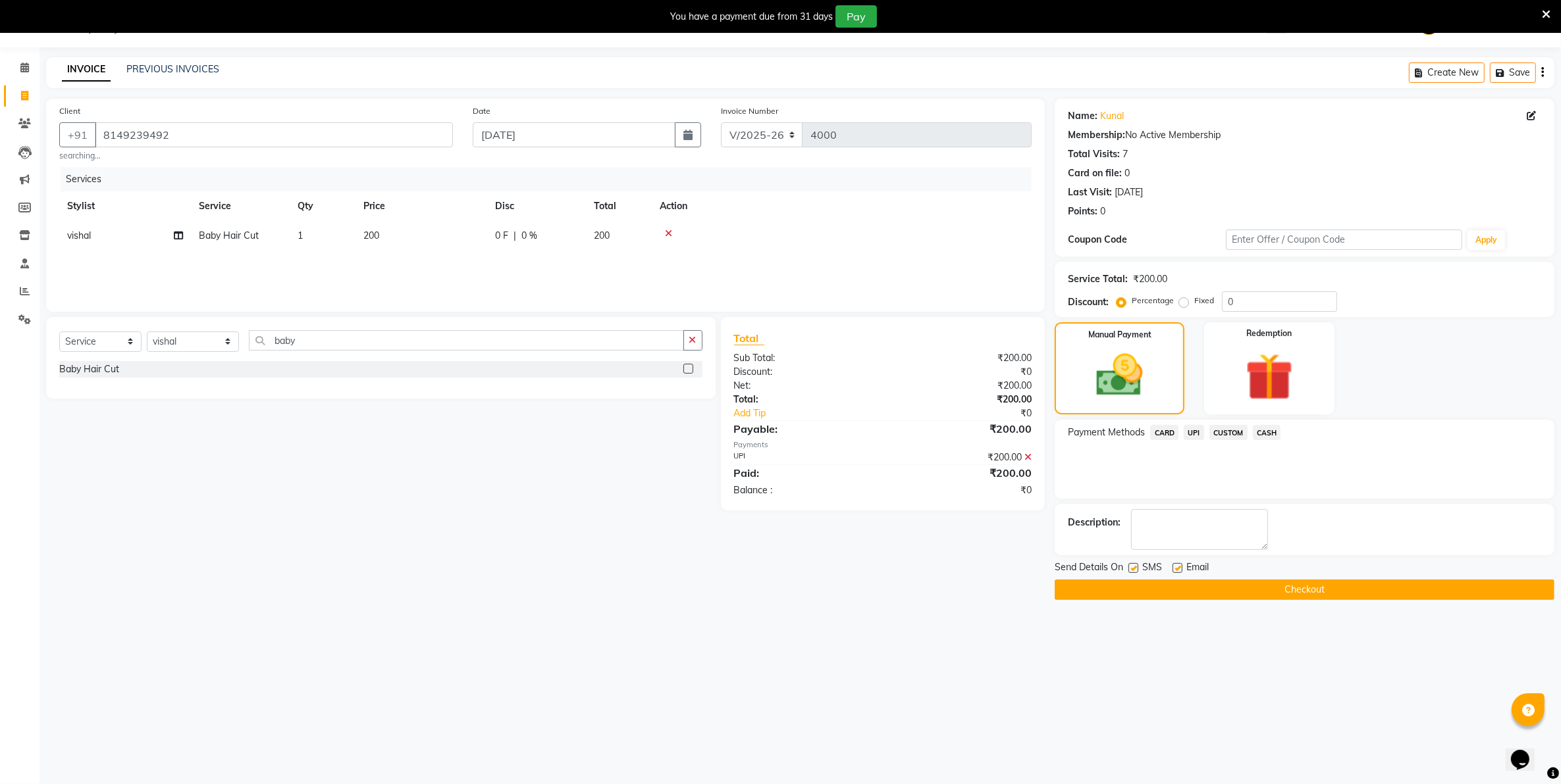
click at [1147, 584] on button "Checkout" at bounding box center [1304, 590] width 500 height 21
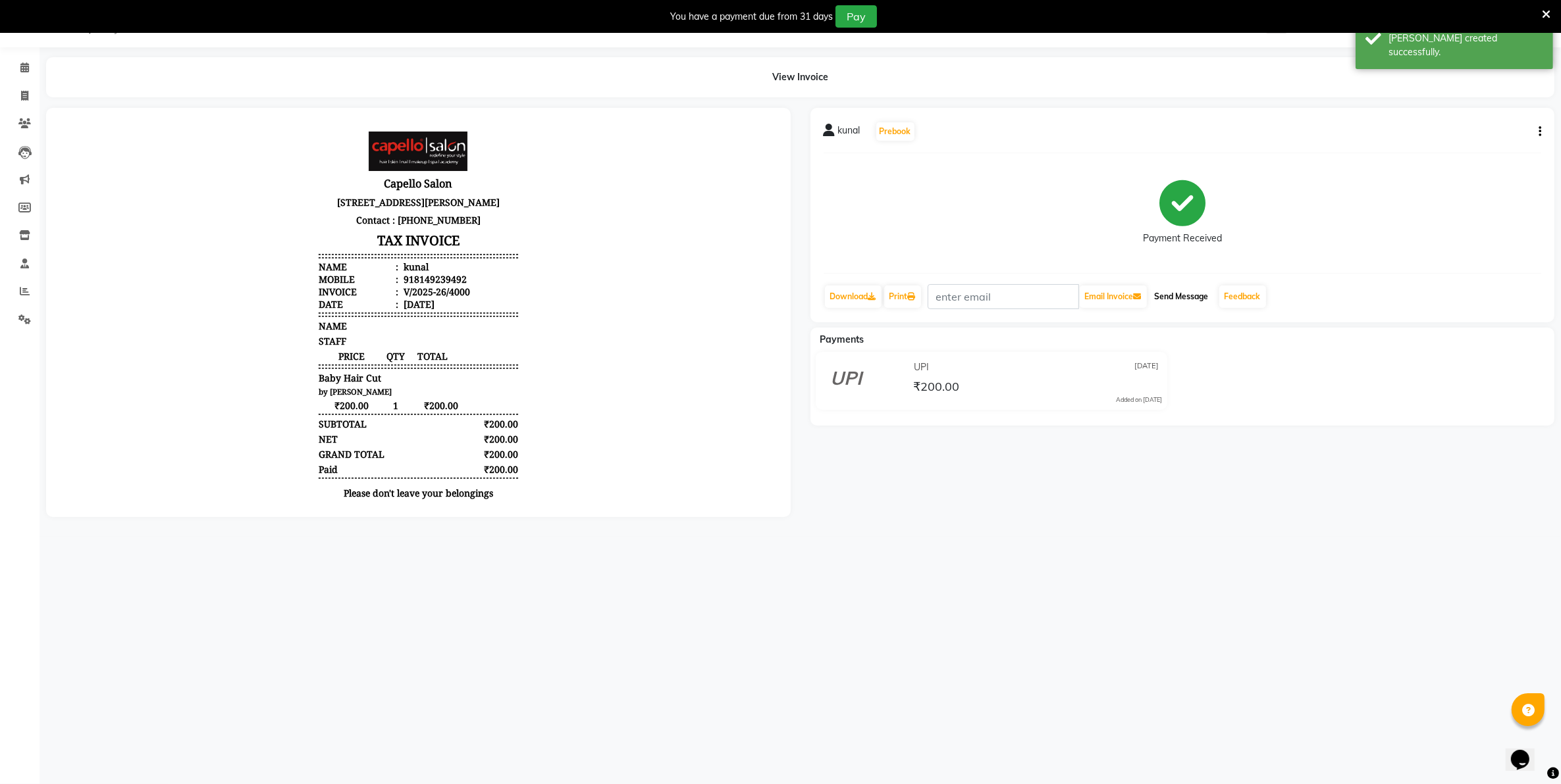
click at [1190, 293] on button "Send Message" at bounding box center [1181, 297] width 64 height 22
click at [1226, 300] on link "Feedback" at bounding box center [1242, 297] width 47 height 22
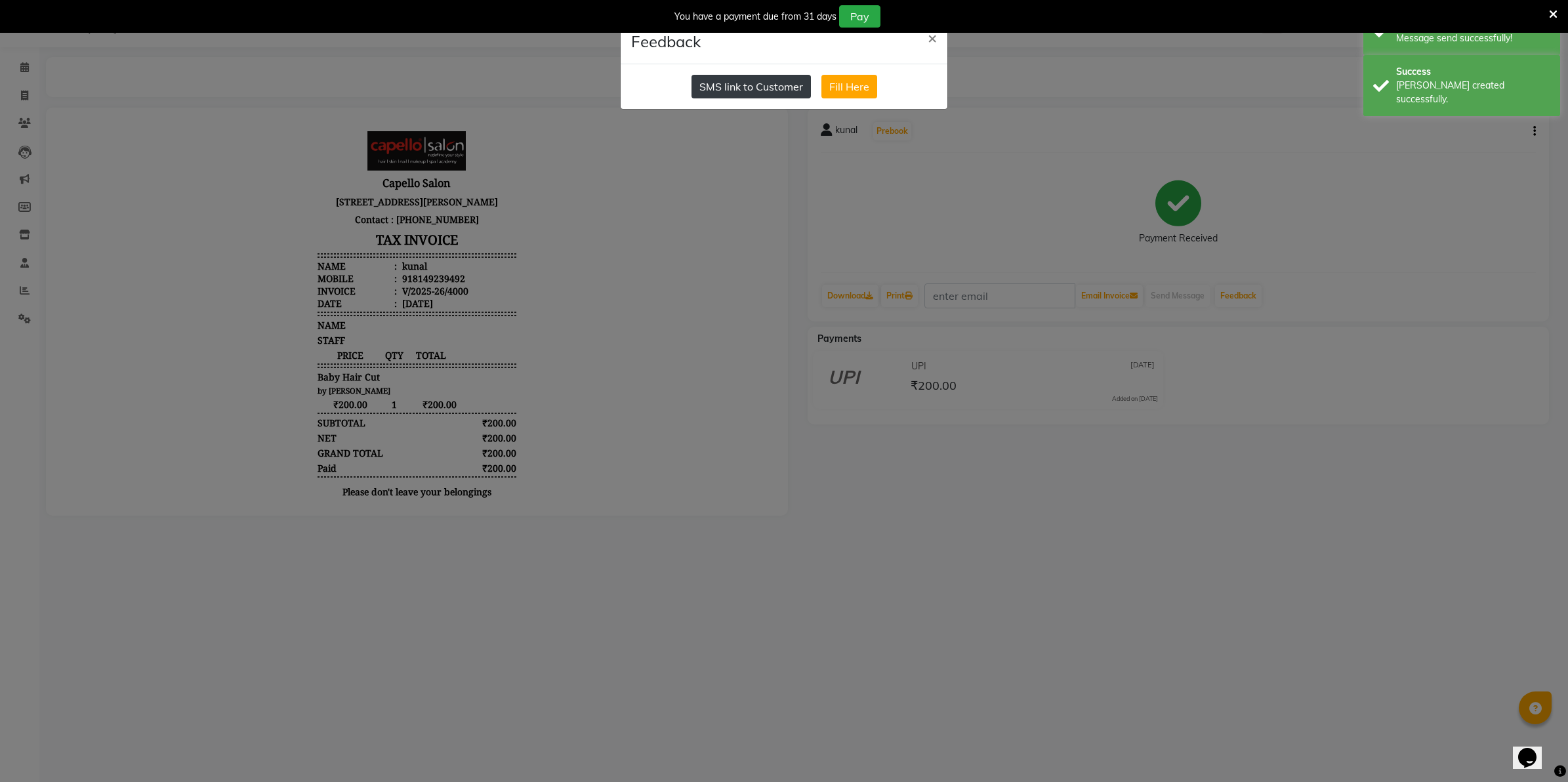
click at [750, 93] on button "SMS link to Customer" at bounding box center [751, 87] width 119 height 24
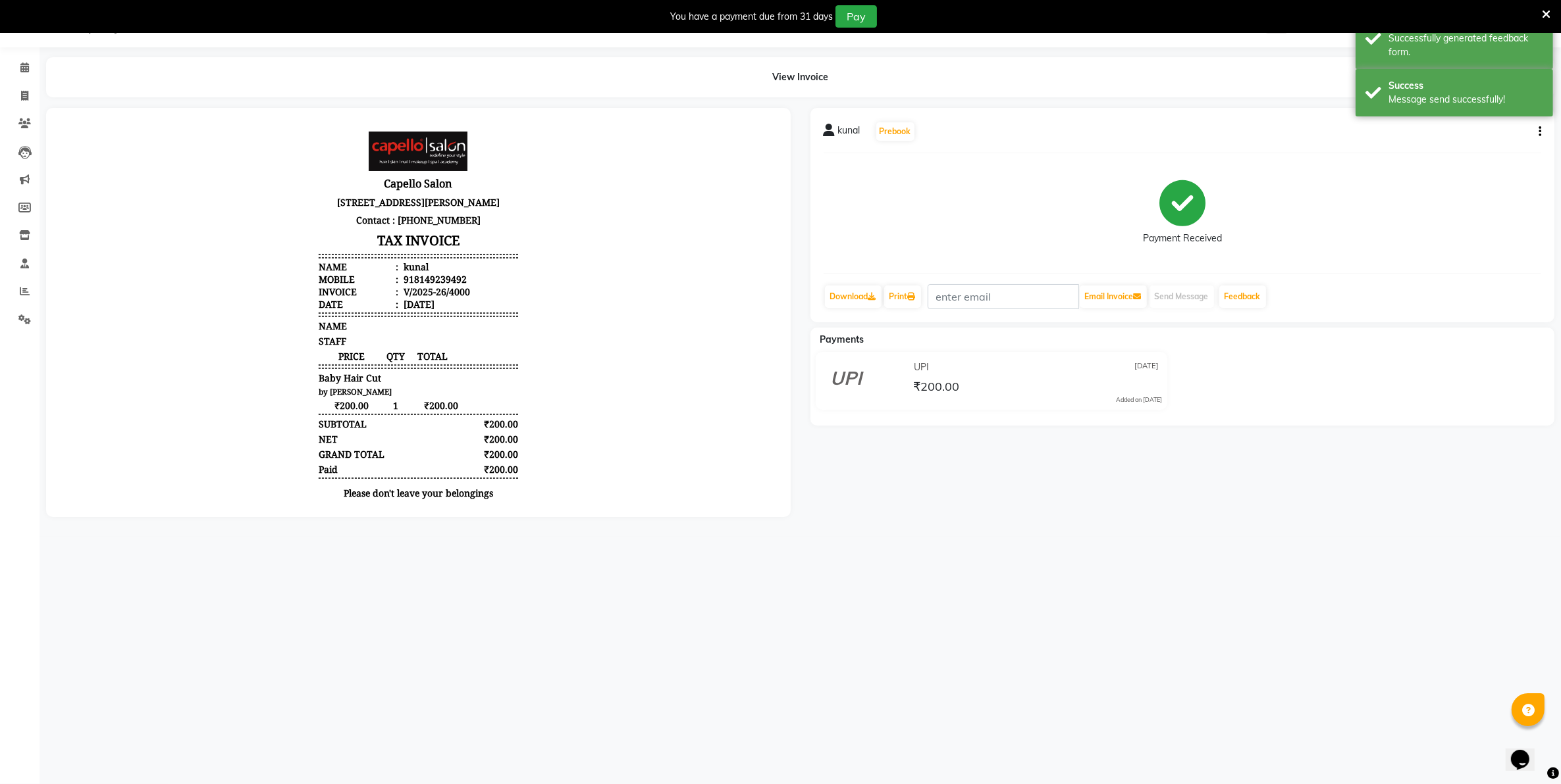
select select "830"
select select "service"
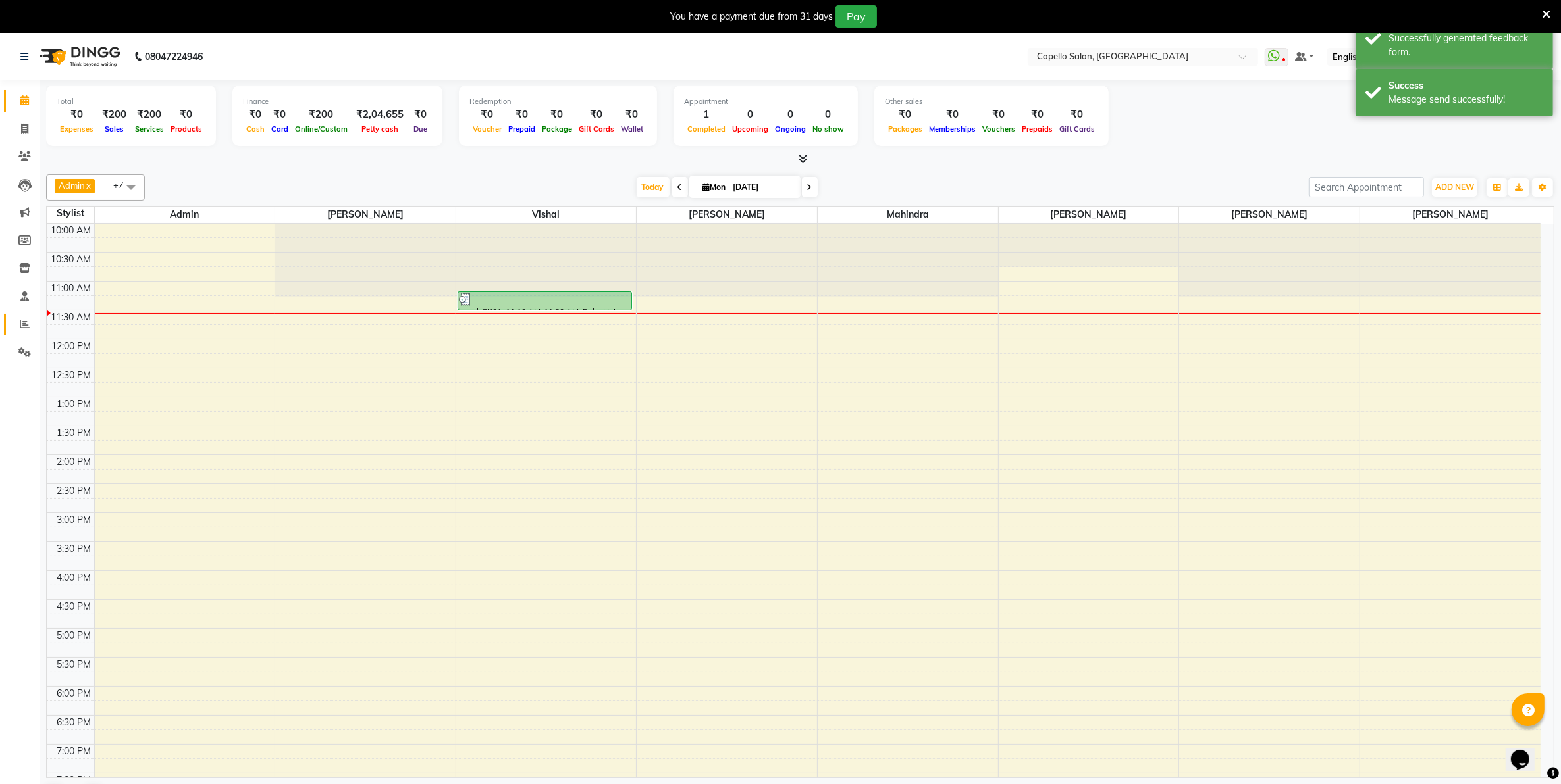
click at [24, 314] on link "Reports" at bounding box center [20, 324] width 32 height 21
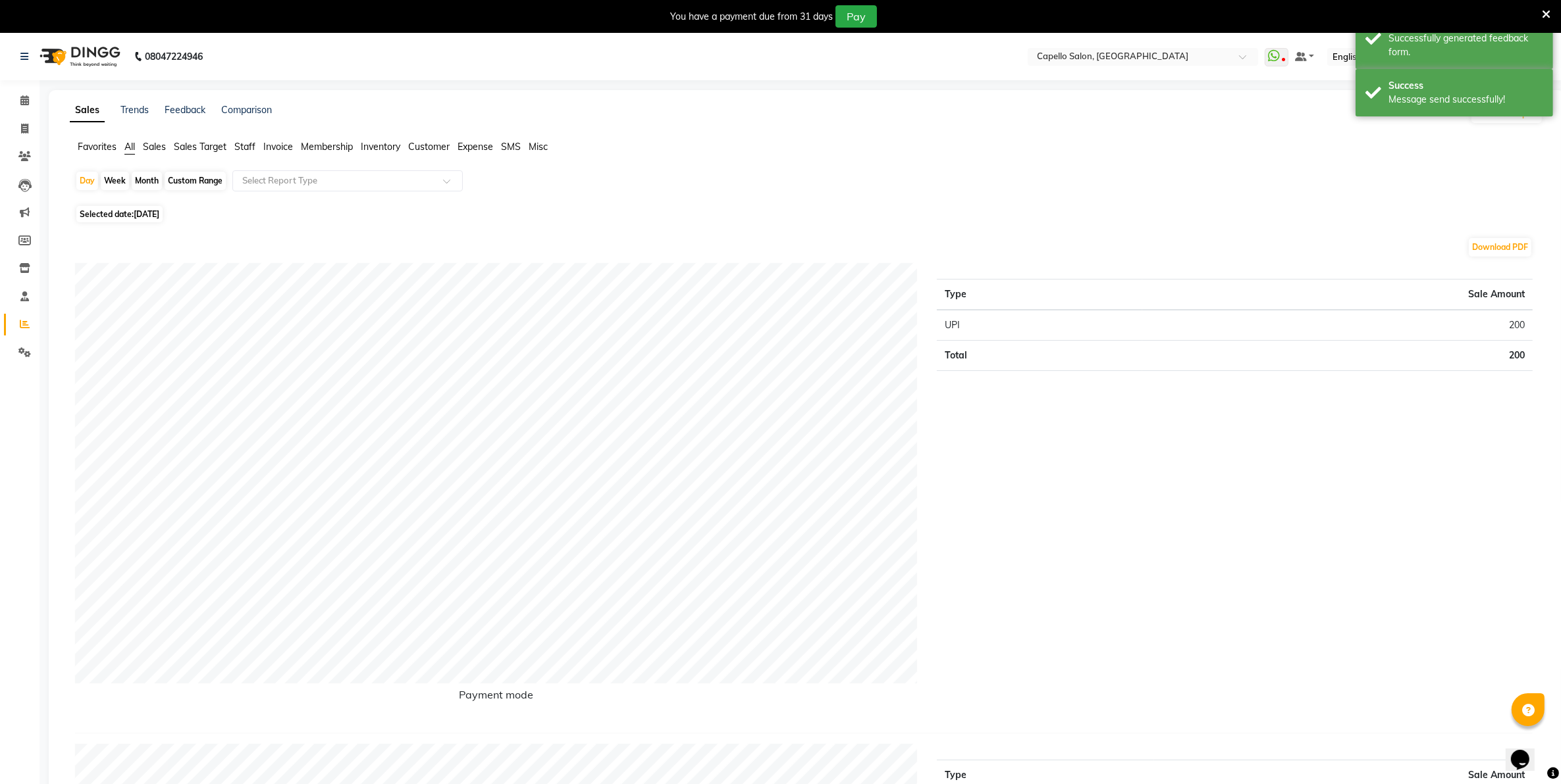
click at [148, 181] on div "Month" at bounding box center [147, 181] width 30 height 18
select select "9"
select select "2025"
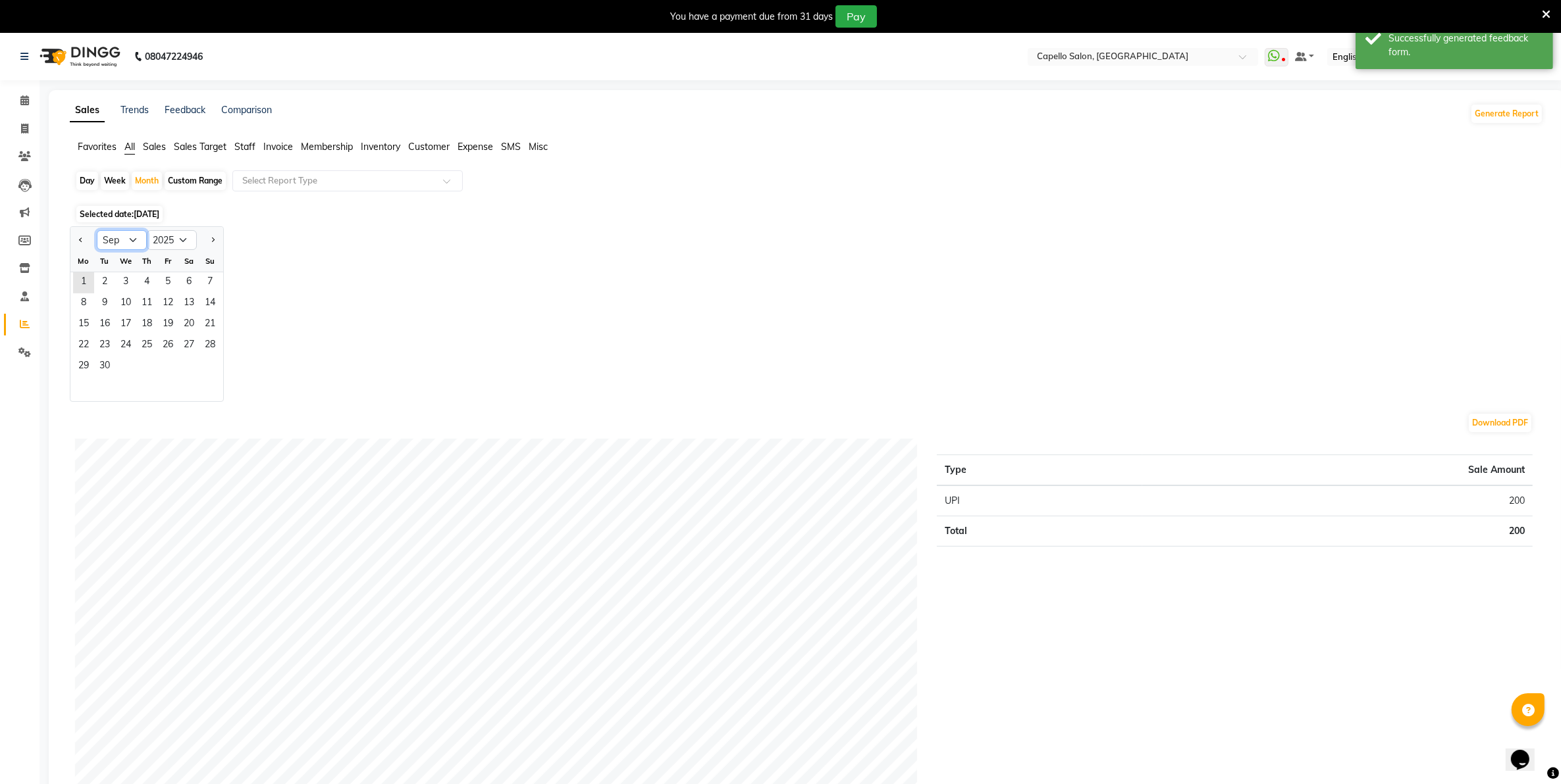
click at [133, 241] on select "Jan Feb Mar Apr May Jun [DATE] Aug Sep Oct Nov Dec" at bounding box center [121, 240] width 50 height 20
select select "8"
click at [97, 231] on select "Jan Feb Mar Apr May Jun [DATE] Aug Sep Oct Nov Dec" at bounding box center [121, 240] width 50 height 20
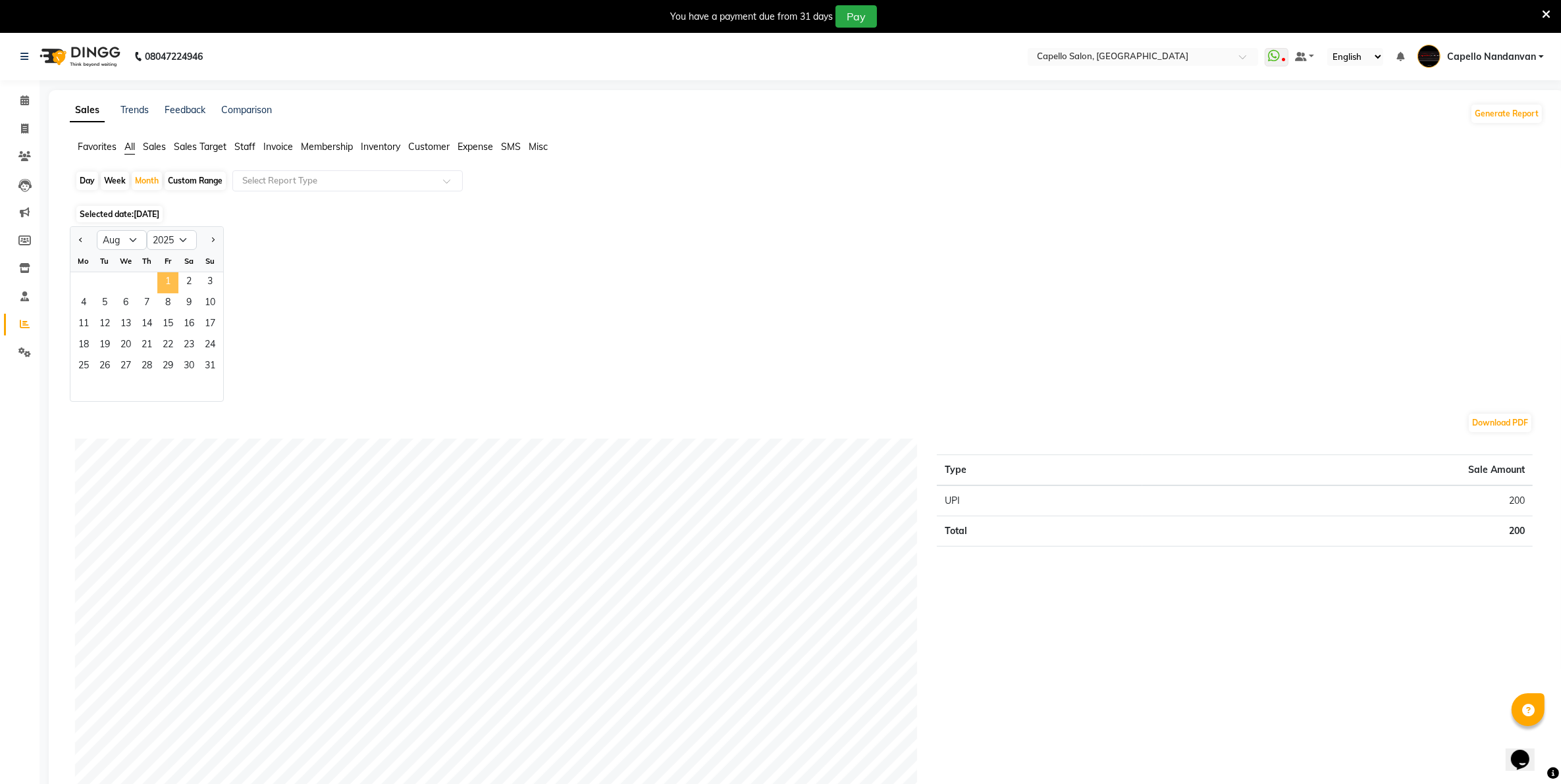
click at [166, 280] on span "1" at bounding box center [168, 283] width 21 height 21
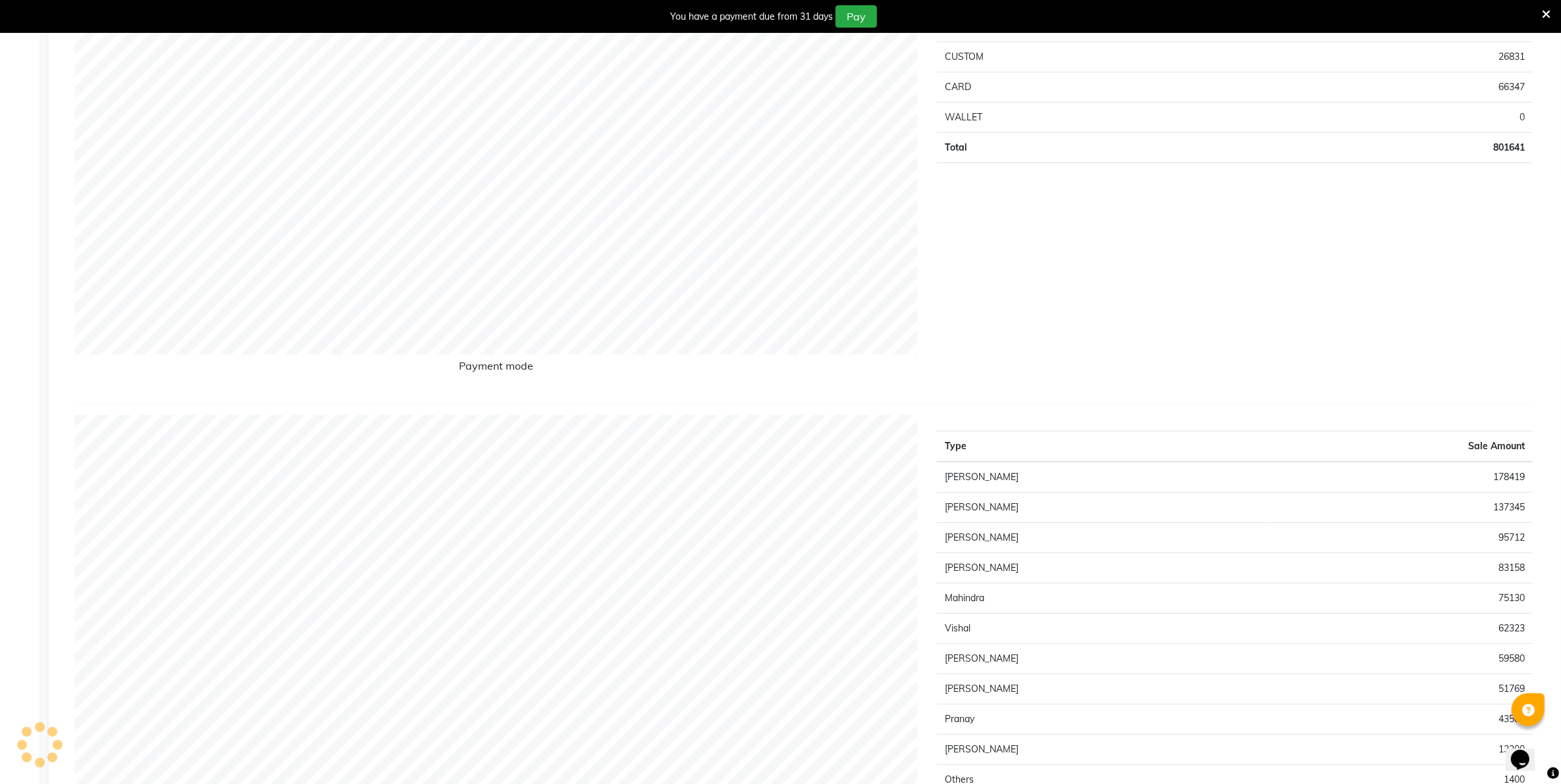
scroll to position [576, 0]
